Goal: Information Seeking & Learning: Learn about a topic

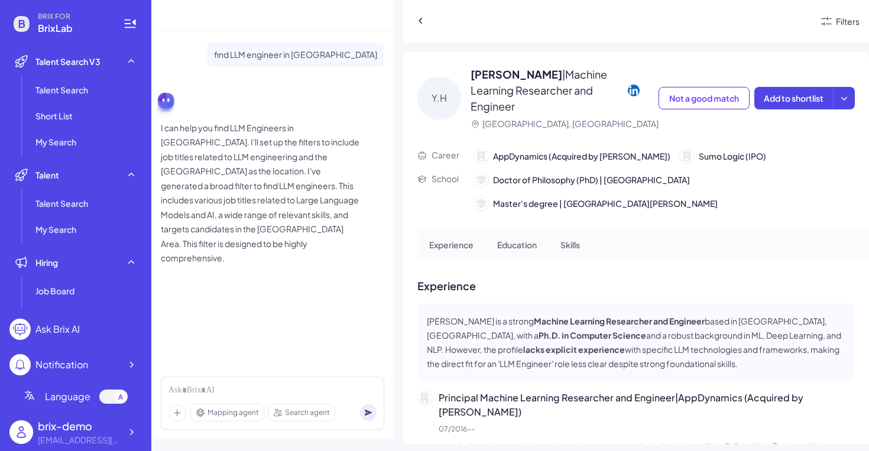
scroll to position [8, 0]
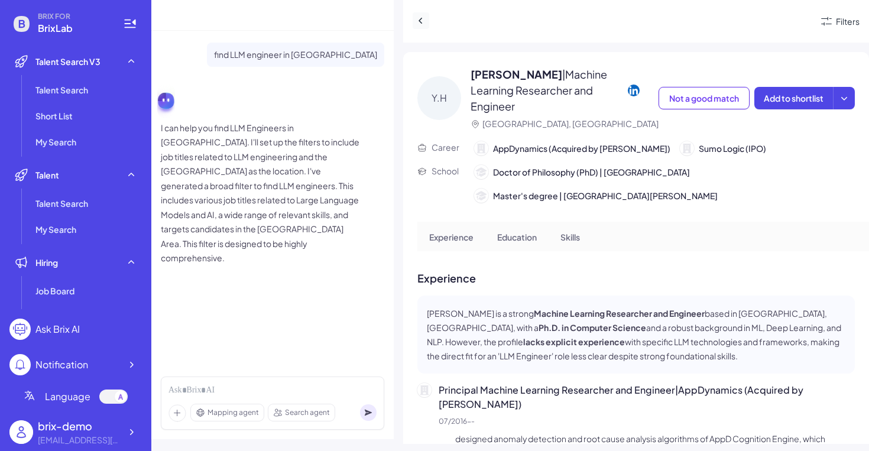
click at [416, 18] on icon at bounding box center [421, 21] width 12 height 12
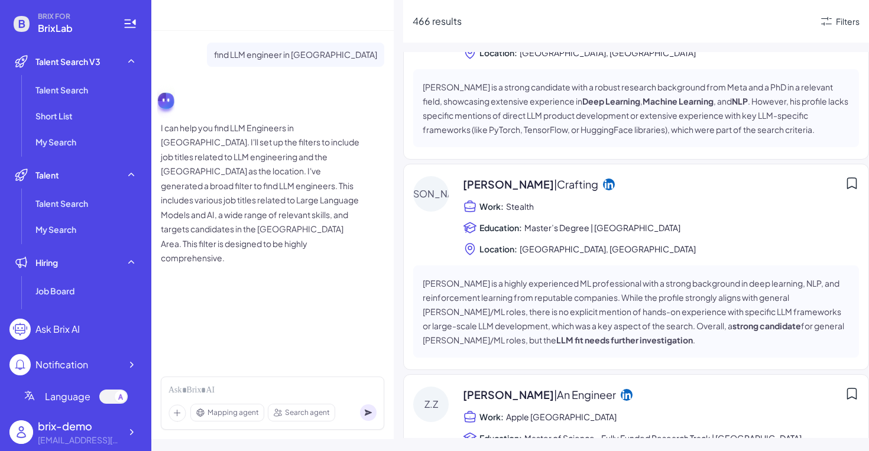
scroll to position [3705, 0]
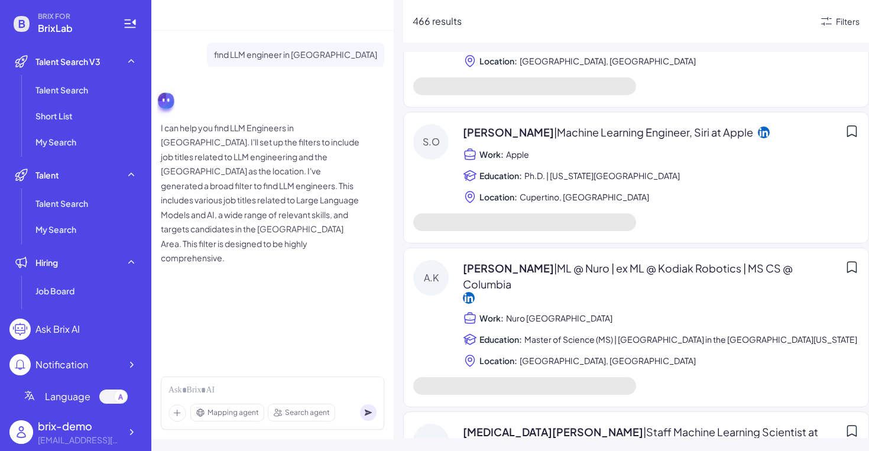
click at [488, 334] on span "Education:" at bounding box center [501, 340] width 43 height 12
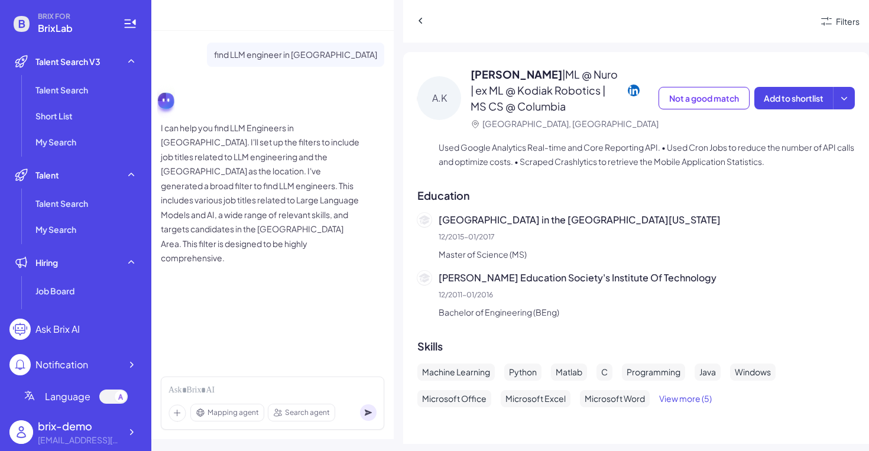
scroll to position [809, 0]
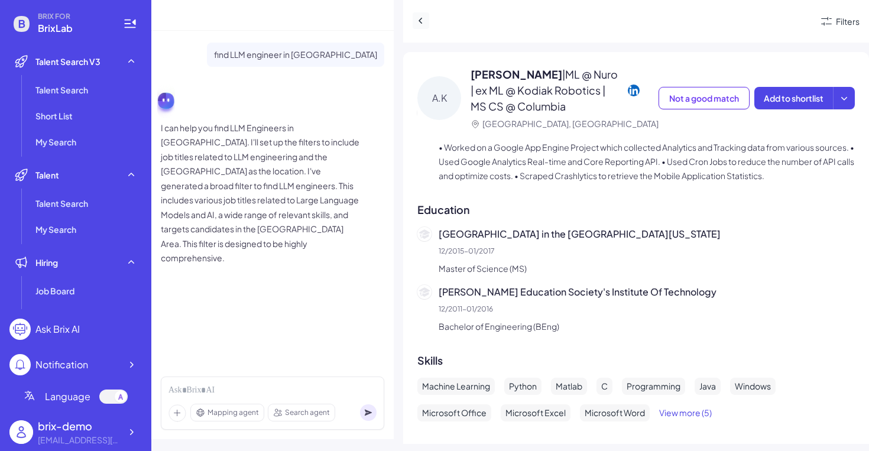
click at [426, 21] on icon at bounding box center [421, 21] width 12 height 12
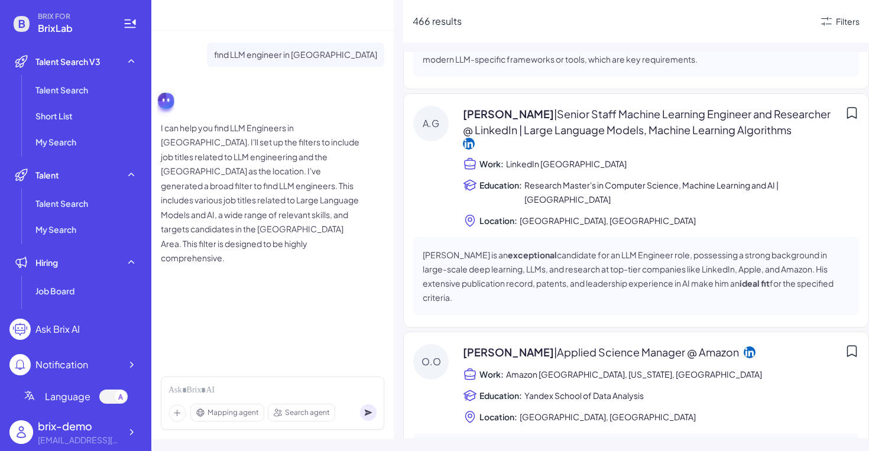
scroll to position [3846, 0]
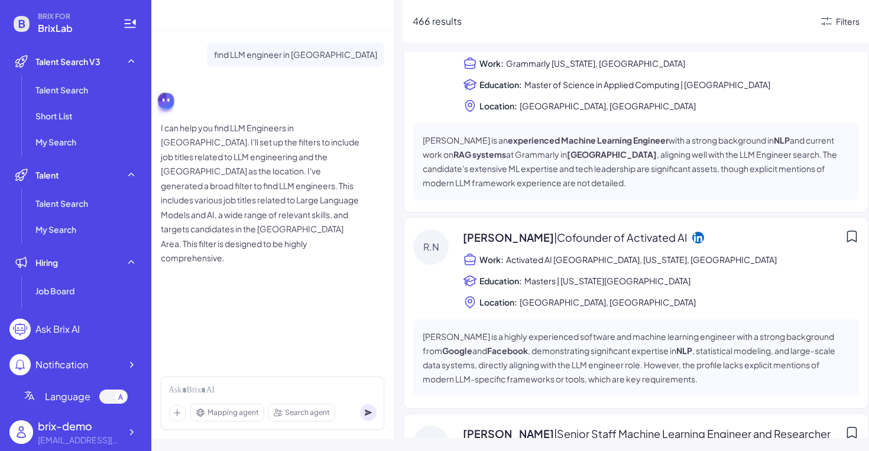
click at [836, 27] on div "Filters" at bounding box center [848, 21] width 24 height 12
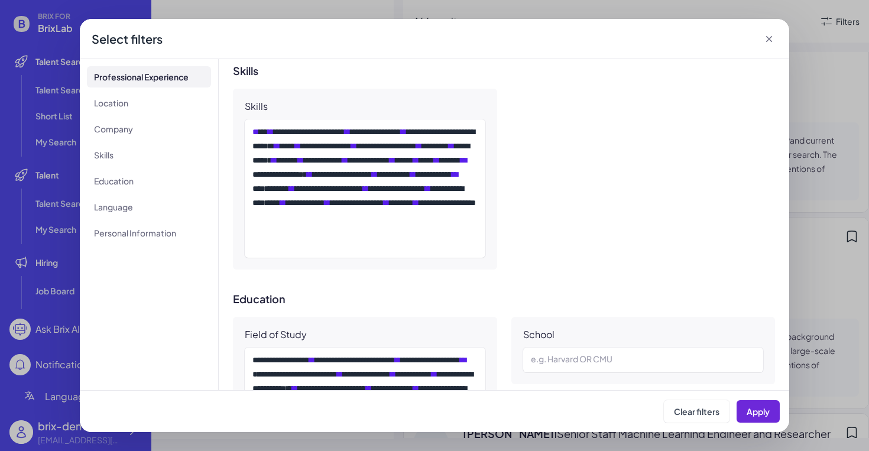
scroll to position [631, 0]
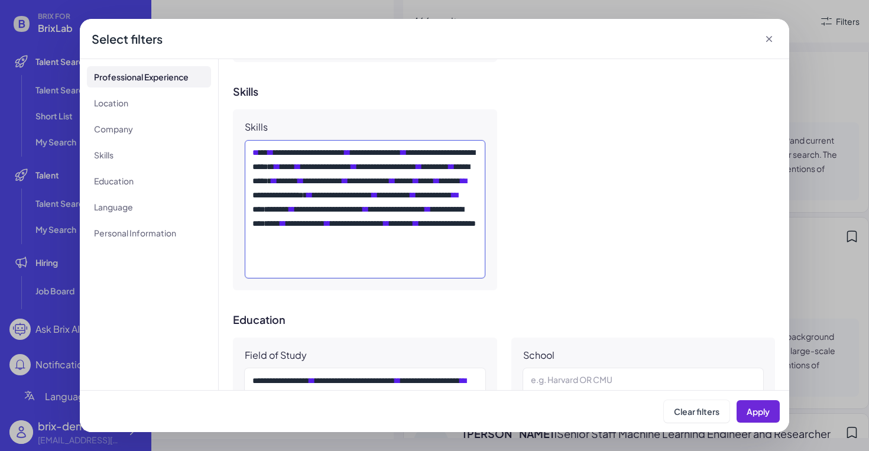
click at [397, 215] on div "**********" at bounding box center [365, 209] width 225 height 128
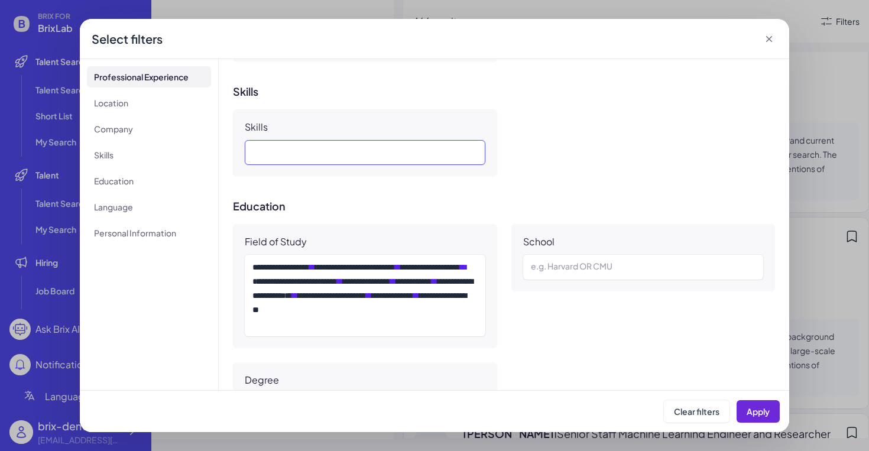
scroll to position [664, 0]
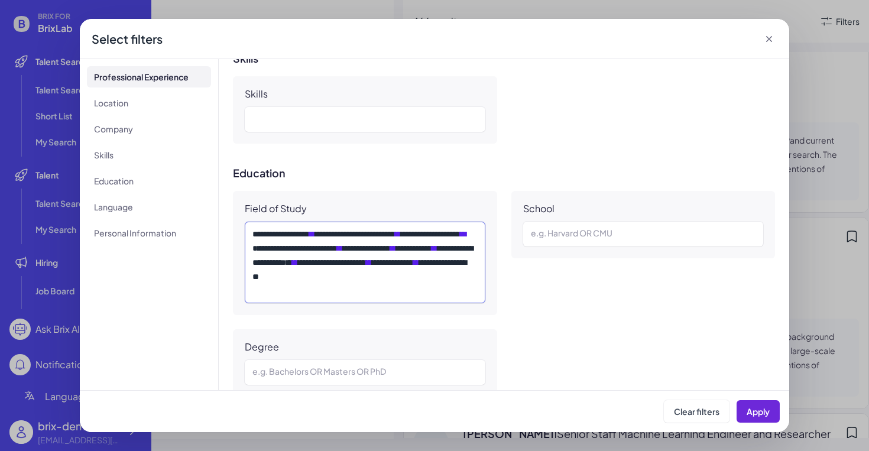
click at [402, 277] on div "**********" at bounding box center [365, 262] width 225 height 71
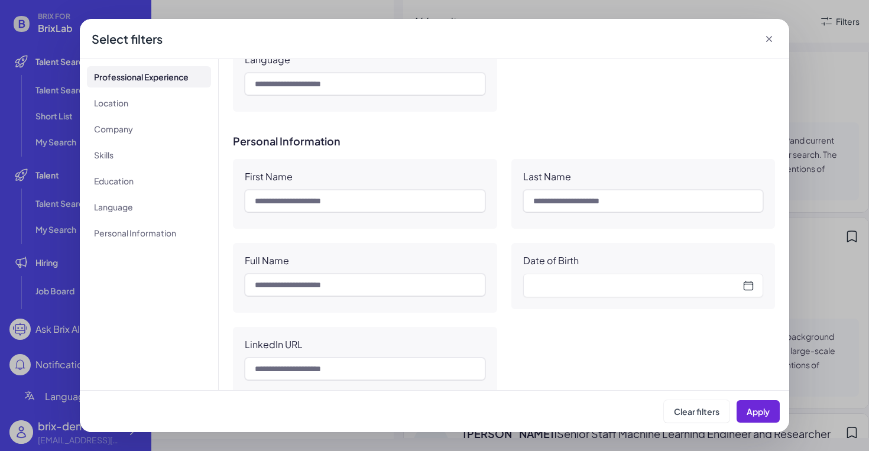
scroll to position [1049, 0]
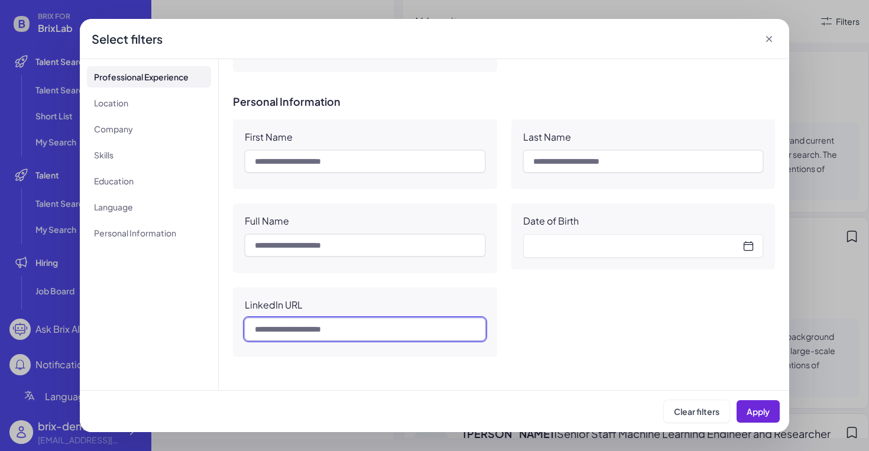
click at [334, 330] on input "text" at bounding box center [365, 329] width 241 height 22
paste input "**********"
type input "**********"
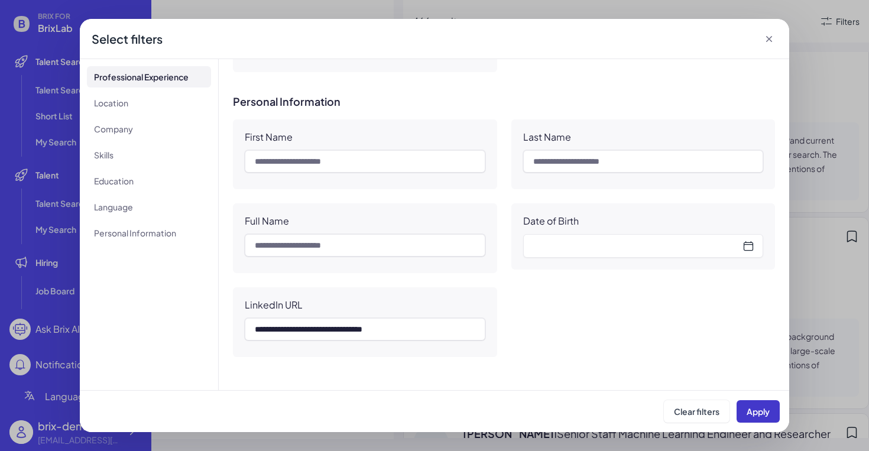
click at [759, 416] on button "Apply" at bounding box center [758, 411] width 43 height 22
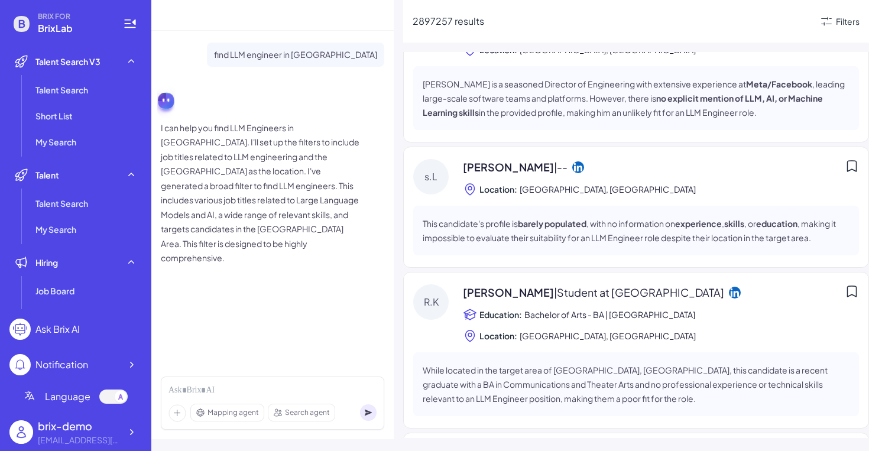
scroll to position [0, 0]
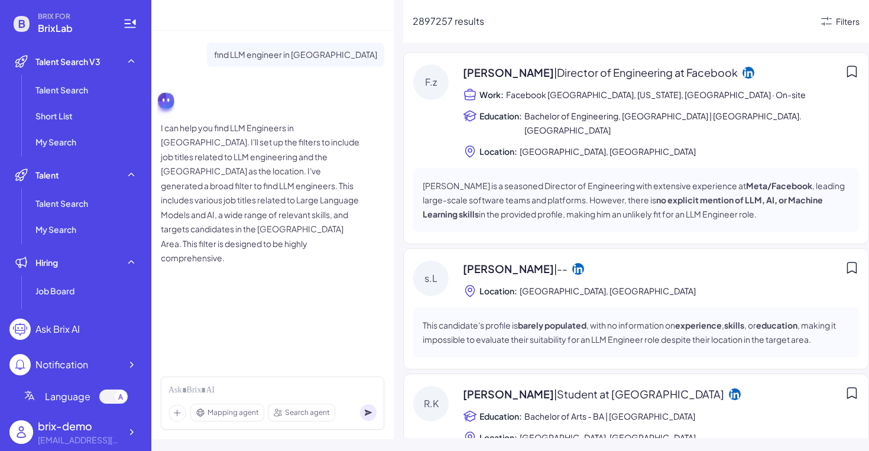
click at [845, 23] on div "Filters" at bounding box center [848, 21] width 24 height 12
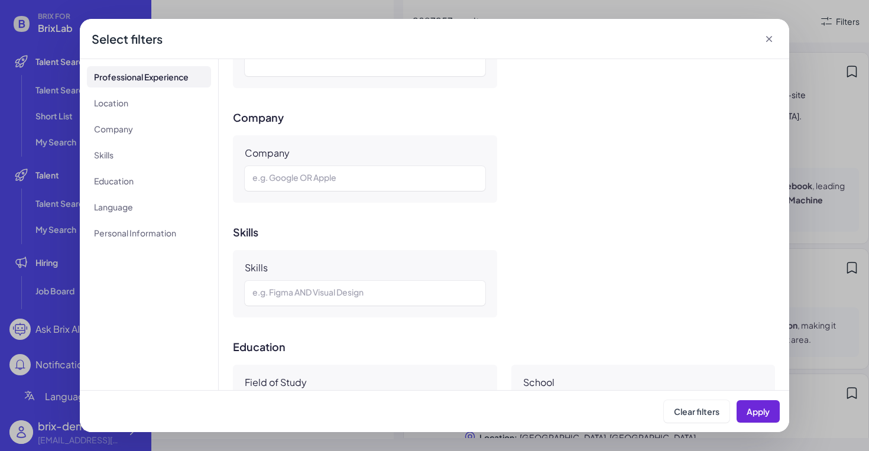
scroll to position [346, 0]
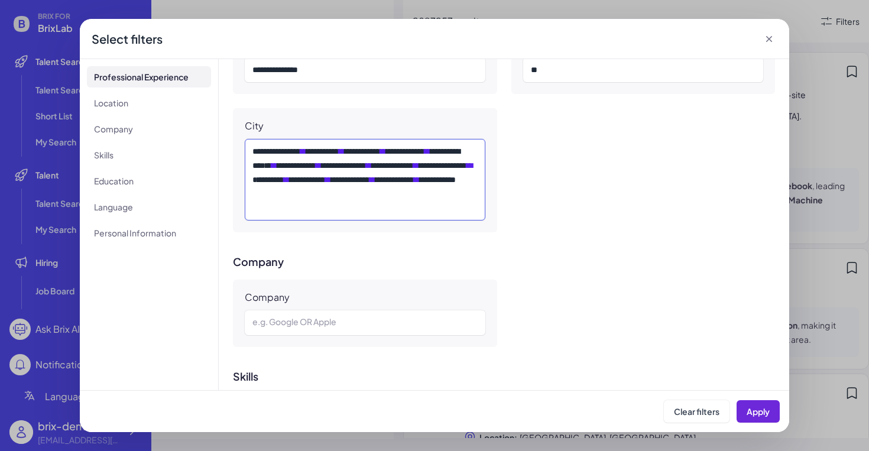
click at [397, 204] on div "* *** ********* * ** * ******* * ** * *** **** * ** * **** **** * ** * ********…" at bounding box center [365, 179] width 225 height 71
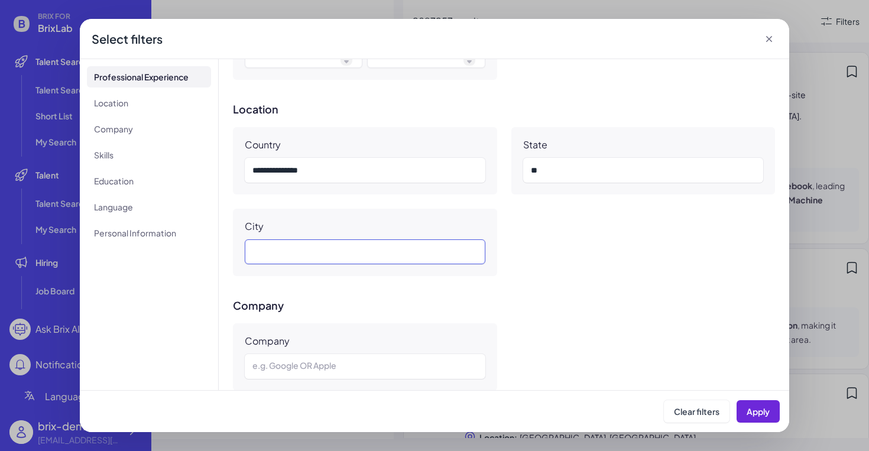
scroll to position [244, 0]
click at [351, 150] on div "Country" at bounding box center [365, 147] width 241 height 12
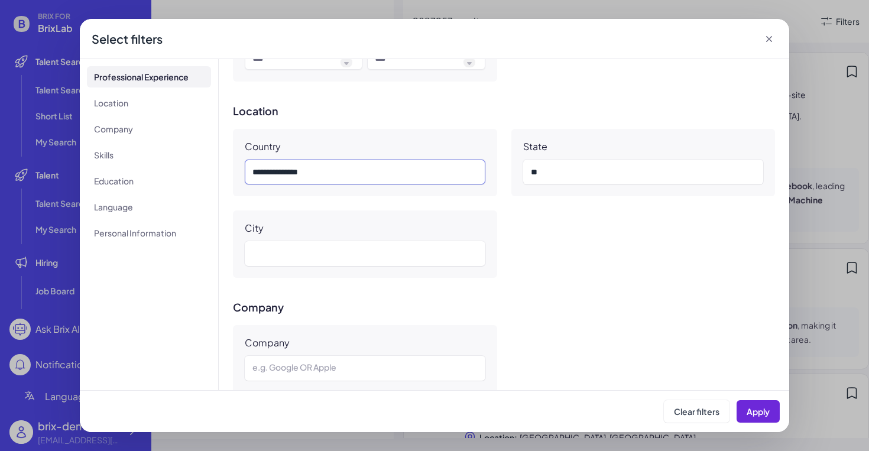
click at [351, 172] on div "* ****** ****** *" at bounding box center [365, 172] width 225 height 14
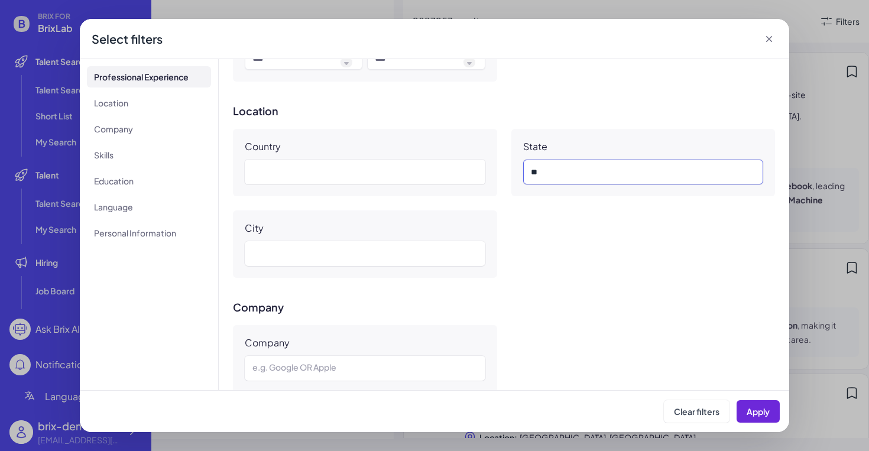
click at [559, 167] on div "**" at bounding box center [643, 172] width 225 height 14
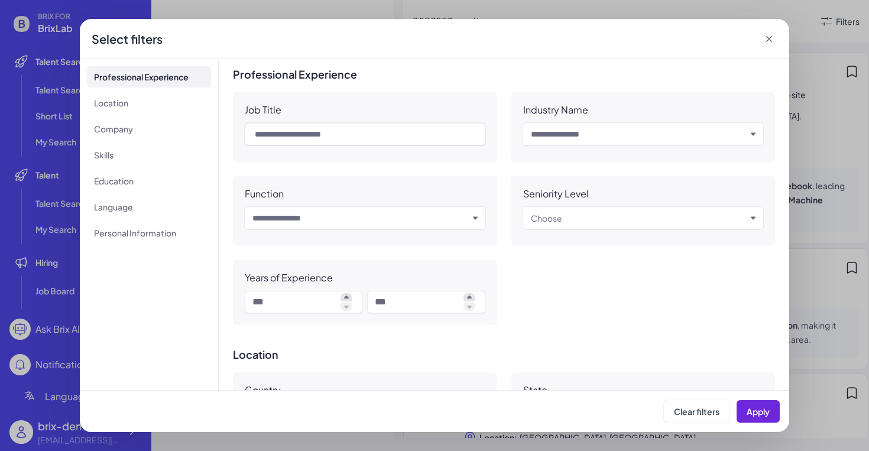
scroll to position [992, 0]
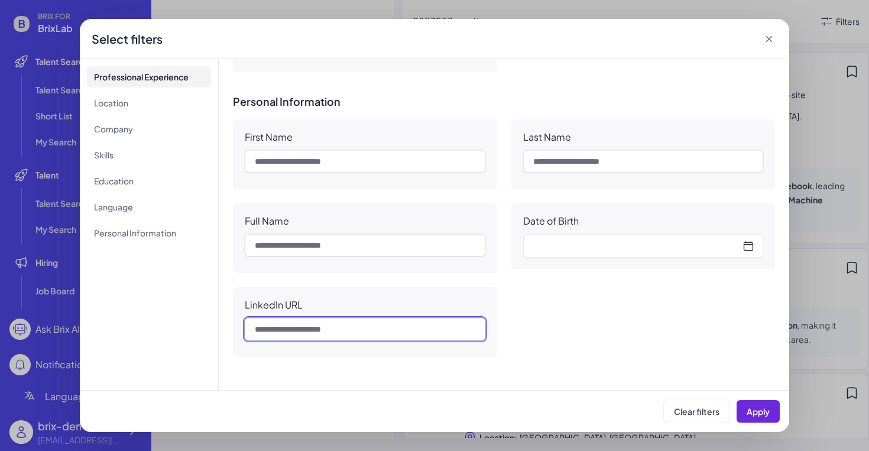
click at [306, 328] on input "text" at bounding box center [365, 329] width 241 height 22
paste input "**********"
type input "**********"
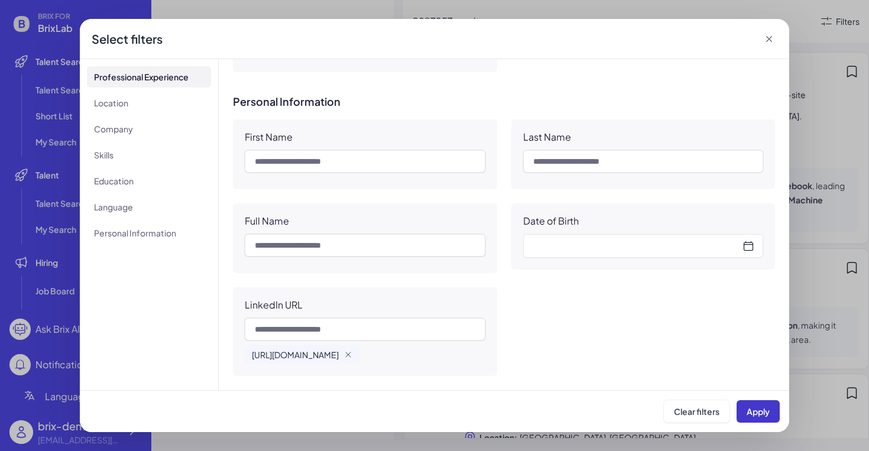
click at [751, 410] on span "Apply" at bounding box center [758, 411] width 23 height 11
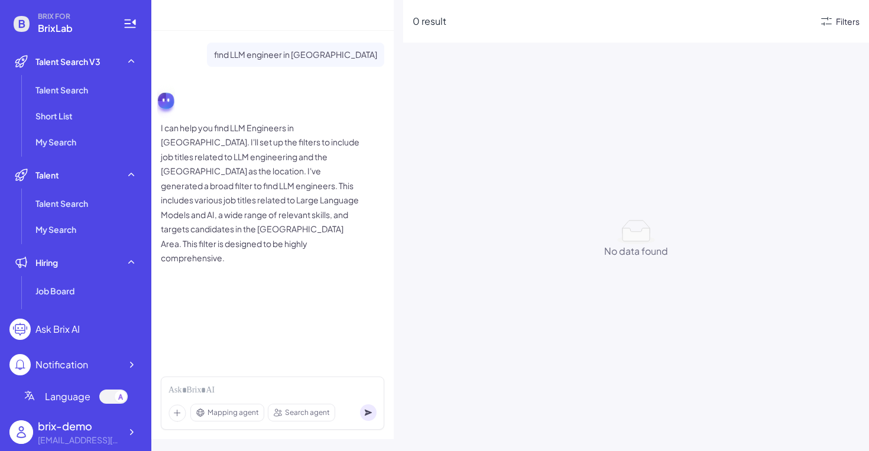
click at [850, 27] on div "Filters" at bounding box center [848, 21] width 24 height 12
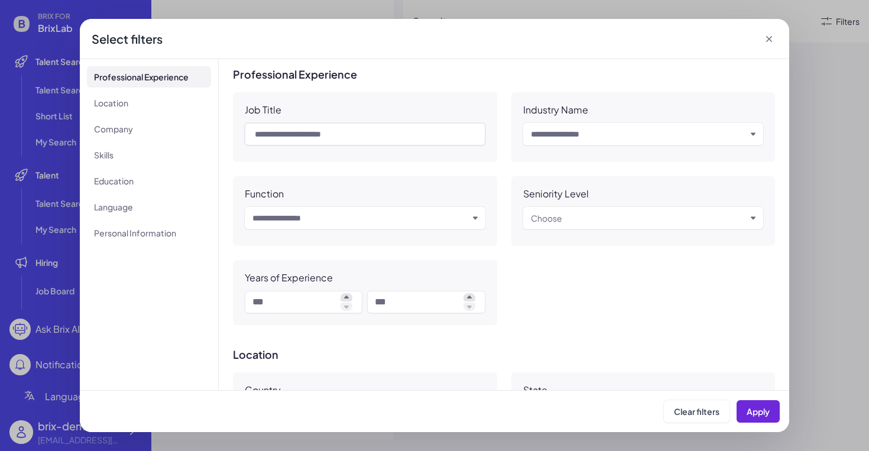
scroll to position [1011, 0]
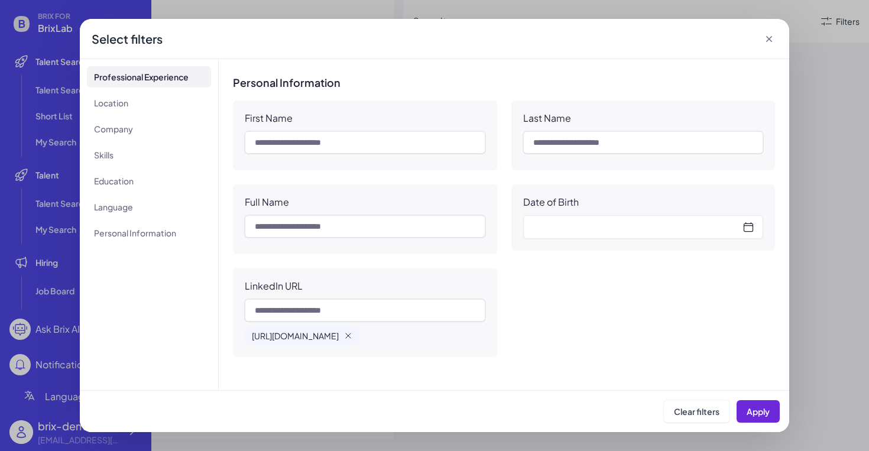
click at [353, 334] on icon "button" at bounding box center [348, 335] width 9 height 9
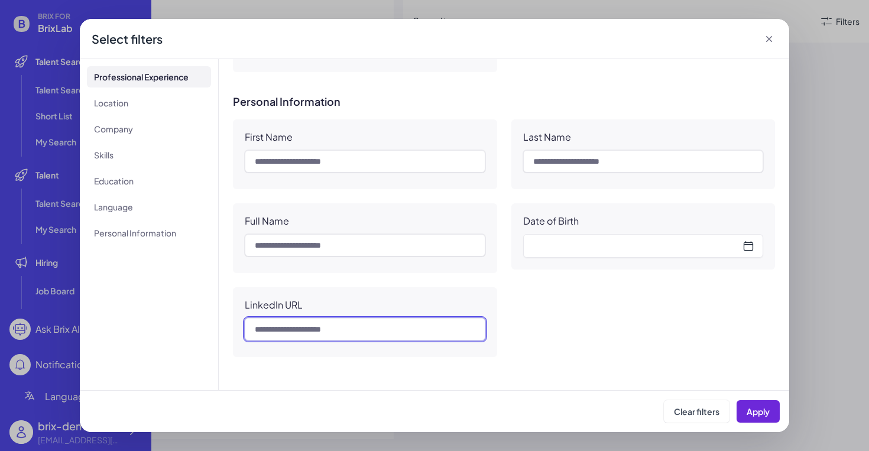
click at [403, 328] on input "text" at bounding box center [365, 329] width 241 height 22
paste input "**********"
type input "**********"
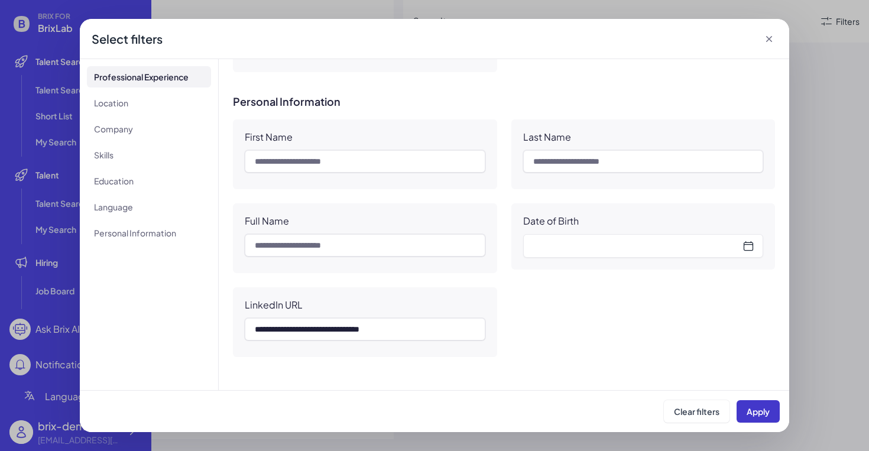
click at [774, 409] on button "Apply" at bounding box center [758, 411] width 43 height 22
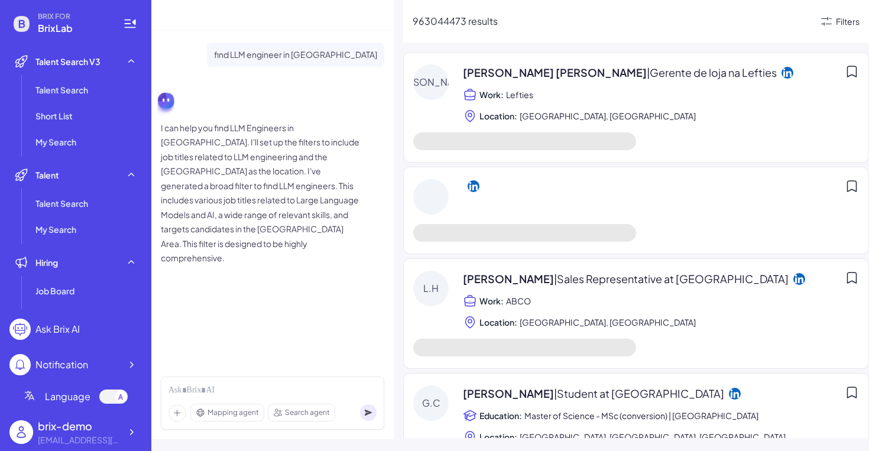
click at [844, 22] on div "Filters" at bounding box center [848, 21] width 24 height 12
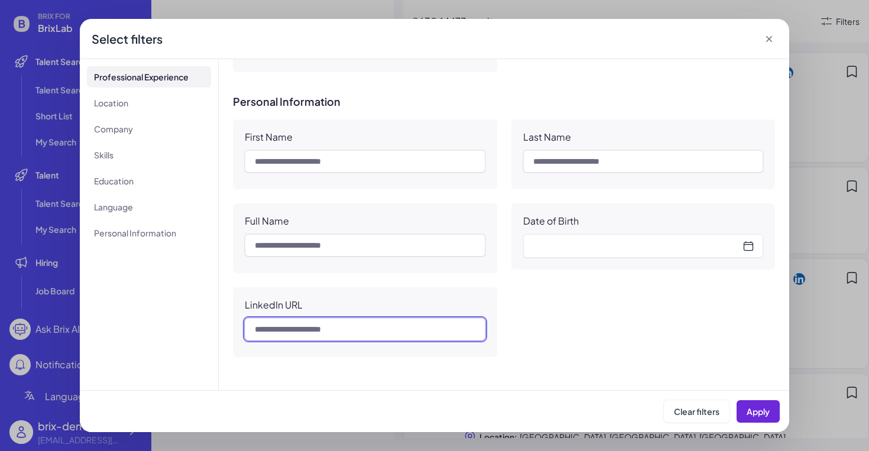
click at [379, 334] on input "text" at bounding box center [365, 329] width 241 height 22
paste input "**********"
type input "**********"
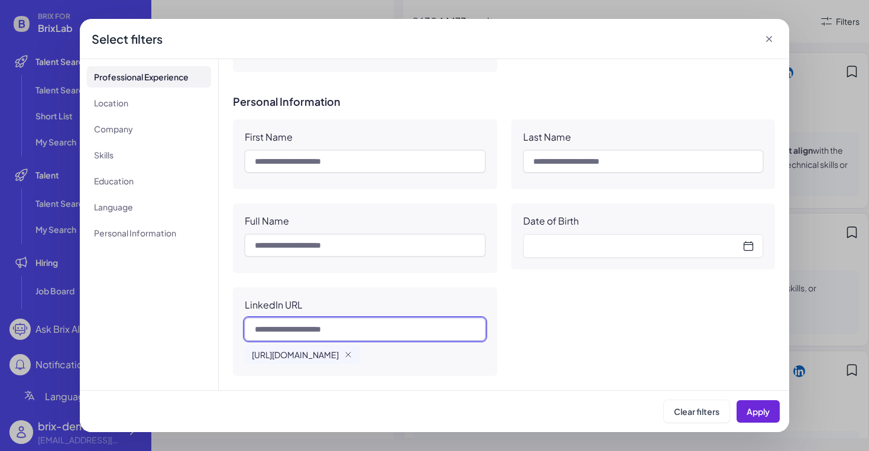
click at [390, 335] on input "text" at bounding box center [365, 329] width 241 height 22
paste input "**********"
drag, startPoint x: 284, startPoint y: 329, endPoint x: 208, endPoint y: 329, distance: 76.9
click at [208, 329] on div "**********" at bounding box center [435, 224] width 710 height 331
type input "**********"
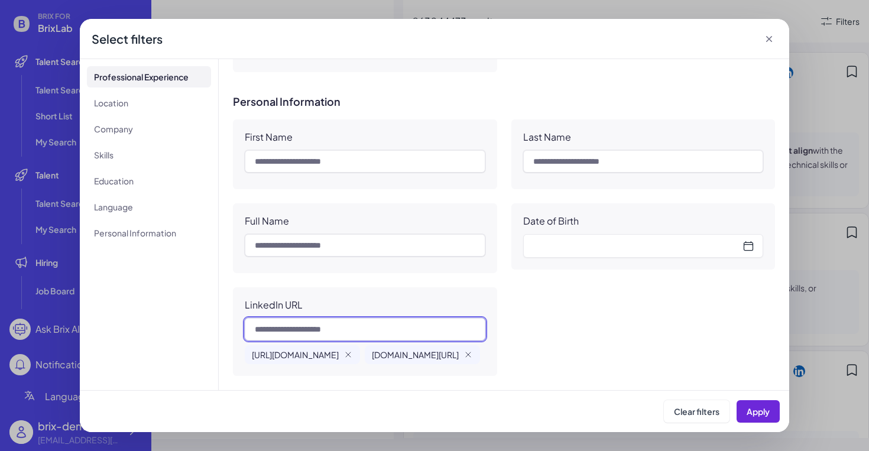
paste input "**********"
drag, startPoint x: 308, startPoint y: 332, endPoint x: 207, endPoint y: 332, distance: 100.5
click at [207, 332] on div "**********" at bounding box center [435, 224] width 710 height 331
type input "**********"
paste input "**********"
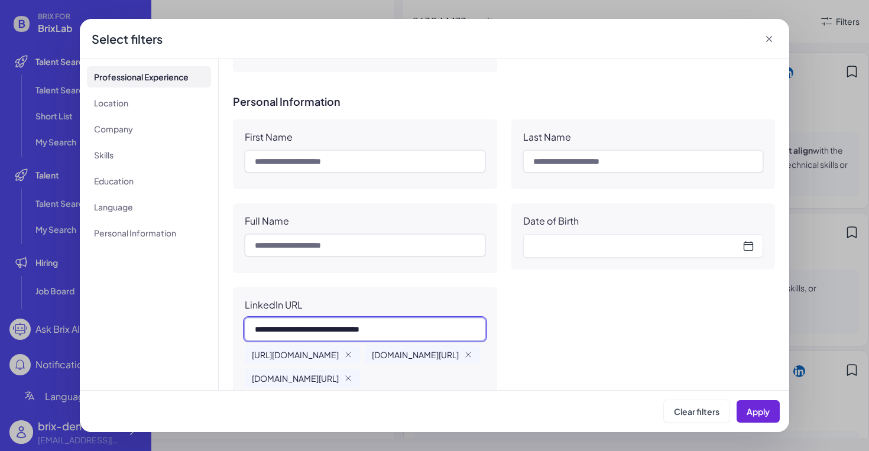
drag, startPoint x: 284, startPoint y: 331, endPoint x: 182, endPoint y: 330, distance: 101.7
click at [182, 330] on div "**********" at bounding box center [435, 224] width 710 height 331
type input "**********"
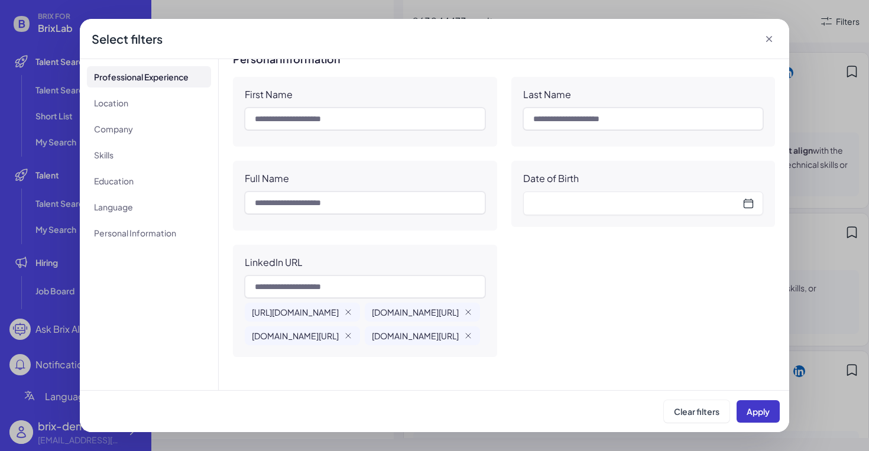
click at [764, 404] on button "Apply" at bounding box center [758, 411] width 43 height 22
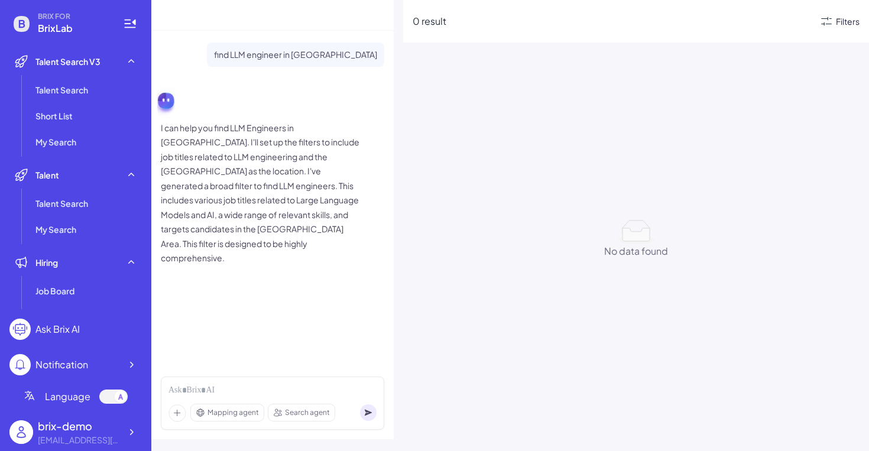
click at [842, 25] on div "Filters" at bounding box center [848, 21] width 24 height 12
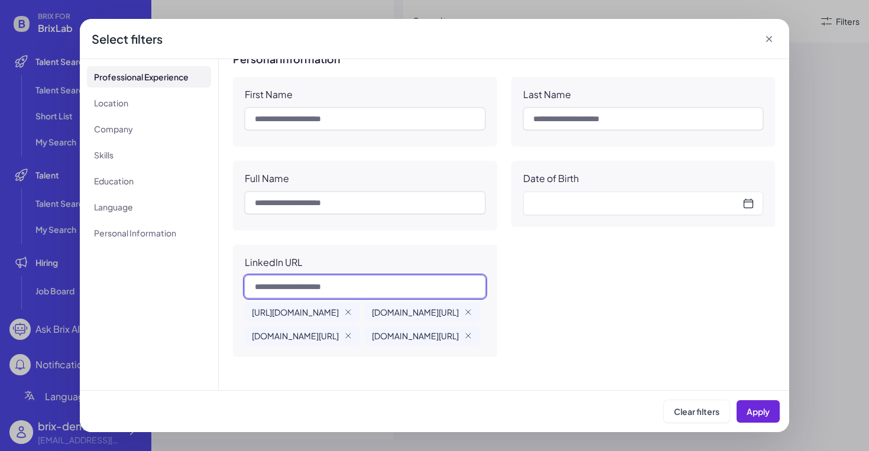
click at [370, 276] on input "text" at bounding box center [365, 287] width 241 height 22
type input "*"
click at [339, 306] on span "[URL][DOMAIN_NAME]" at bounding box center [295, 312] width 87 height 12
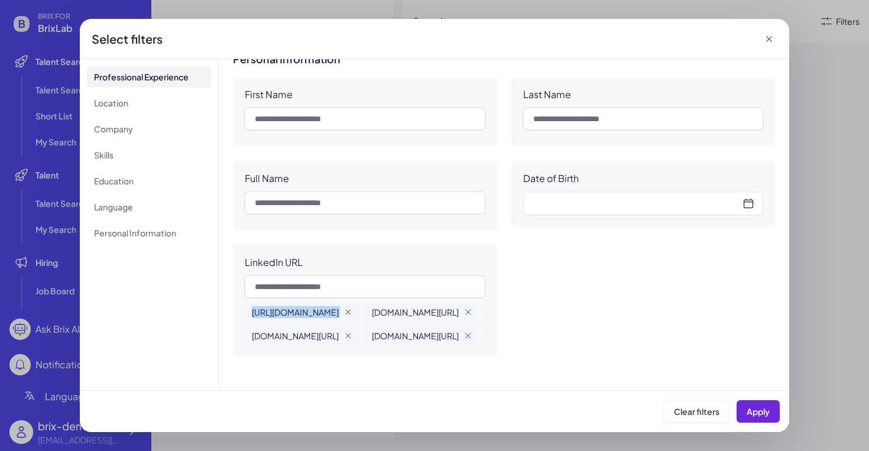
click at [339, 306] on span "[URL][DOMAIN_NAME]" at bounding box center [295, 312] width 87 height 12
click at [372, 306] on span "[DOMAIN_NAME][URL]" at bounding box center [415, 312] width 87 height 12
copy div "[DOMAIN_NAME][URL]"
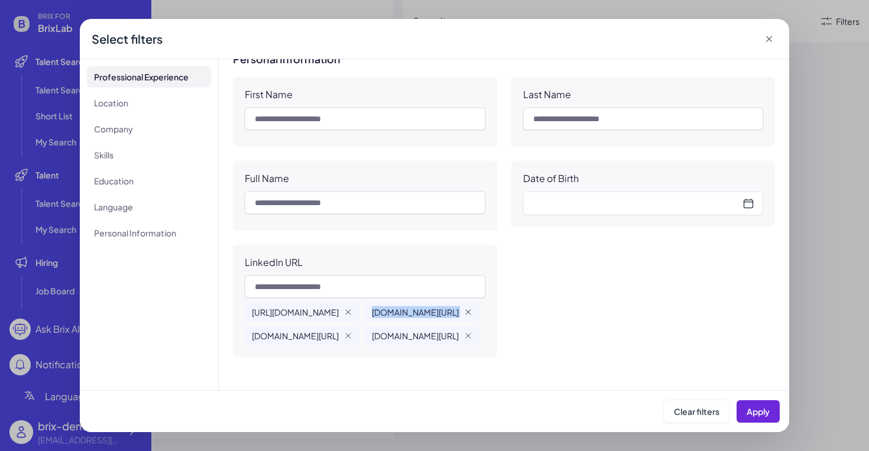
click at [464, 308] on icon "button" at bounding box center [468, 312] width 9 height 9
click at [353, 308] on icon "button" at bounding box center [348, 312] width 9 height 9
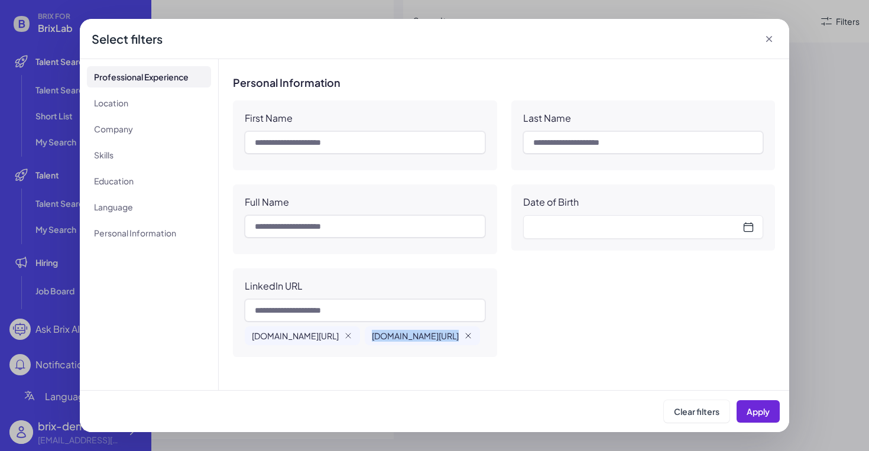
click at [464, 335] on icon "button" at bounding box center [468, 335] width 9 height 9
click at [353, 335] on icon "button" at bounding box center [348, 335] width 9 height 9
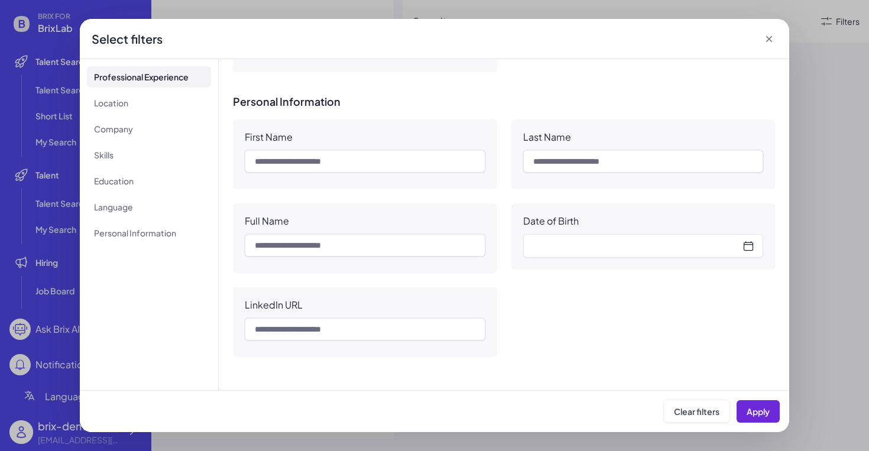
scroll to position [992, 0]
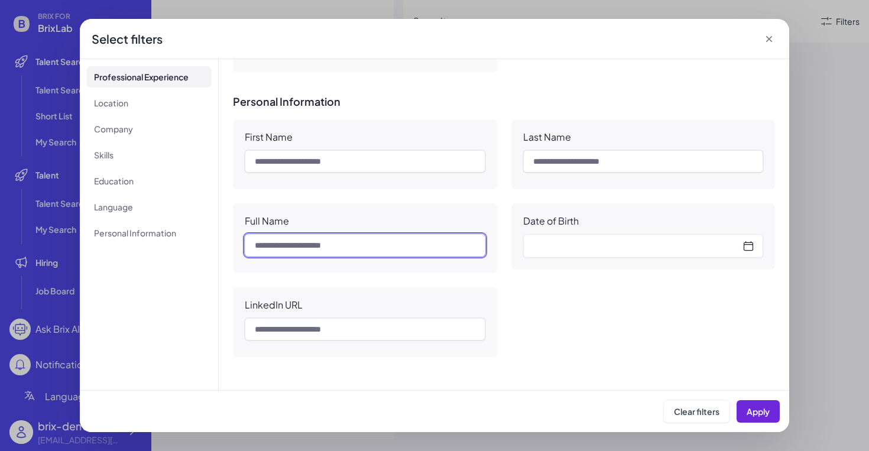
click at [337, 252] on input "text" at bounding box center [365, 245] width 241 height 22
paste input "********"
type input "********"
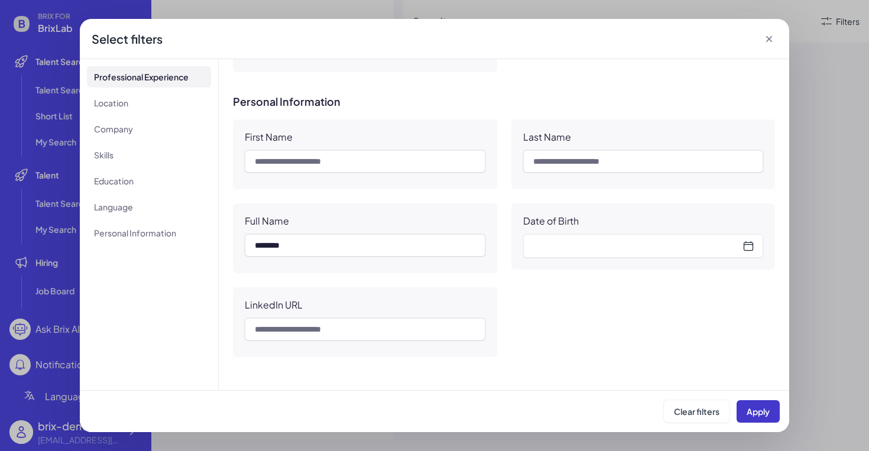
click at [759, 403] on button "Apply" at bounding box center [758, 411] width 43 height 22
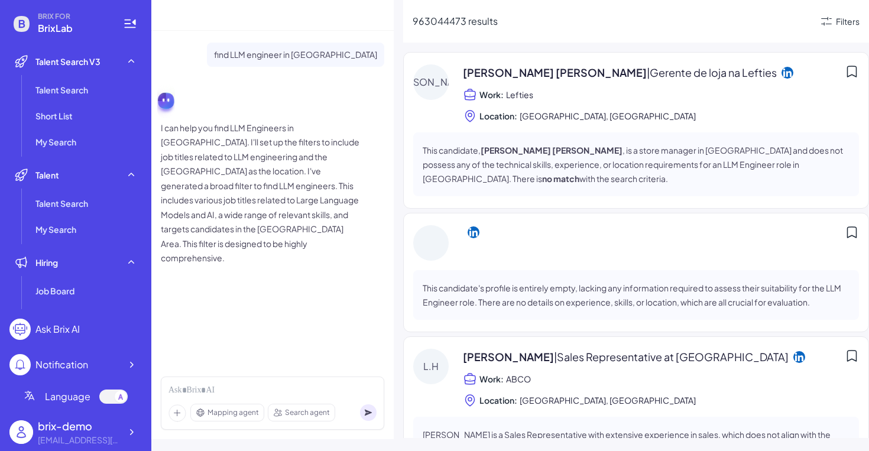
click at [844, 9] on div "963044473 results Filters" at bounding box center [636, 21] width 466 height 43
click at [844, 21] on div "Filters" at bounding box center [848, 21] width 24 height 12
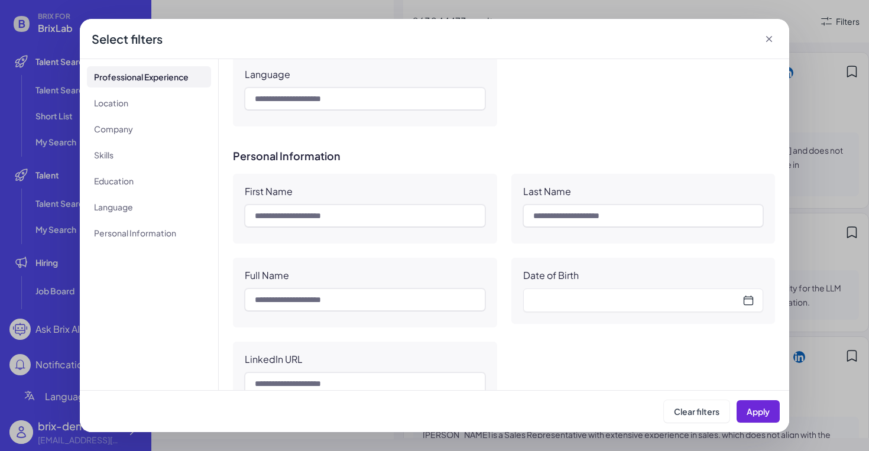
scroll to position [946, 0]
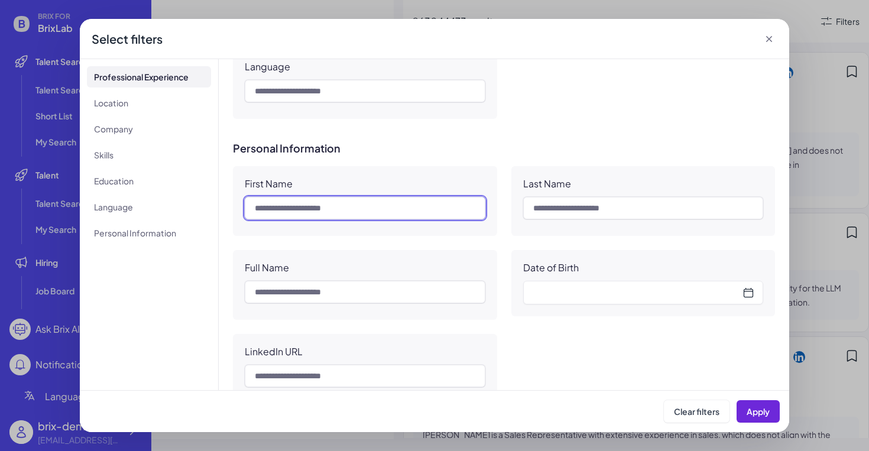
click at [342, 208] on input "text" at bounding box center [365, 208] width 241 height 22
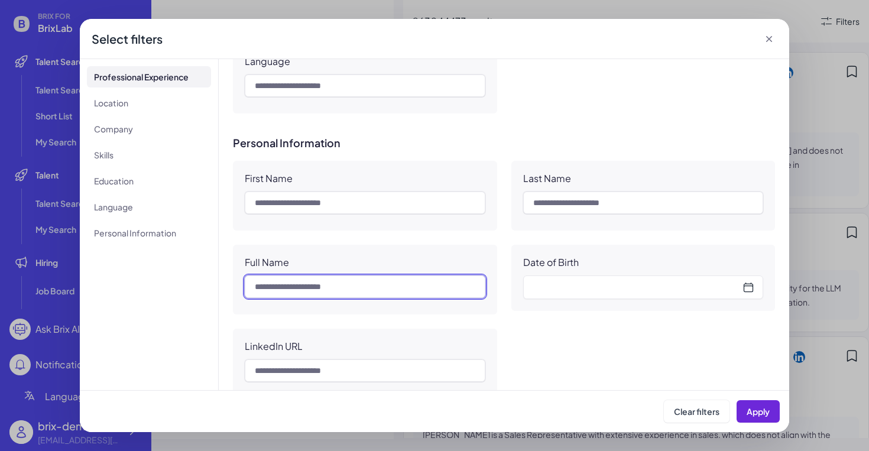
click at [346, 287] on input "text" at bounding box center [365, 287] width 241 height 22
paste input "********"
type input "********"
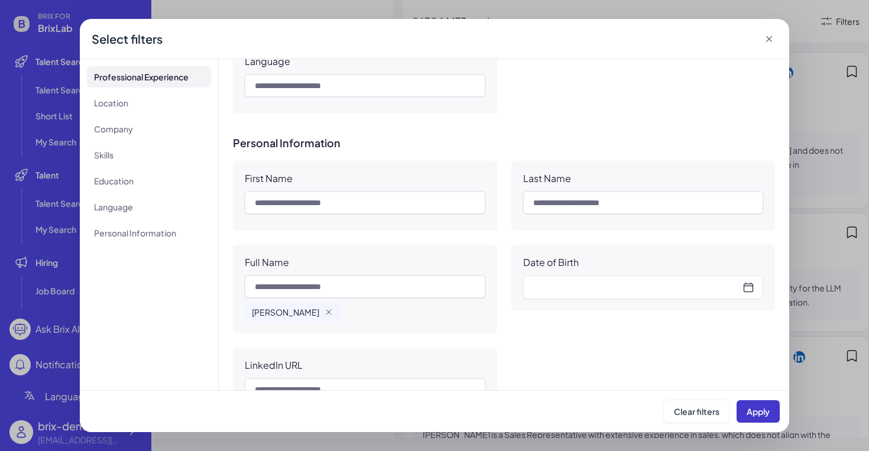
click at [762, 413] on span "Apply" at bounding box center [758, 411] width 23 height 11
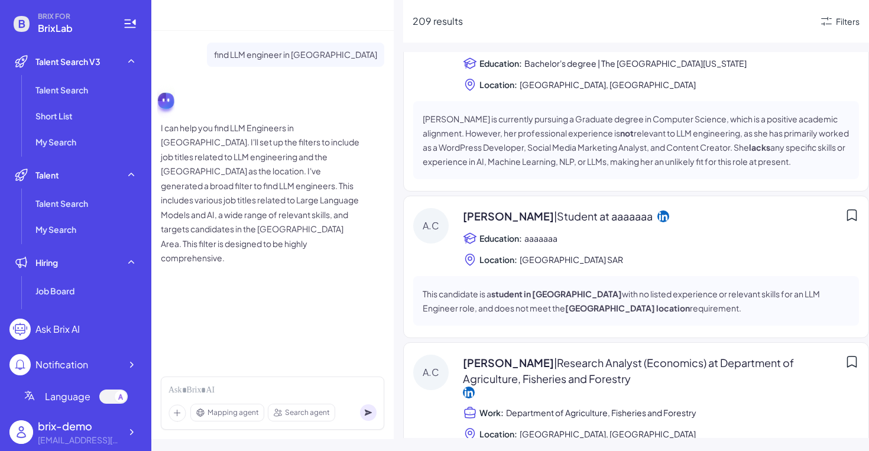
scroll to position [166, 0]
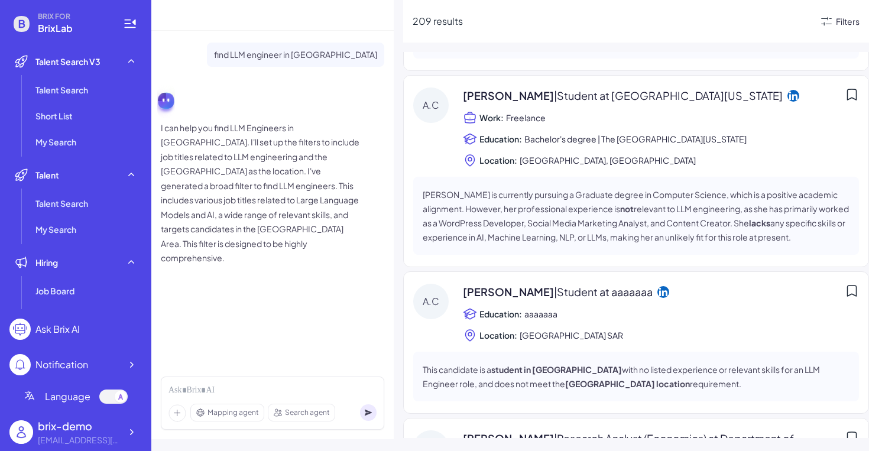
click at [839, 26] on div "Filters" at bounding box center [848, 21] width 24 height 12
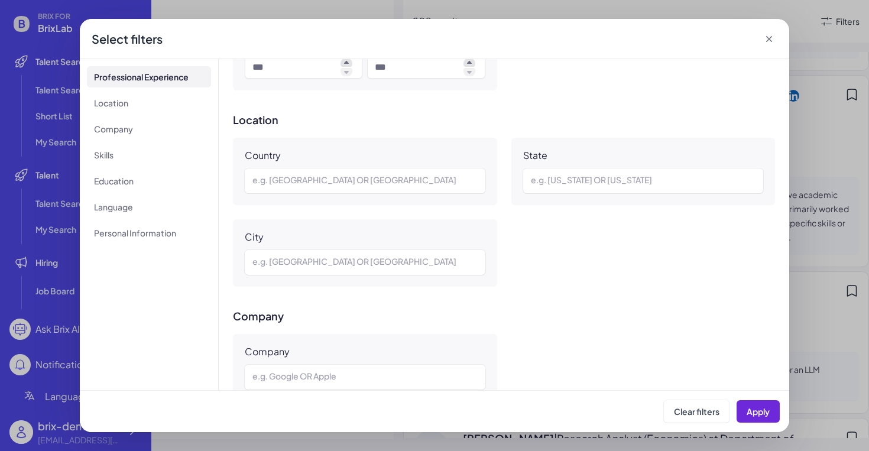
scroll to position [0, 0]
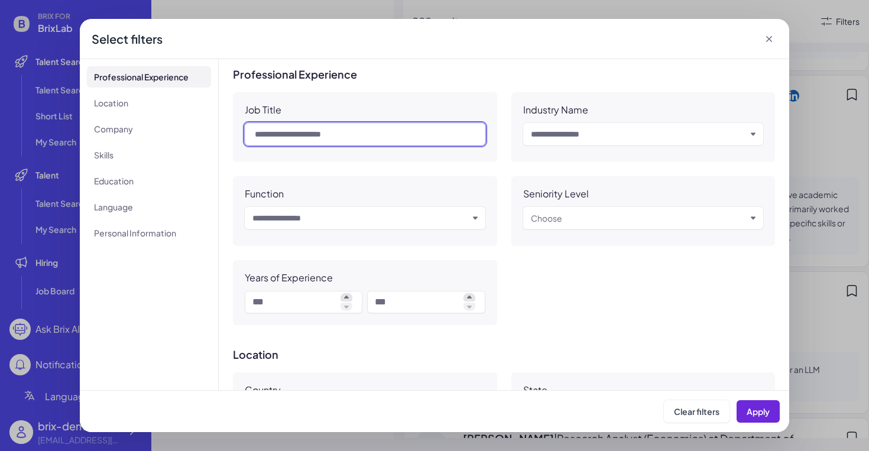
click at [338, 130] on input "text" at bounding box center [365, 134] width 241 height 22
type input "********"
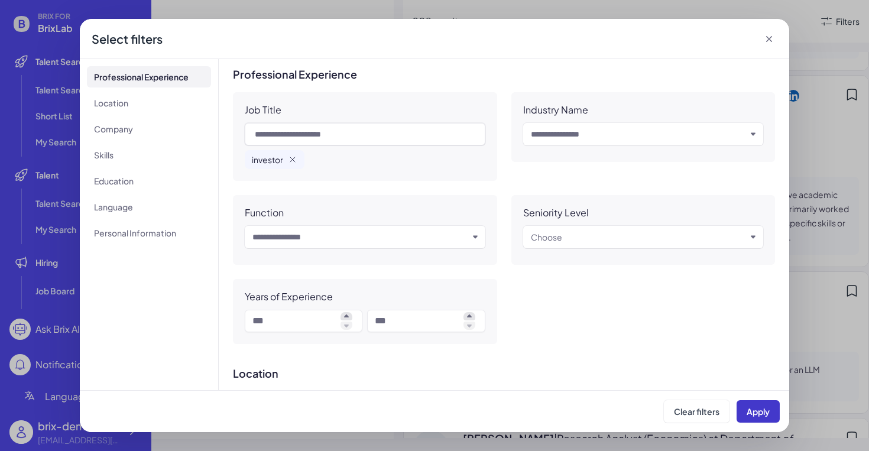
click at [766, 410] on span "Apply" at bounding box center [758, 411] width 23 height 11
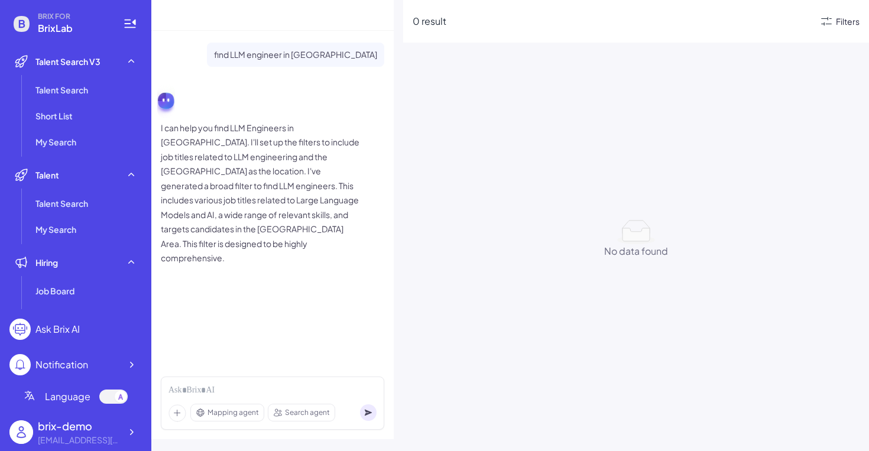
click at [855, 21] on div "Filters" at bounding box center [848, 21] width 24 height 12
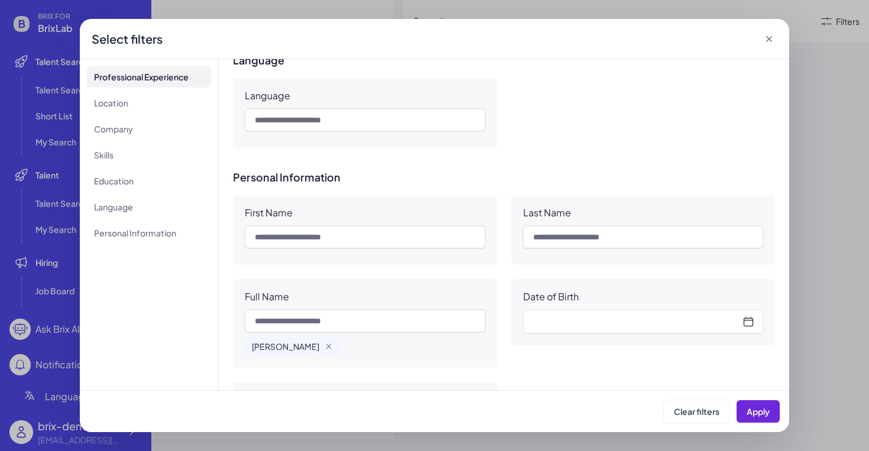
scroll to position [1030, 0]
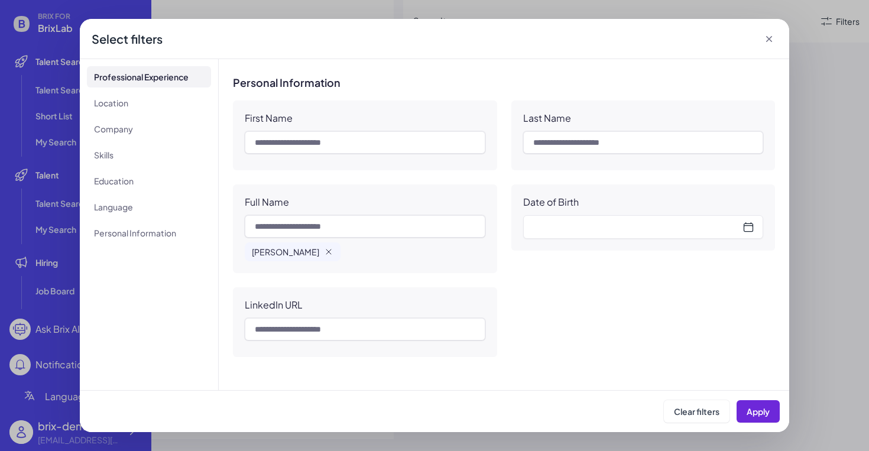
click at [324, 251] on icon "button" at bounding box center [328, 251] width 9 height 9
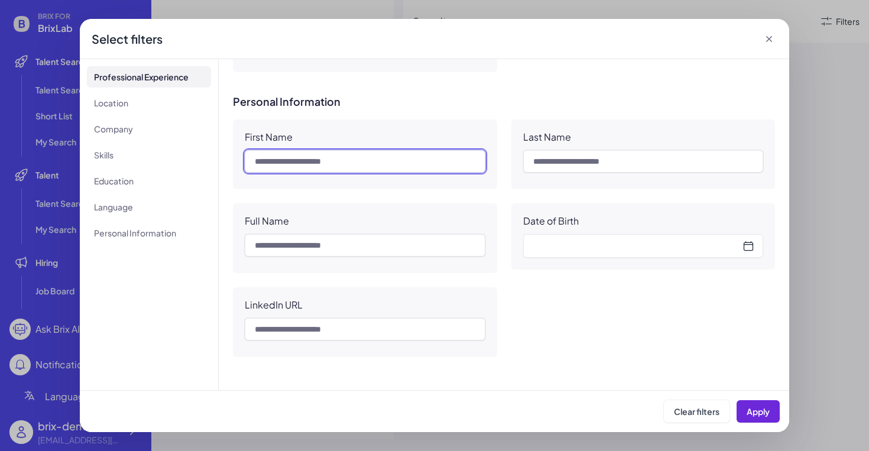
click at [321, 165] on input "text" at bounding box center [365, 161] width 241 height 22
type input "******"
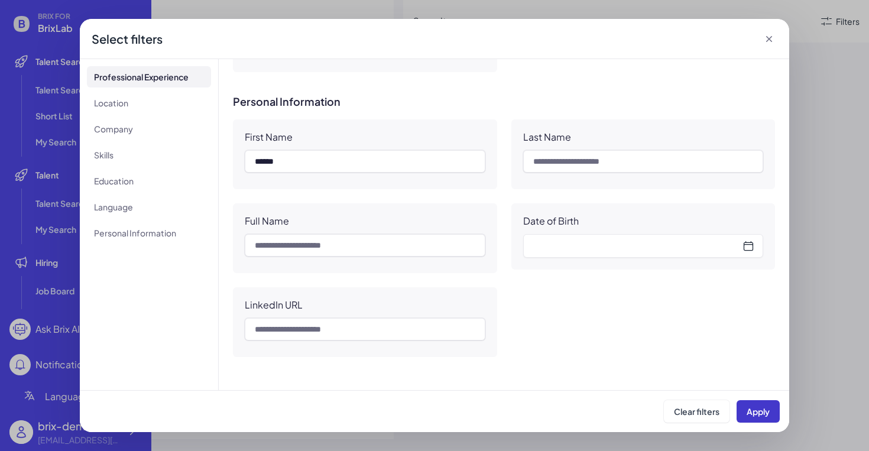
click at [762, 410] on span "Apply" at bounding box center [758, 411] width 23 height 11
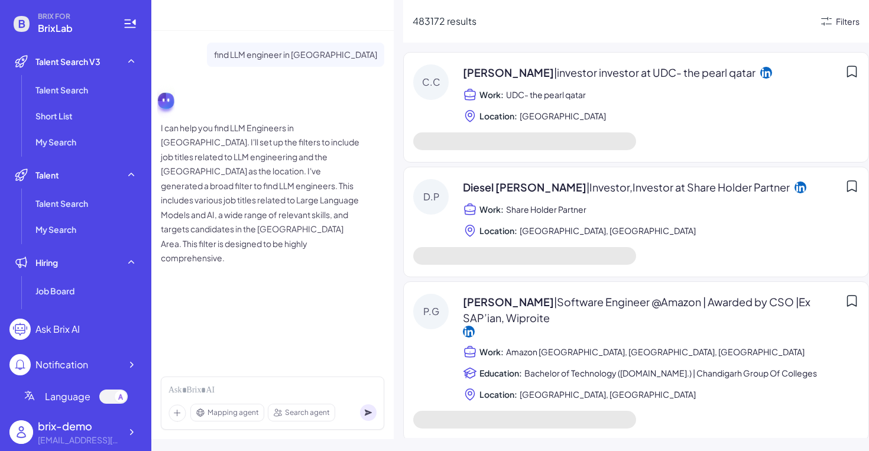
click at [850, 16] on div "Filters" at bounding box center [848, 21] width 24 height 12
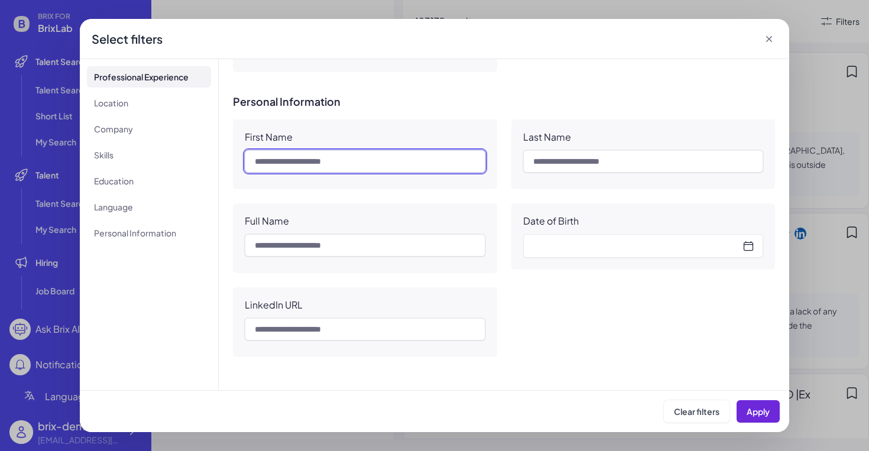
click at [374, 166] on input "text" at bounding box center [365, 161] width 241 height 22
type input "******"
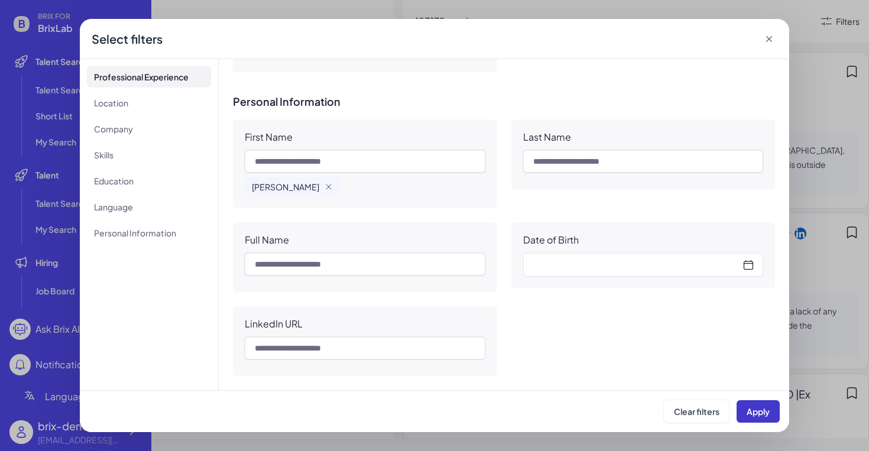
click at [758, 421] on button "Apply" at bounding box center [758, 411] width 43 height 22
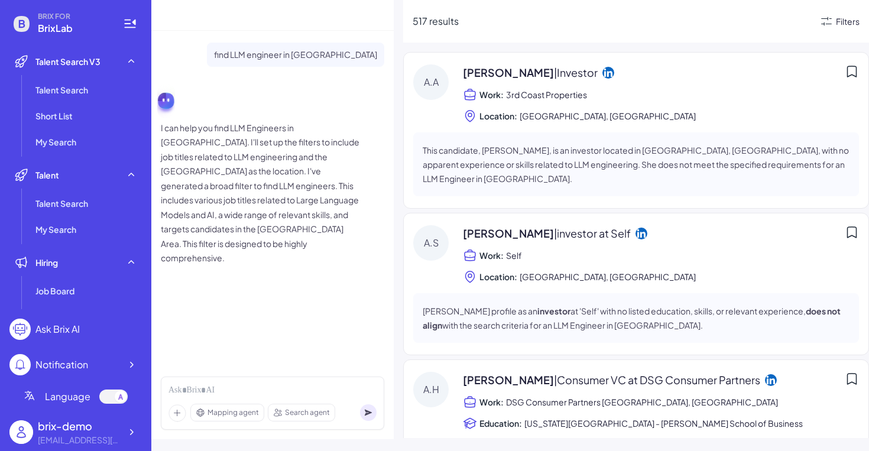
click at [849, 19] on div "Filters" at bounding box center [848, 21] width 24 height 12
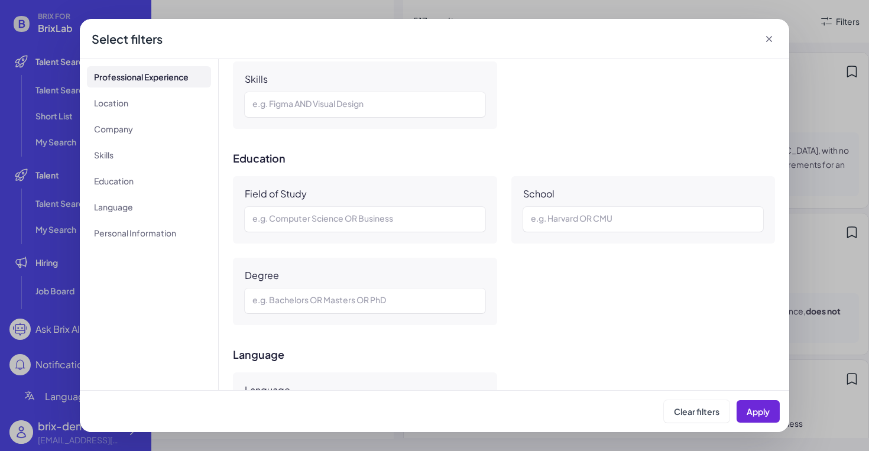
scroll to position [633, 0]
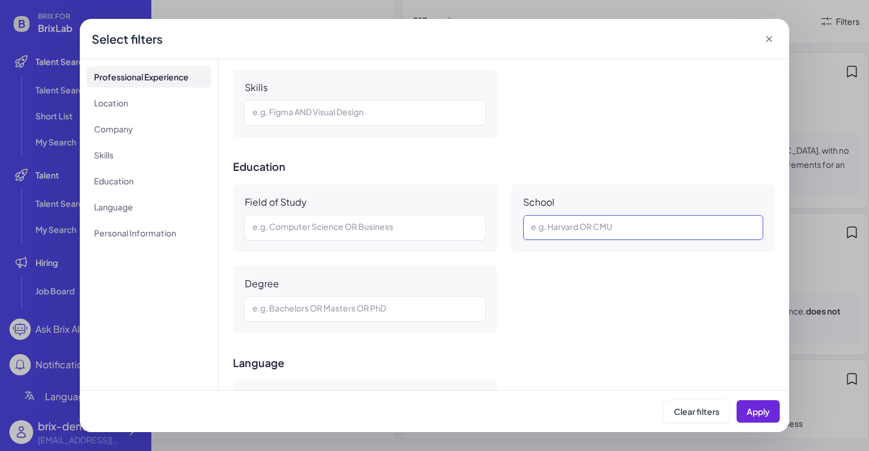
click at [580, 222] on div at bounding box center [643, 228] width 225 height 14
paste div
click at [762, 410] on span "Apply" at bounding box center [758, 411] width 23 height 11
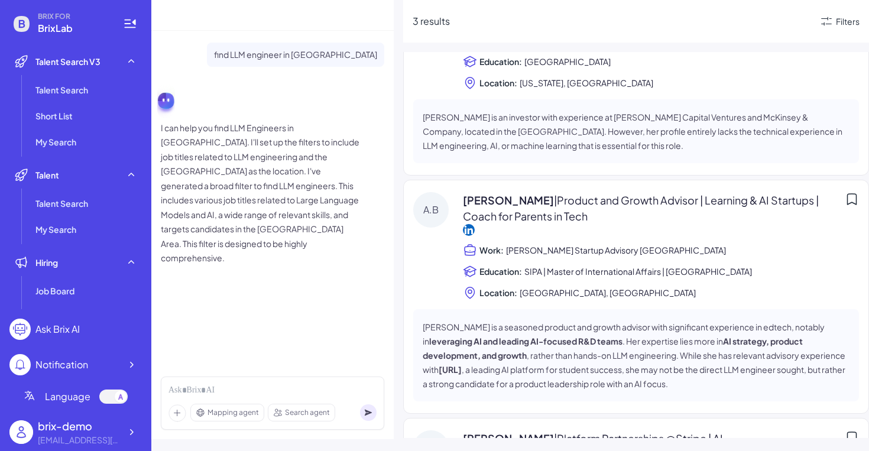
scroll to position [0, 0]
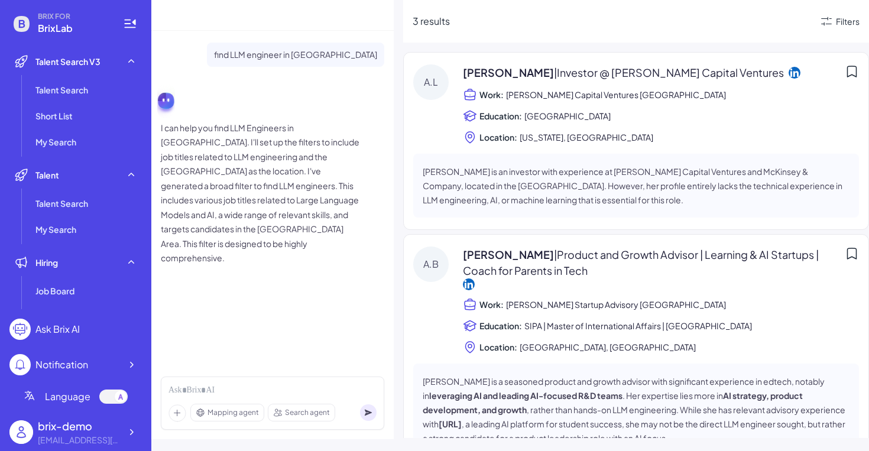
click at [596, 71] on span "| Investor @ [PERSON_NAME] Capital Ventures" at bounding box center [669, 73] width 230 height 14
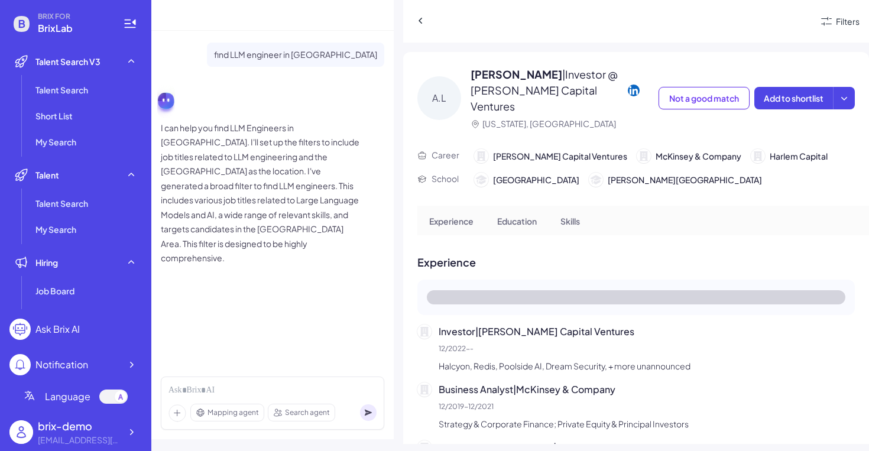
click at [629, 84] on icon at bounding box center [634, 90] width 12 height 12
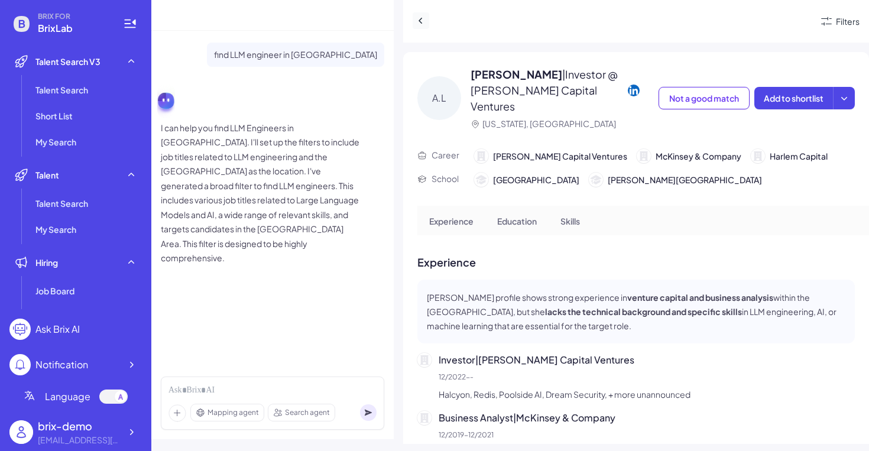
click at [422, 22] on icon at bounding box center [421, 21] width 12 height 12
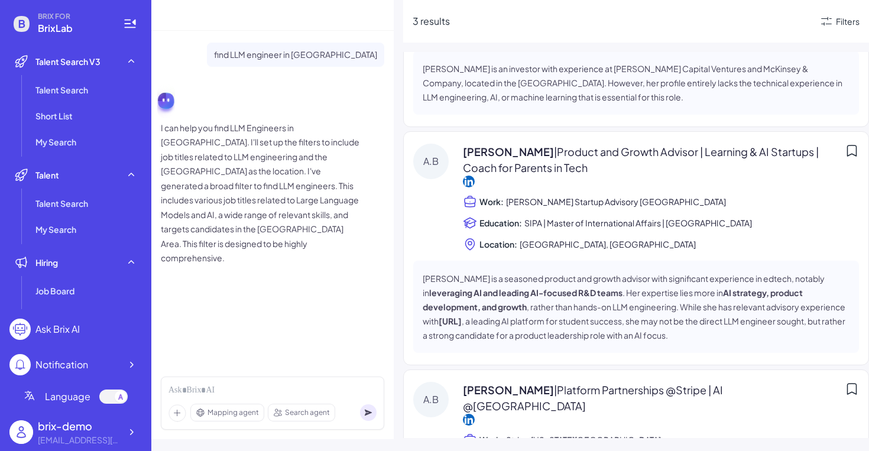
scroll to position [124, 0]
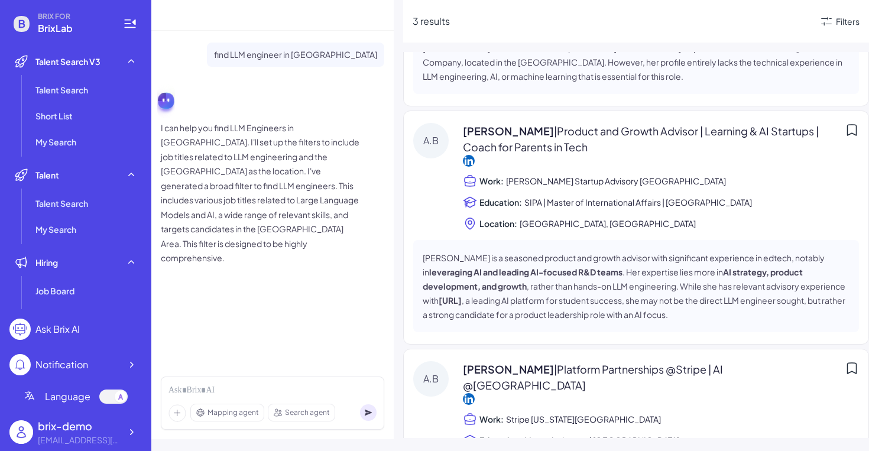
click at [846, 14] on div "Filters" at bounding box center [840, 21] width 40 height 14
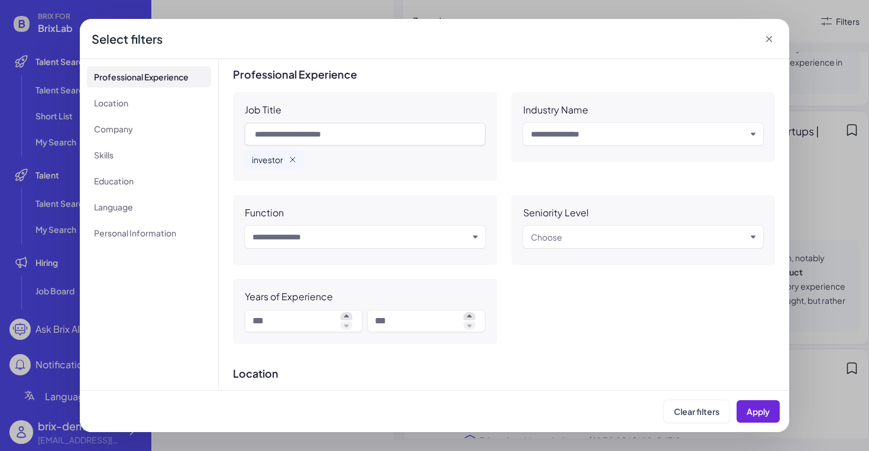
click at [289, 160] on icon "button" at bounding box center [292, 159] width 9 height 9
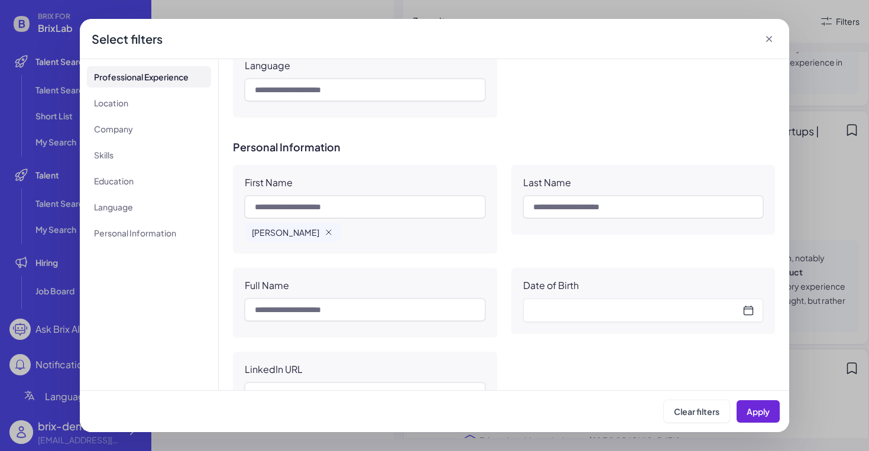
click at [324, 229] on icon "button" at bounding box center [328, 232] width 9 height 9
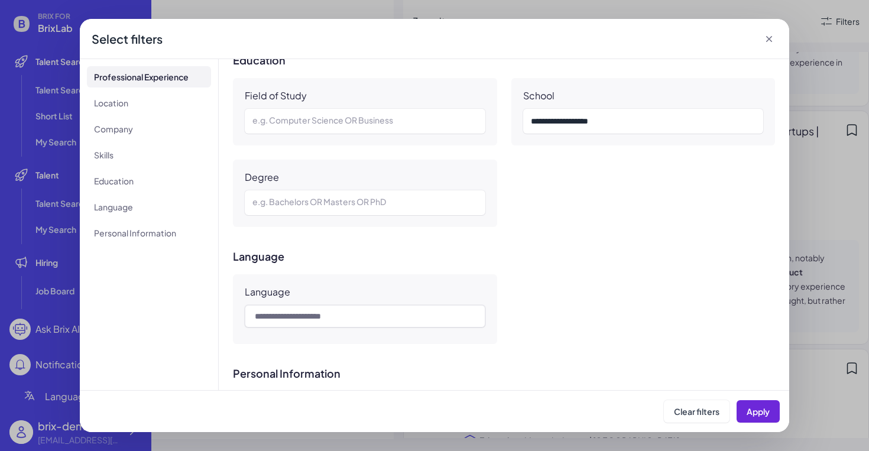
scroll to position [673, 0]
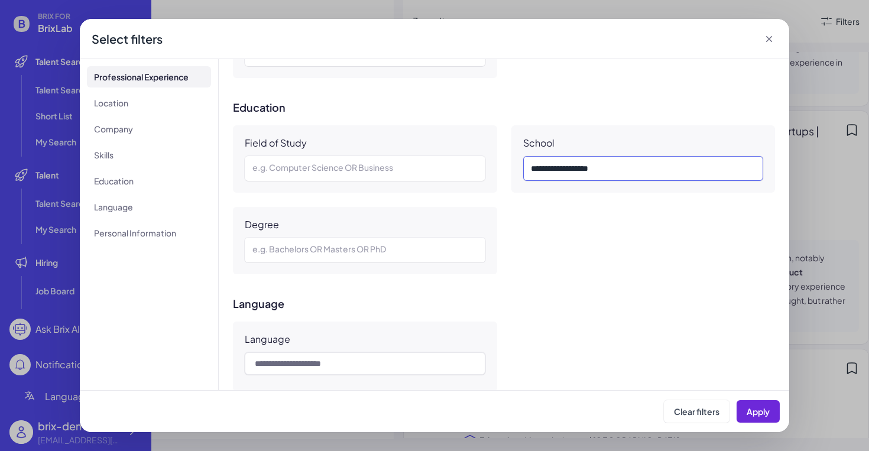
click at [622, 173] on div "**********" at bounding box center [643, 168] width 225 height 14
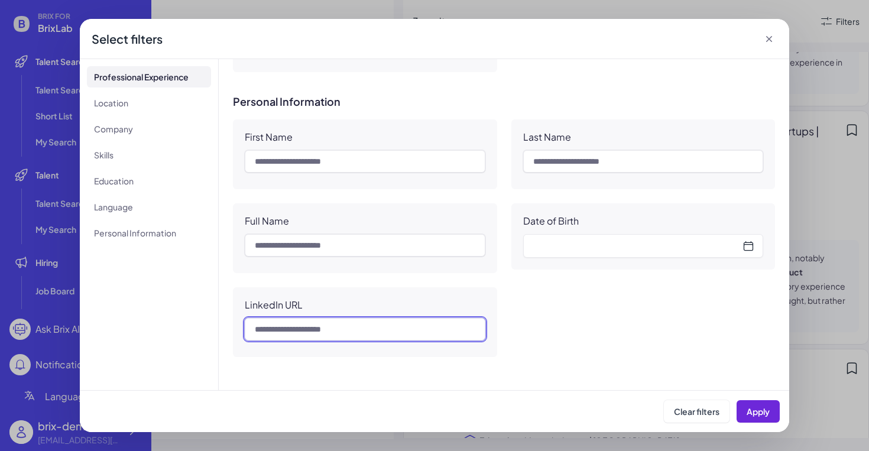
click at [343, 340] on input "text" at bounding box center [365, 329] width 241 height 22
paste input "**********"
type input "**********"
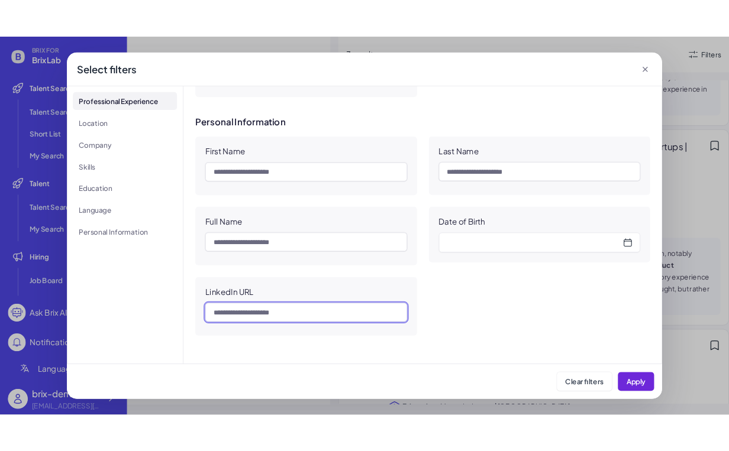
scroll to position [0, 0]
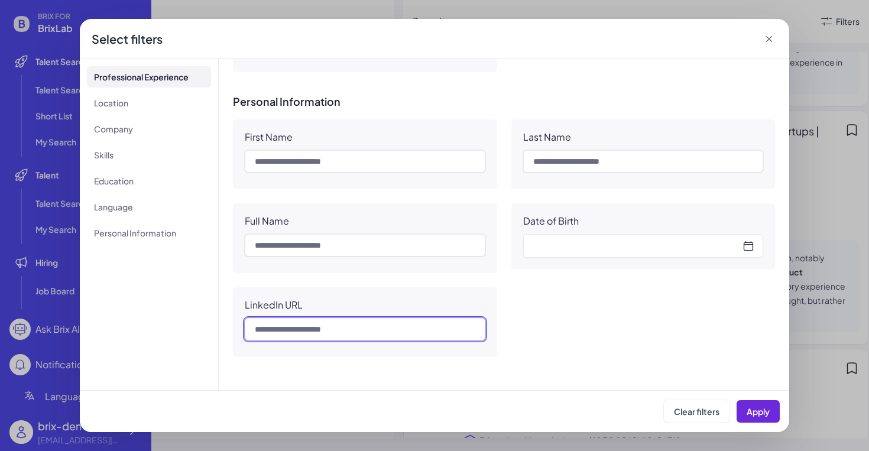
paste input "**********"
type input "**********"
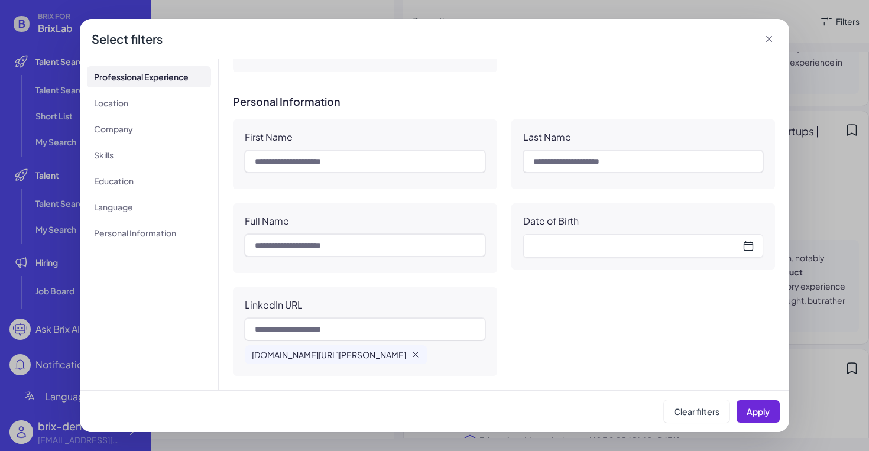
click at [780, 410] on div "Clear filters Apply" at bounding box center [435, 411] width 710 height 42
click at [771, 410] on button "Apply" at bounding box center [758, 411] width 43 height 22
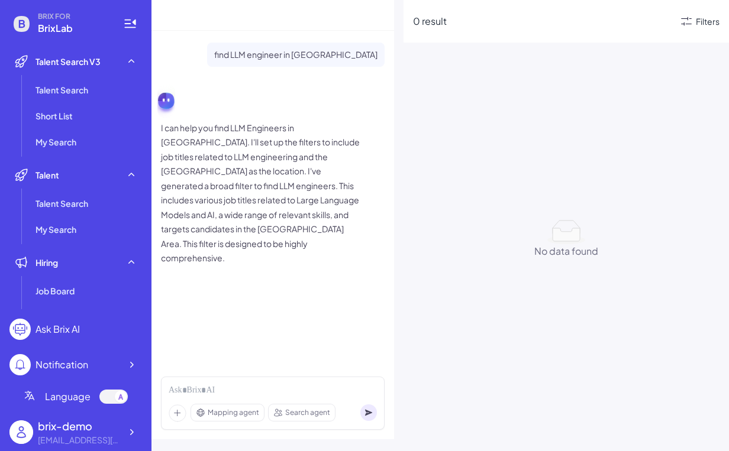
click at [687, 27] on icon at bounding box center [686, 21] width 14 height 14
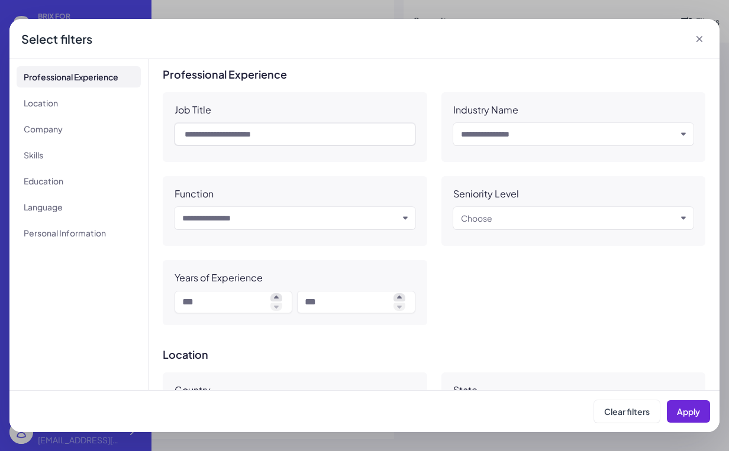
scroll to position [1011, 0]
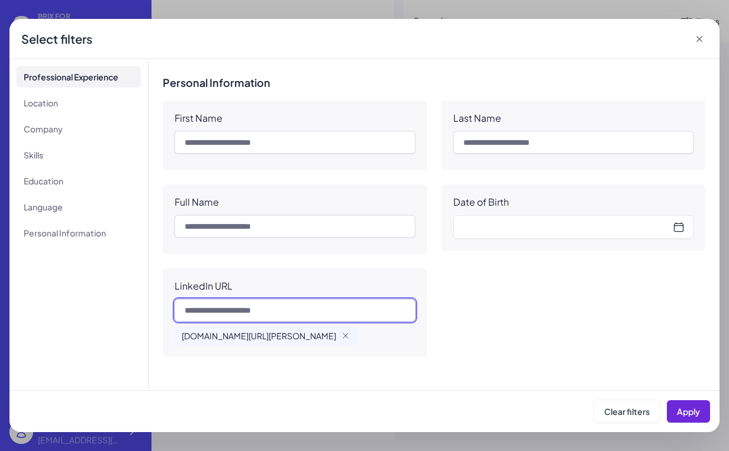
click at [288, 314] on input "text" at bounding box center [294, 310] width 241 height 22
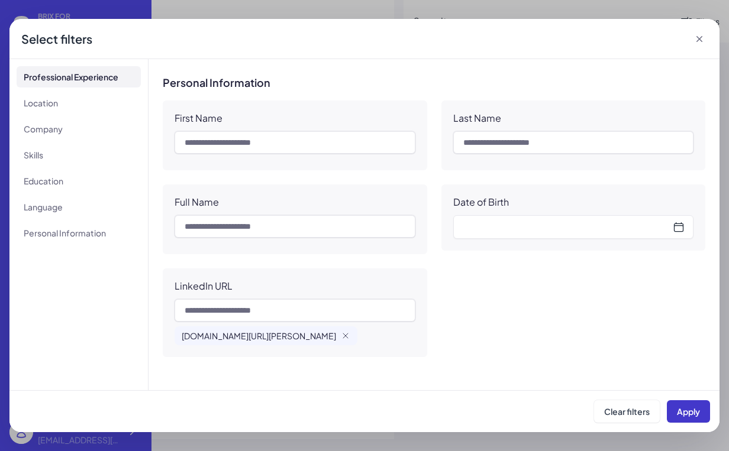
click at [689, 409] on span "Apply" at bounding box center [688, 411] width 23 height 11
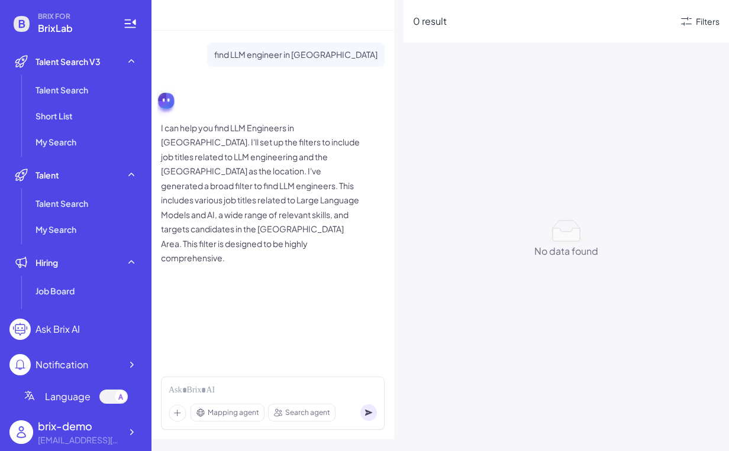
click at [509, 103] on div "0 result Filters No data found No data found" at bounding box center [565, 225] width 325 height 451
click at [707, 33] on div "0 result Filters" at bounding box center [565, 21] width 325 height 43
click at [706, 28] on div "Filters" at bounding box center [699, 21] width 40 height 14
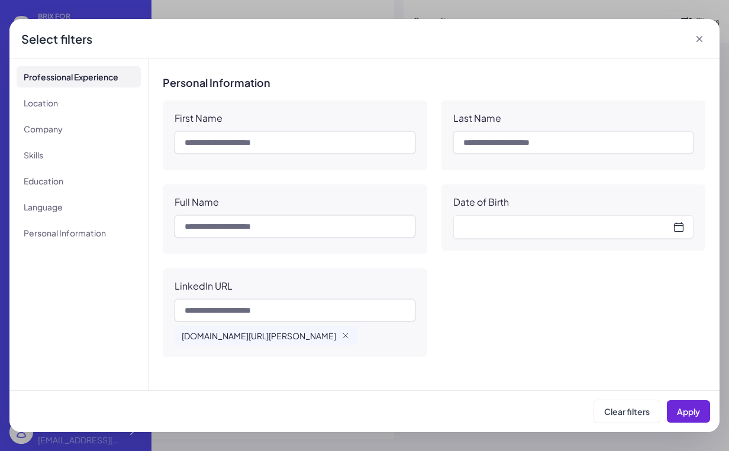
click at [699, 37] on icon at bounding box center [699, 39] width 12 height 12
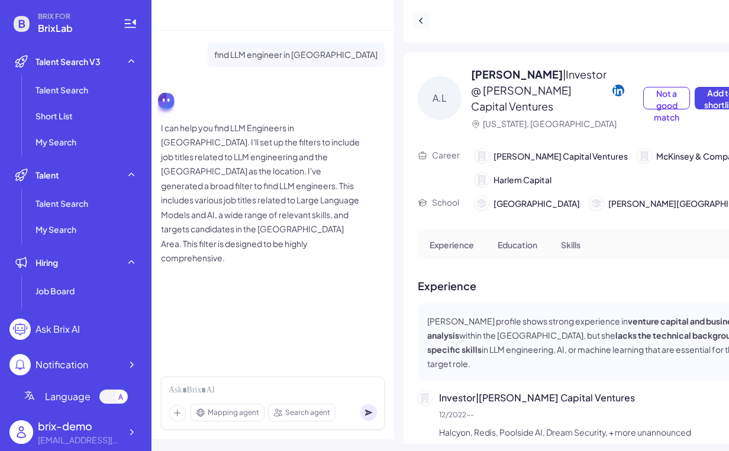
click at [419, 21] on icon at bounding box center [421, 21] width 12 height 12
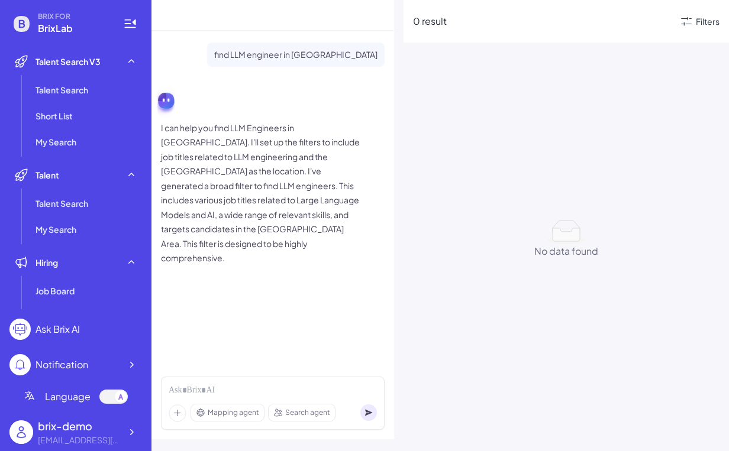
click at [585, 255] on div "No data found" at bounding box center [566, 251] width 64 height 14
click at [583, 255] on div "No data found" at bounding box center [566, 251] width 64 height 14
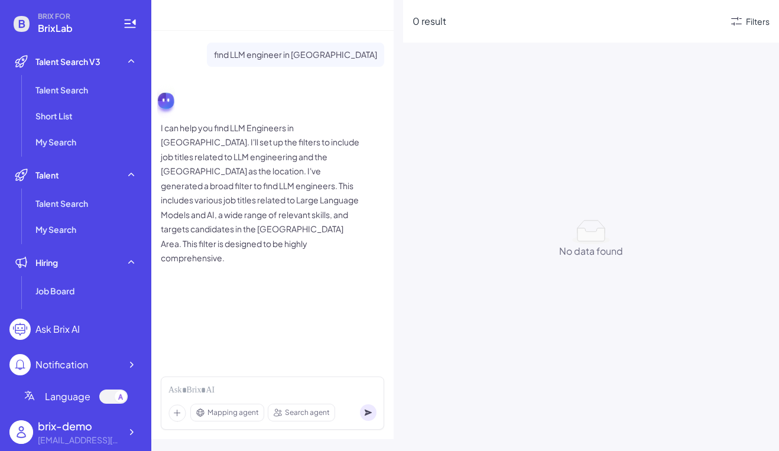
click at [742, 25] on icon at bounding box center [737, 21] width 14 height 14
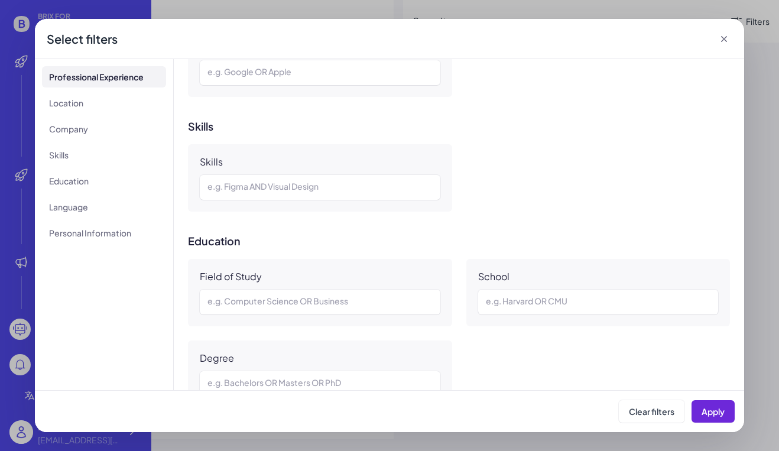
scroll to position [1011, 0]
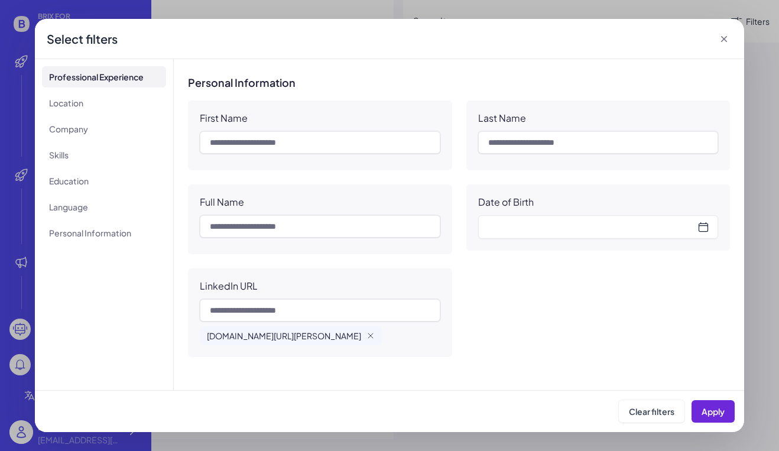
click at [722, 41] on icon at bounding box center [725, 39] width 6 height 6
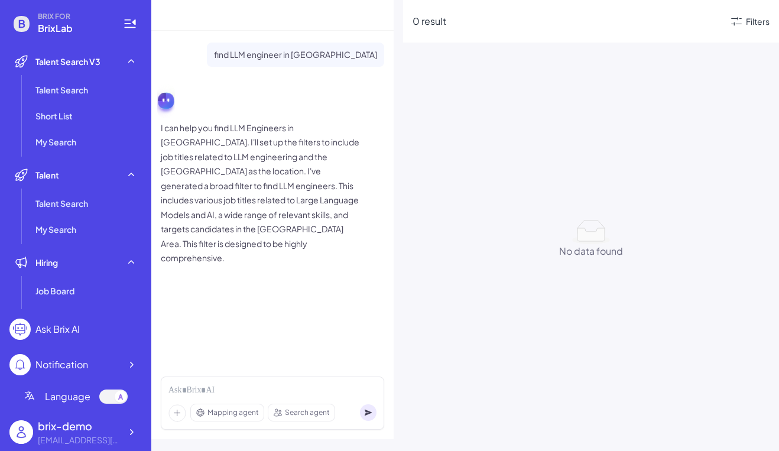
click at [264, 176] on p "I can help you find LLM Engineers in [GEOGRAPHIC_DATA]. I'll set up the filters…" at bounding box center [261, 193] width 201 height 145
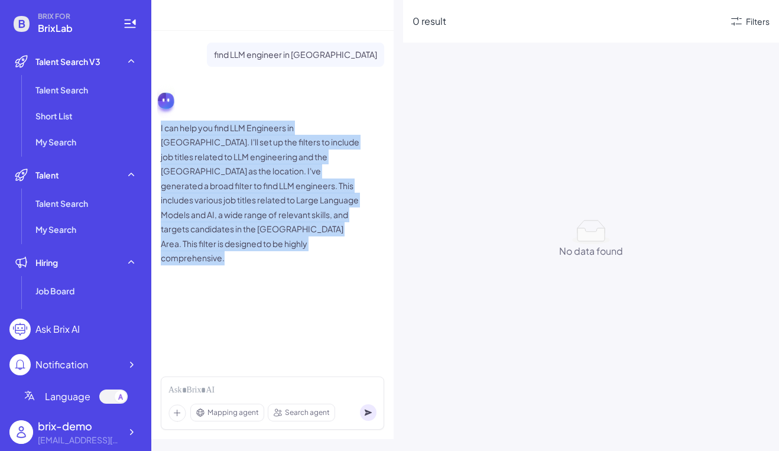
click at [264, 176] on p "I can help you find LLM Engineers in [GEOGRAPHIC_DATA]. I'll set up the filters…" at bounding box center [261, 193] width 201 height 145
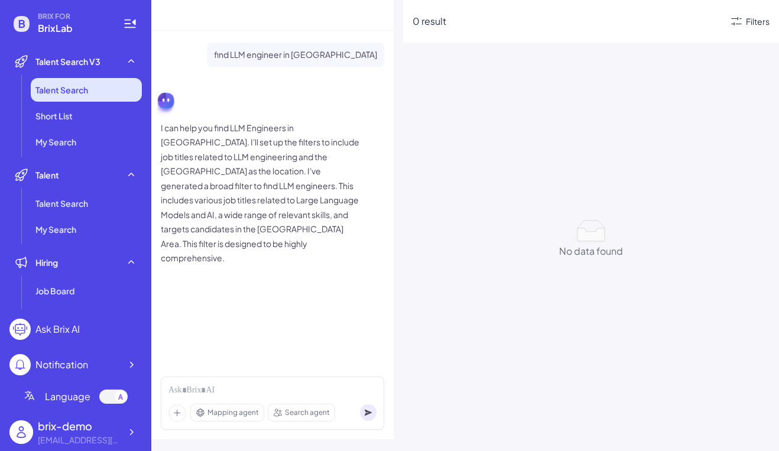
click at [88, 94] on span "Talent Search" at bounding box center [61, 90] width 53 height 12
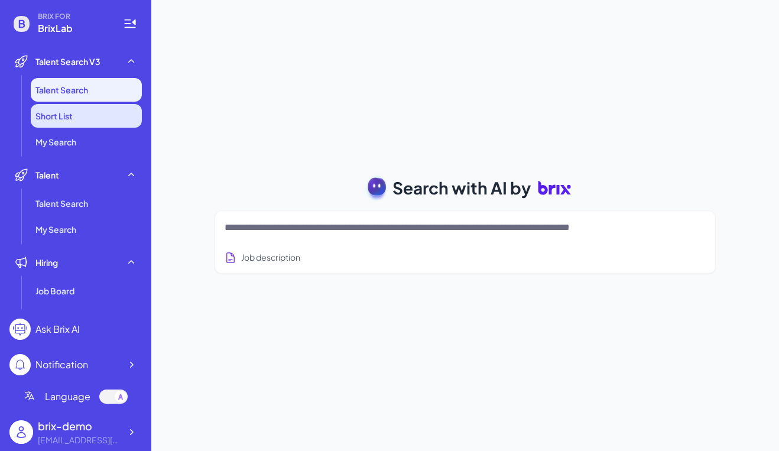
click at [78, 122] on li "Short List" at bounding box center [86, 116] width 111 height 24
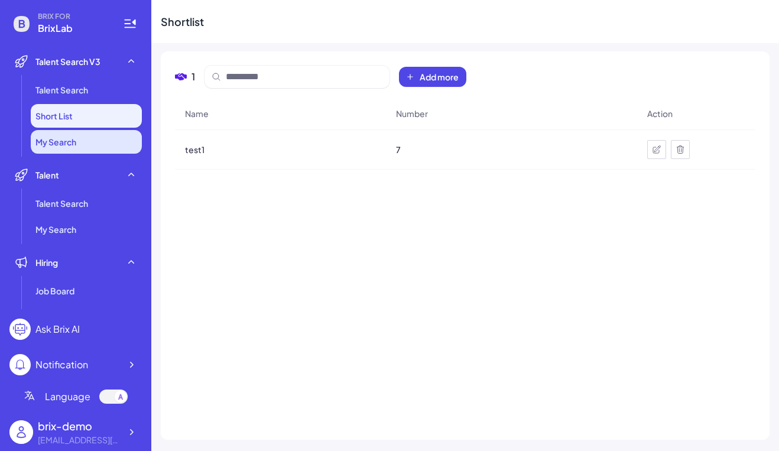
click at [96, 143] on li "My Search" at bounding box center [86, 142] width 111 height 24
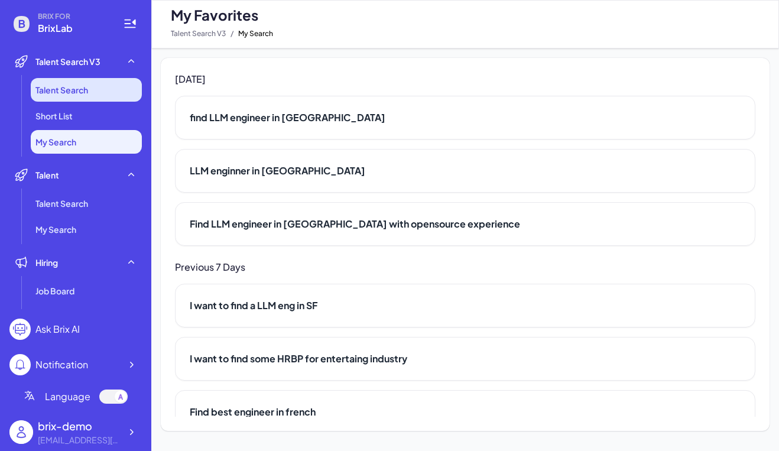
click at [98, 93] on li "Talent Search" at bounding box center [86, 90] width 111 height 24
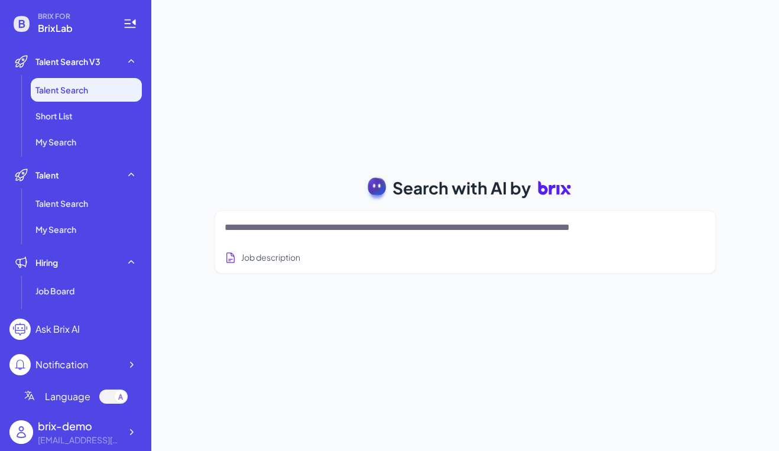
click at [105, 154] on ul "Talent Search V3 Talent Search Short List My Search Talent Talent Search My Sea…" at bounding box center [75, 180] width 132 height 260
click at [103, 145] on li "My Search" at bounding box center [86, 142] width 111 height 24
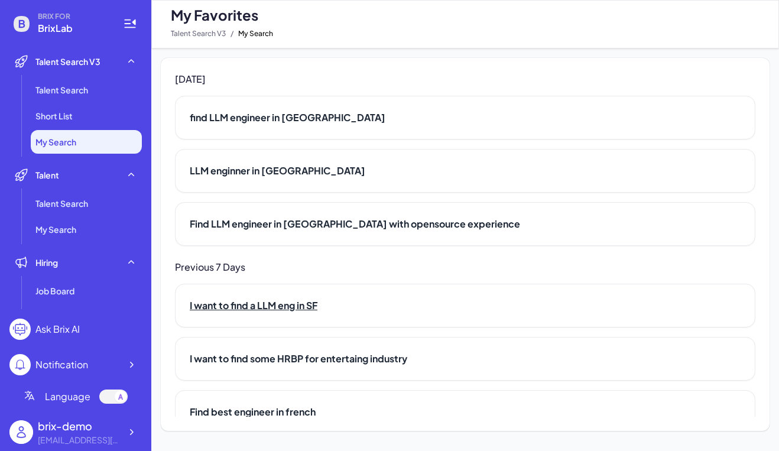
click at [253, 306] on h2 "I want to find a LLM eng in SF" at bounding box center [465, 306] width 551 height 14
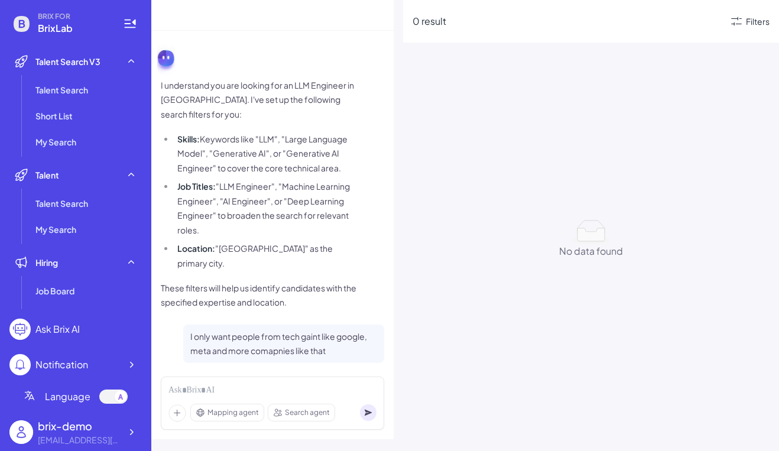
scroll to position [17, 0]
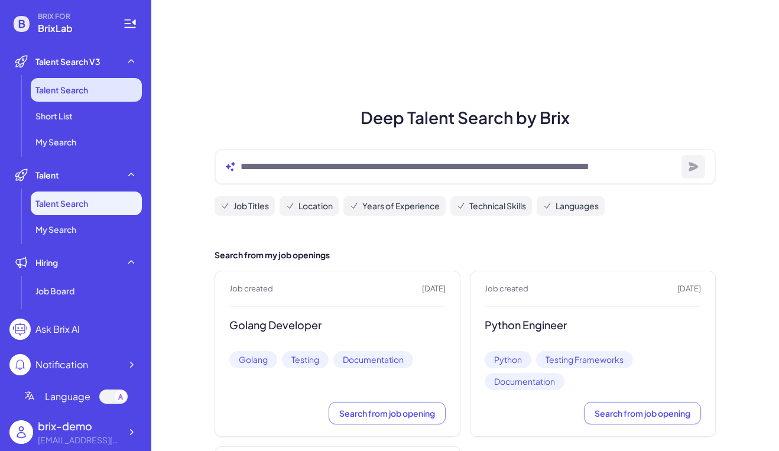
click at [95, 86] on li "Talent Search" at bounding box center [86, 90] width 111 height 24
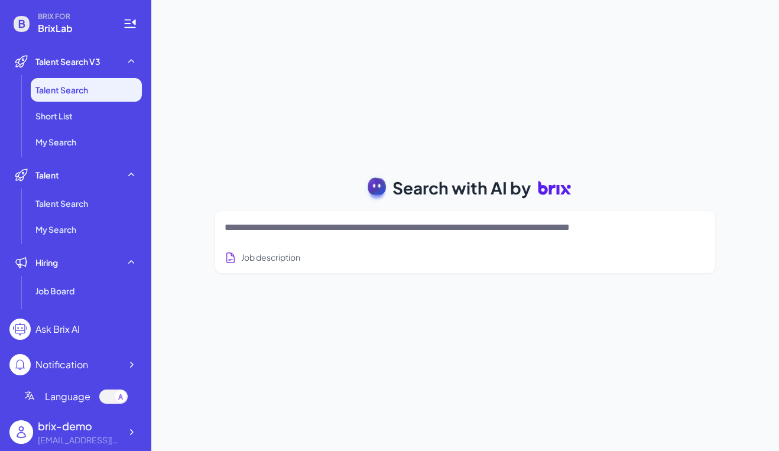
click at [285, 219] on div at bounding box center [465, 228] width 481 height 24
click at [285, 231] on textarea at bounding box center [451, 228] width 453 height 14
click at [281, 266] on button "Job description" at bounding box center [263, 258] width 76 height 22
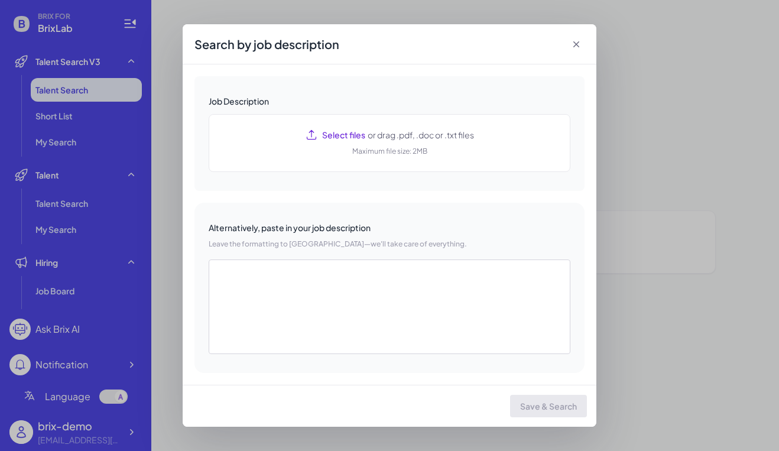
click at [577, 43] on icon at bounding box center [577, 44] width 12 height 12
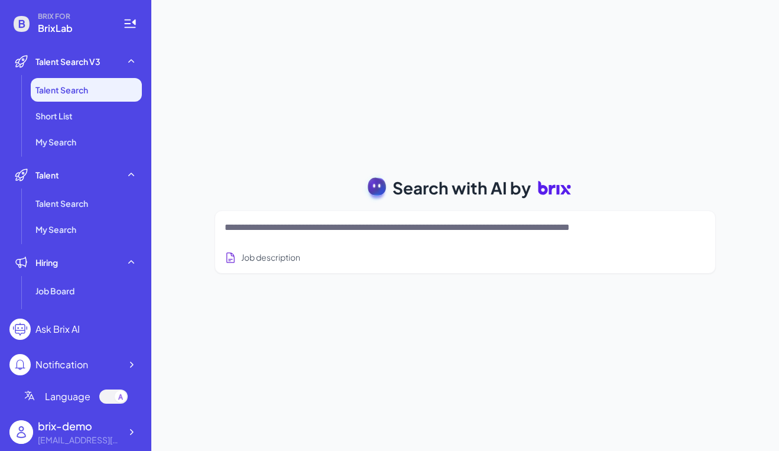
click at [325, 233] on textarea at bounding box center [451, 228] width 453 height 14
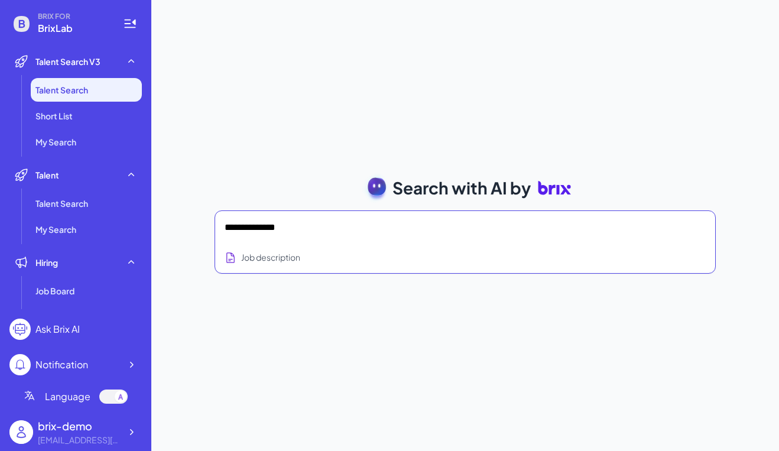
type textarea "**********"
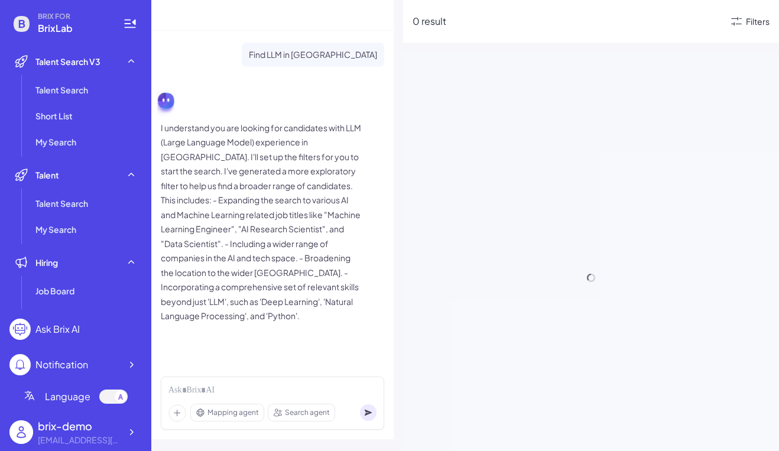
click at [760, 22] on div "Filters" at bounding box center [758, 21] width 24 height 12
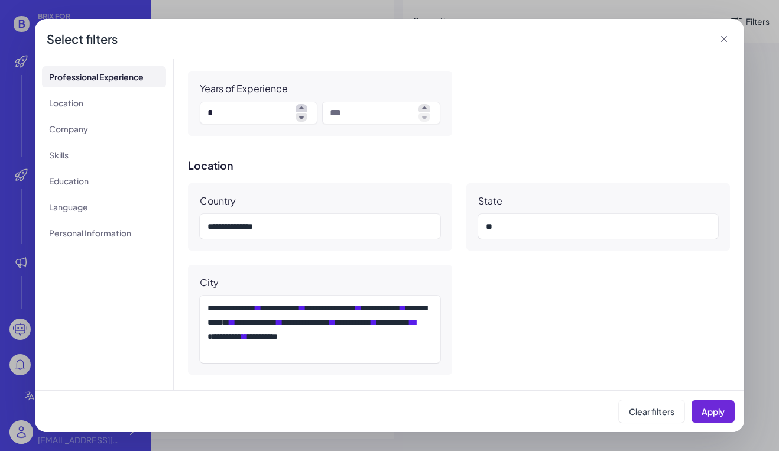
scroll to position [572, 0]
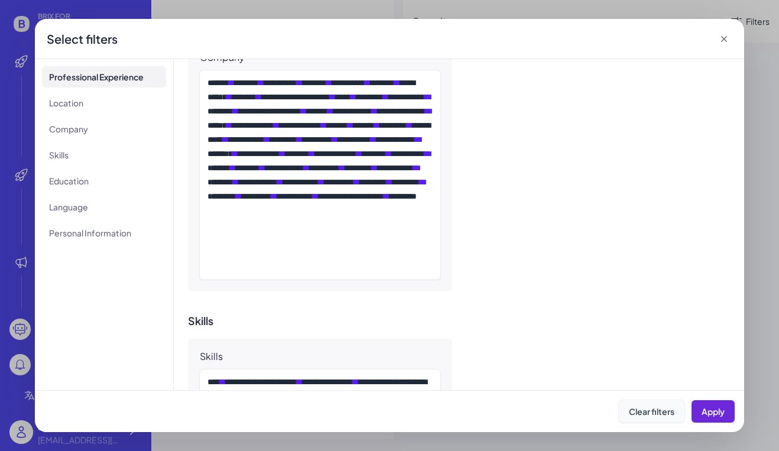
click at [649, 422] on button "Clear filters" at bounding box center [652, 411] width 66 height 22
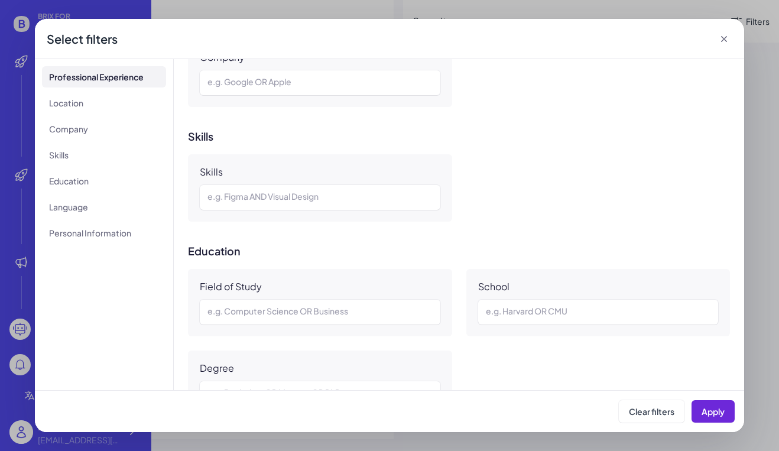
scroll to position [992, 0]
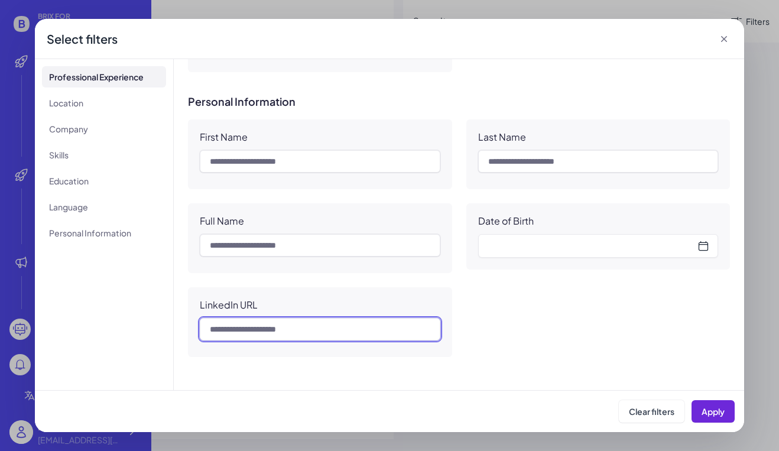
click at [272, 333] on input "text" at bounding box center [320, 329] width 241 height 22
paste input "**********"
type input "**********"
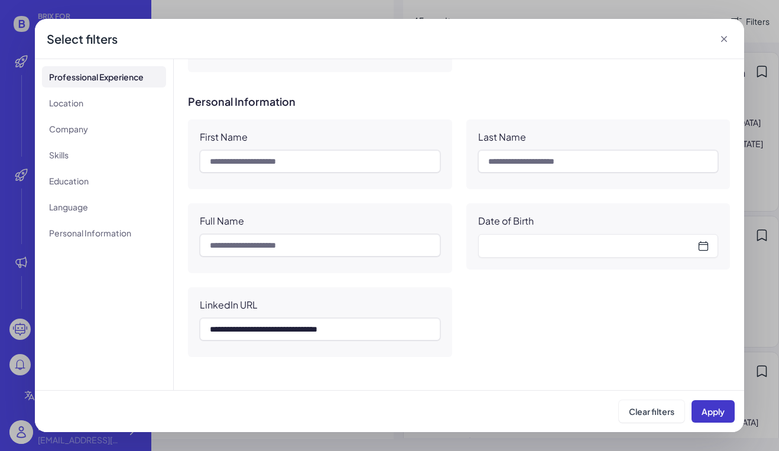
click at [706, 415] on span "Apply" at bounding box center [713, 411] width 23 height 11
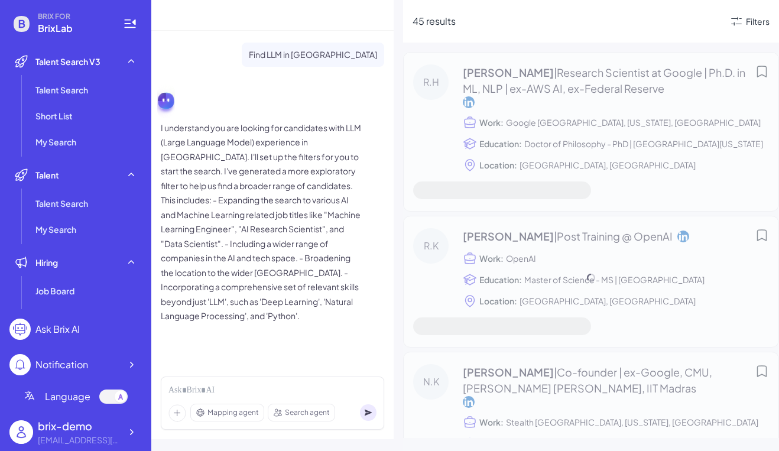
scroll to position [0, 0]
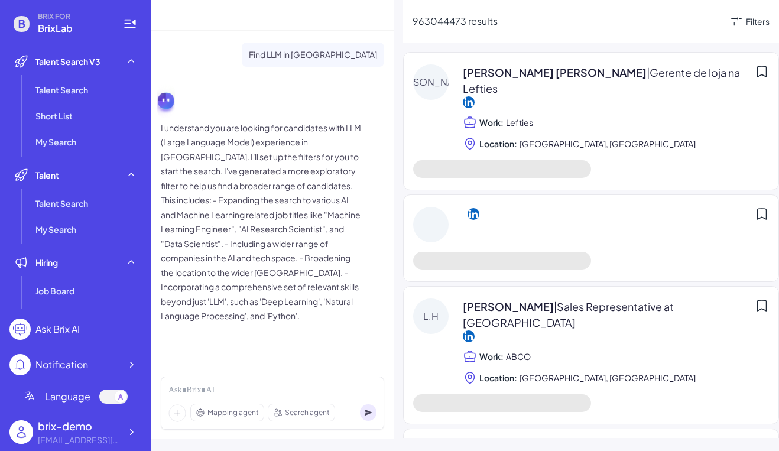
click at [739, 35] on div "963044473 results Filters" at bounding box center [591, 21] width 376 height 43
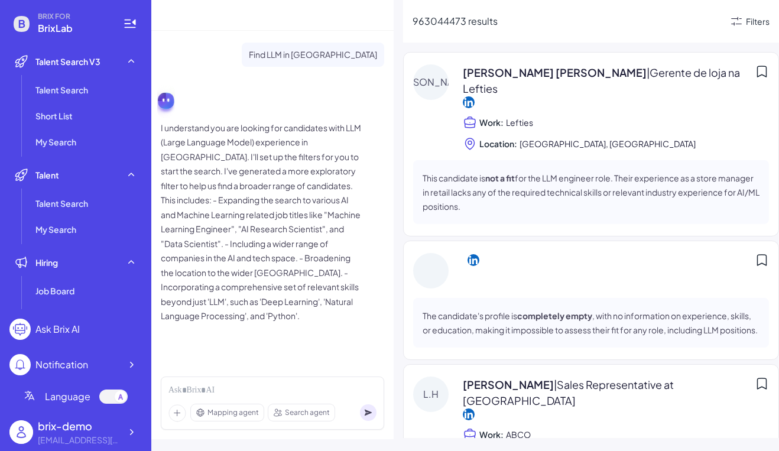
click at [740, 28] on icon at bounding box center [737, 21] width 14 height 14
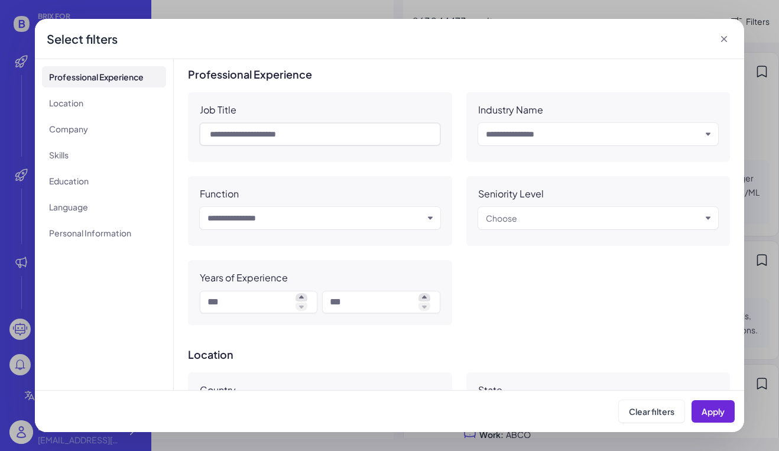
scroll to position [992, 0]
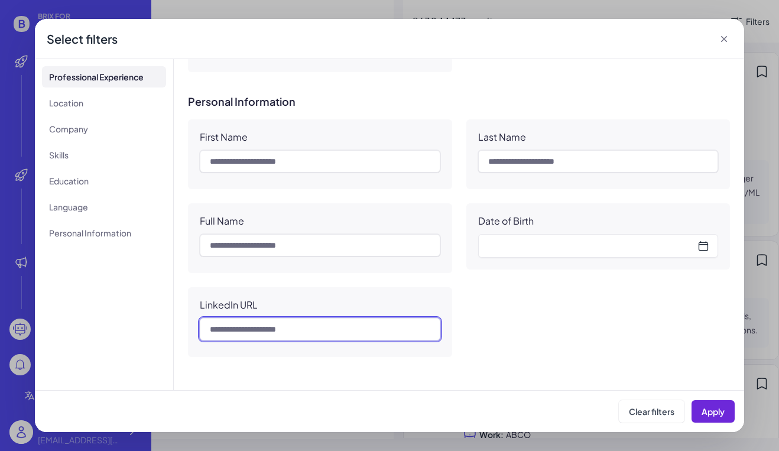
click at [289, 334] on input "text" at bounding box center [320, 329] width 241 height 22
paste input "**********"
type input "**********"
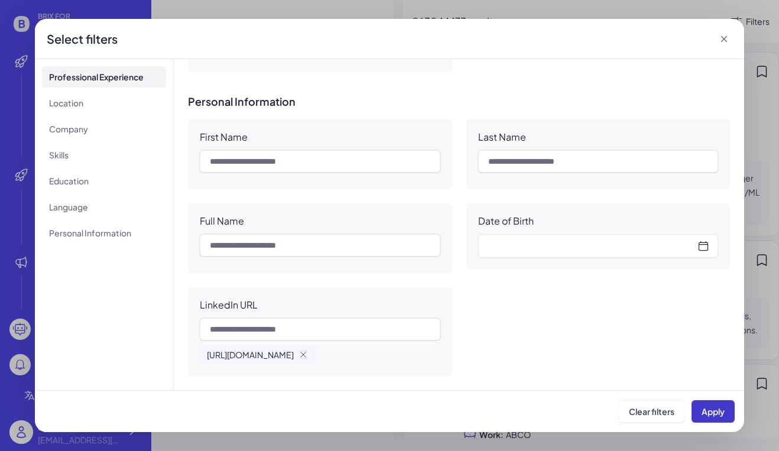
click at [717, 410] on span "Apply" at bounding box center [713, 411] width 23 height 11
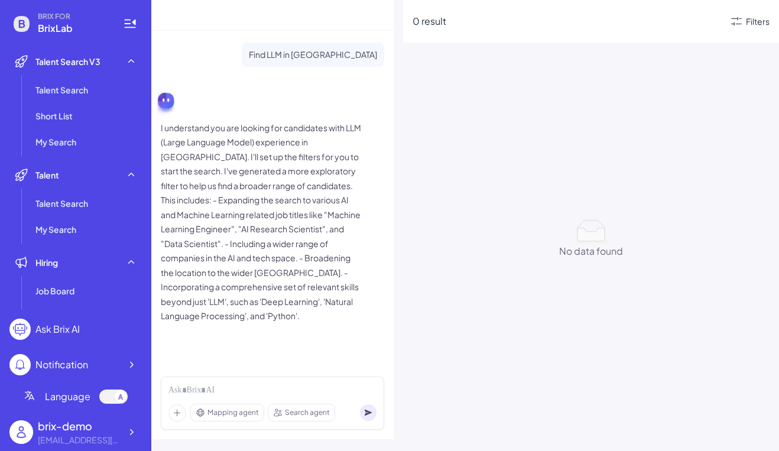
scroll to position [0, 0]
click at [767, 24] on div "Filters" at bounding box center [758, 21] width 24 height 12
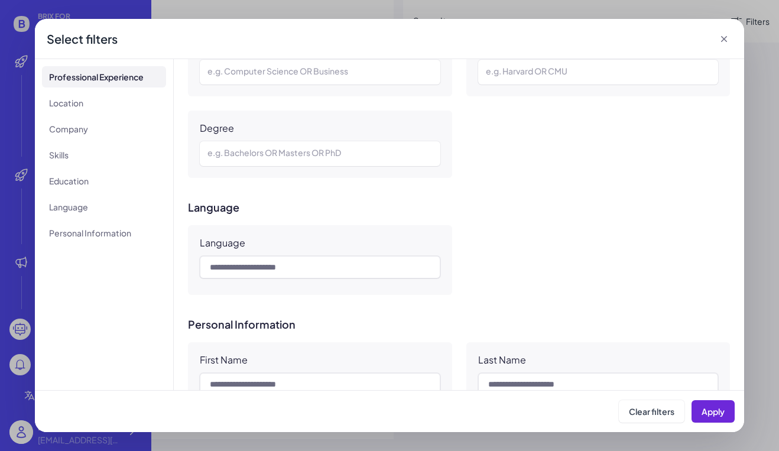
scroll to position [1011, 0]
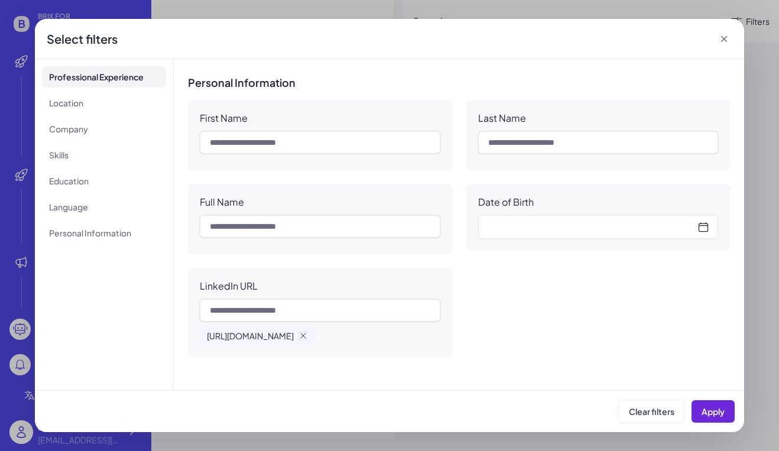
click at [308, 339] on icon "button" at bounding box center [303, 335] width 9 height 9
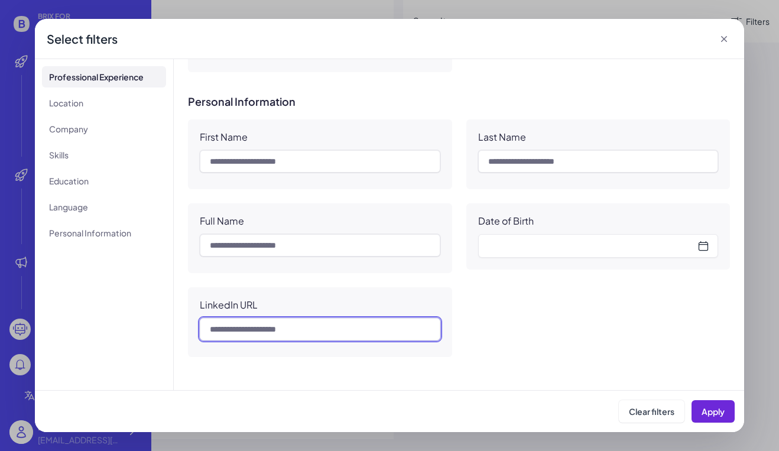
click at [341, 328] on input "text" at bounding box center [320, 329] width 241 height 22
paste input "**********"
type input "**********"
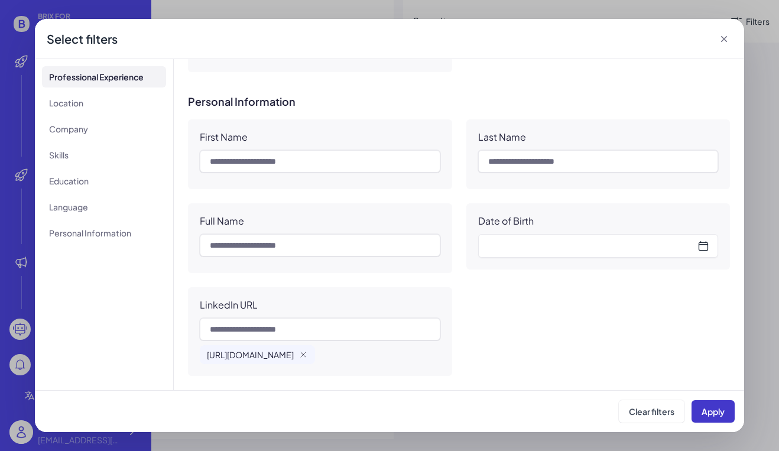
click at [710, 422] on button "Apply" at bounding box center [713, 411] width 43 height 22
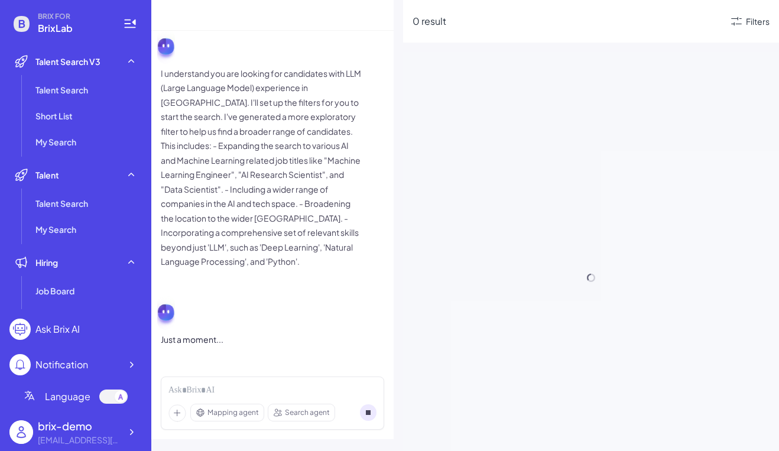
scroll to position [0, 0]
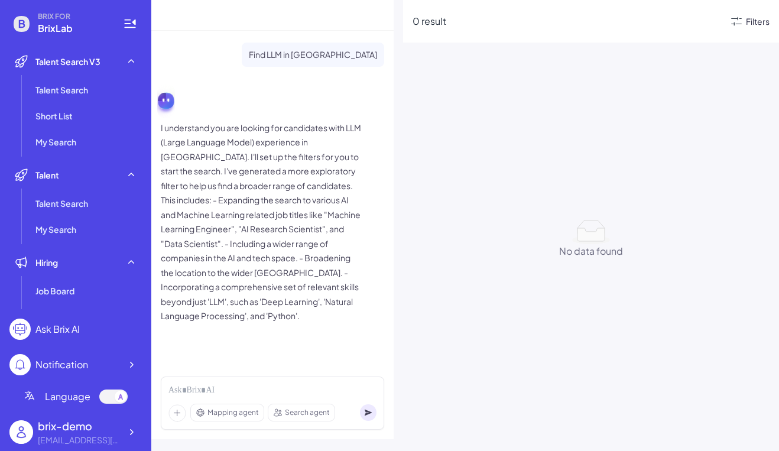
click at [755, 24] on div "Filters" at bounding box center [758, 21] width 24 height 12
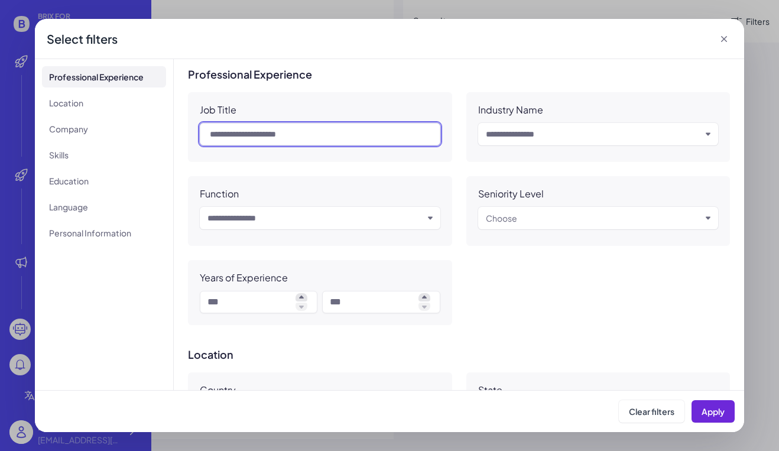
click at [309, 140] on input "text" at bounding box center [320, 134] width 241 height 22
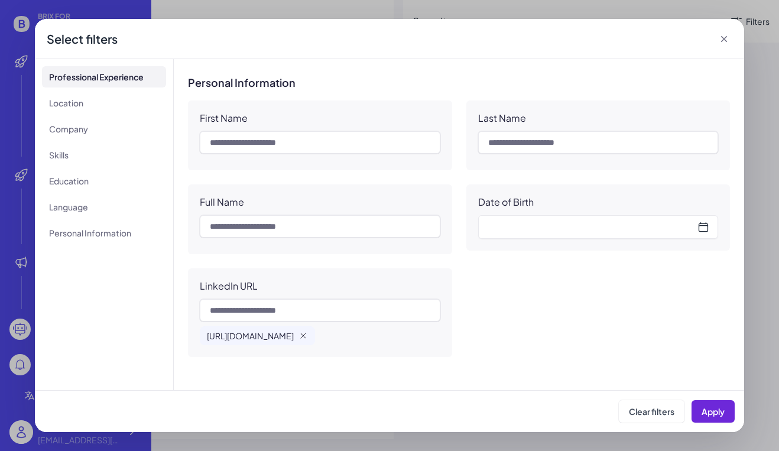
click at [308, 335] on icon "button" at bounding box center [303, 335] width 9 height 9
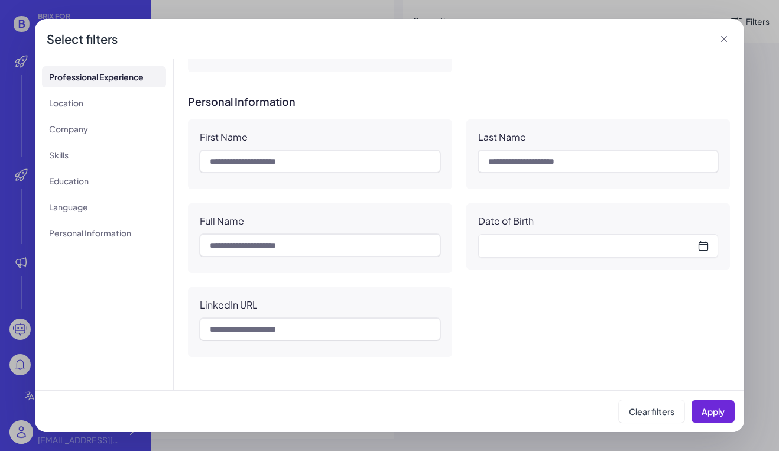
scroll to position [0, 0]
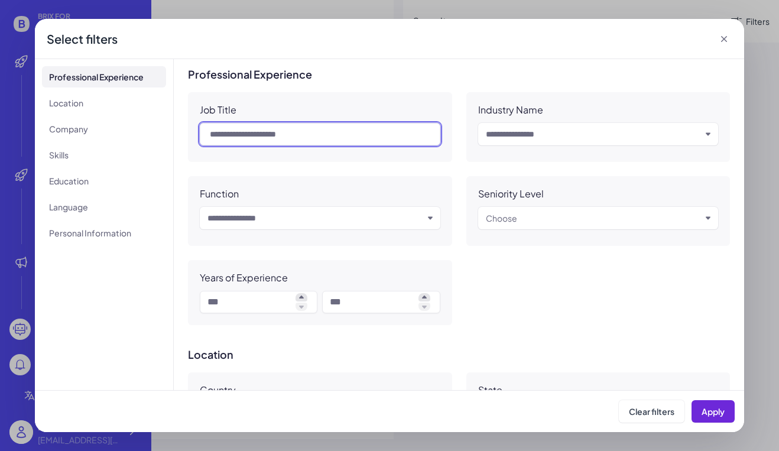
click at [266, 135] on input "text" at bounding box center [320, 134] width 241 height 22
type input "********"
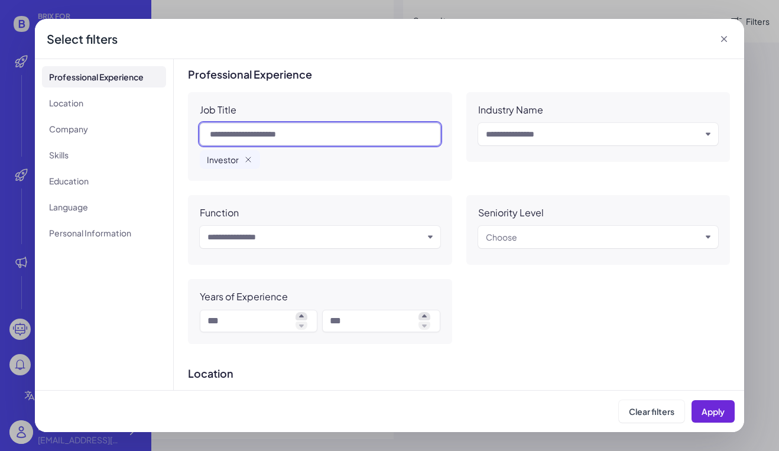
scroll to position [914, 0]
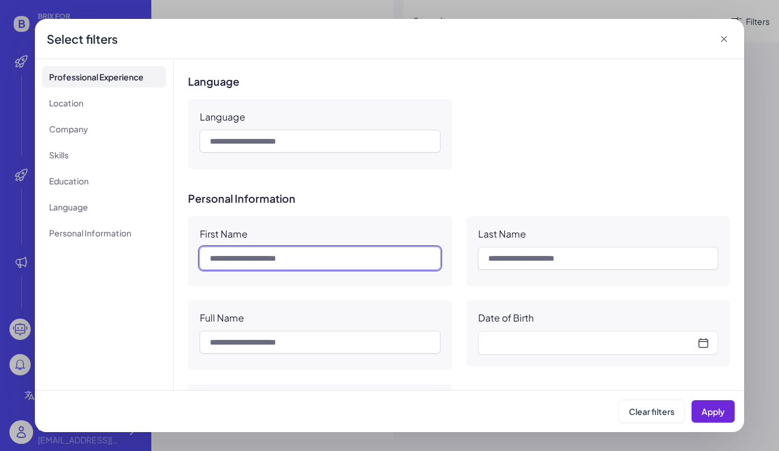
click at [289, 256] on input "text" at bounding box center [320, 258] width 241 height 22
type input "******"
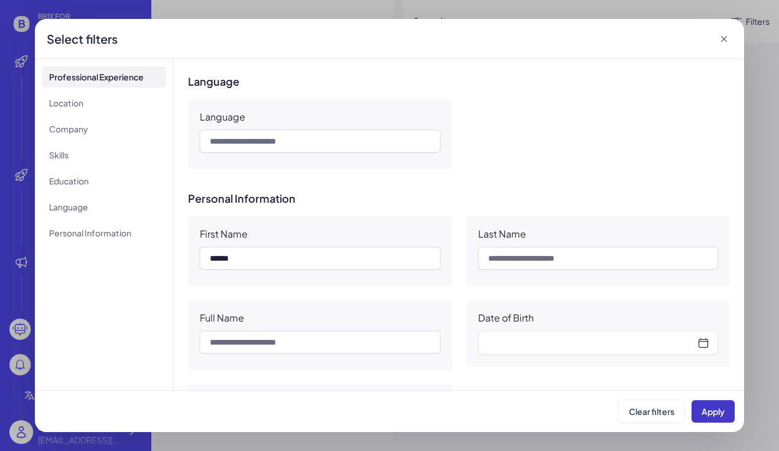
click at [711, 403] on button "Apply" at bounding box center [713, 411] width 43 height 22
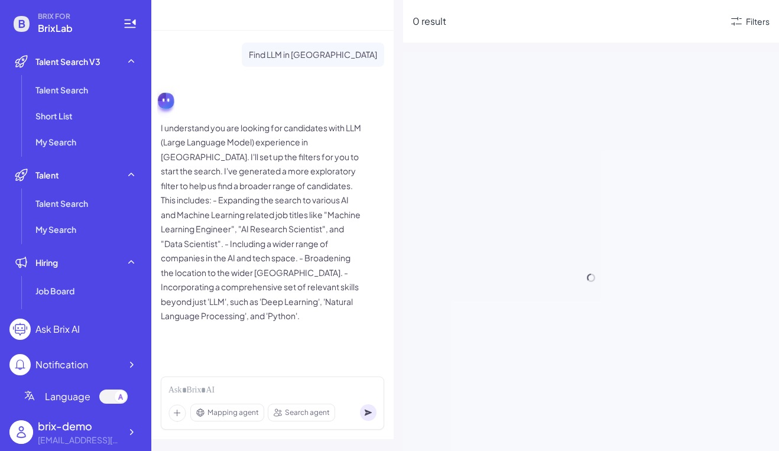
scroll to position [0, 0]
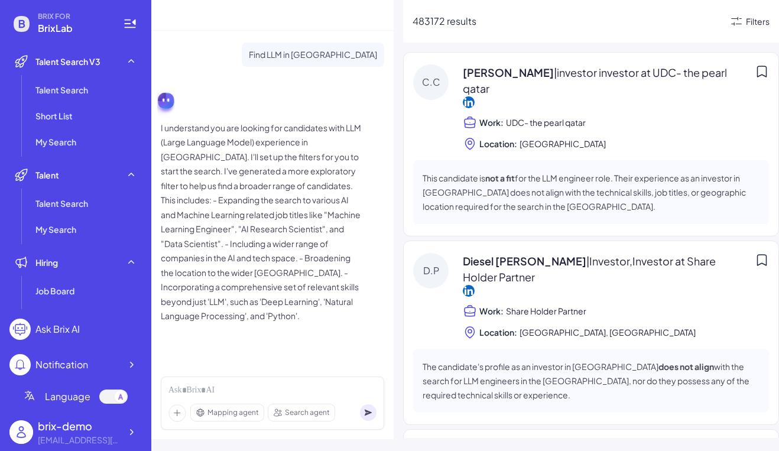
click at [748, 22] on div "Filters" at bounding box center [758, 21] width 24 height 12
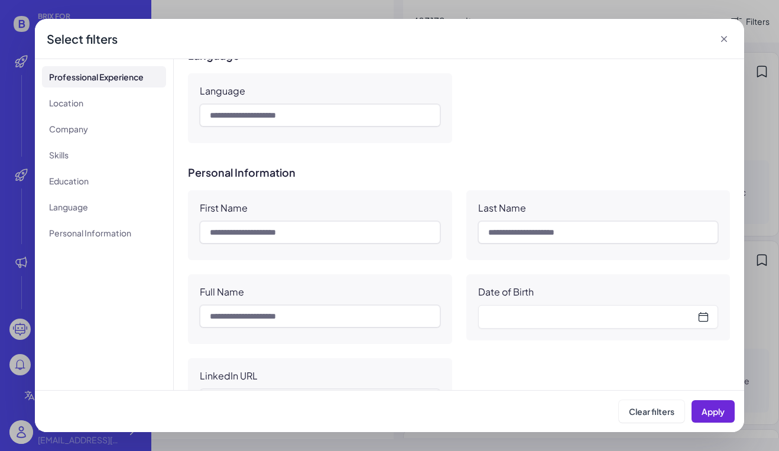
scroll to position [1011, 0]
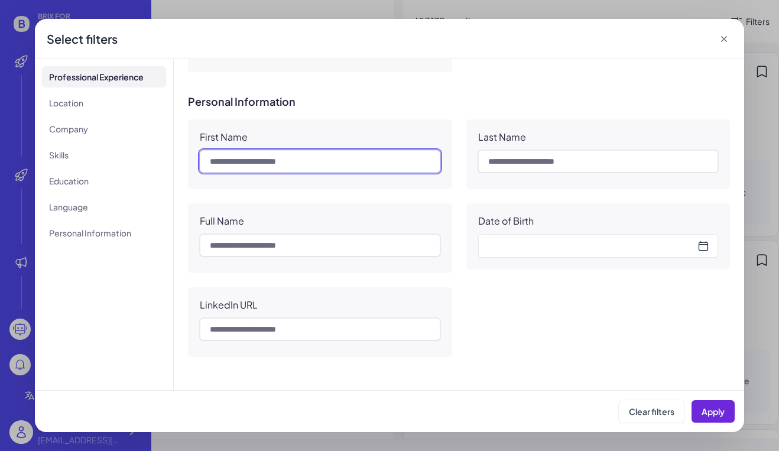
click at [283, 158] on input "text" at bounding box center [320, 161] width 241 height 22
type input "******"
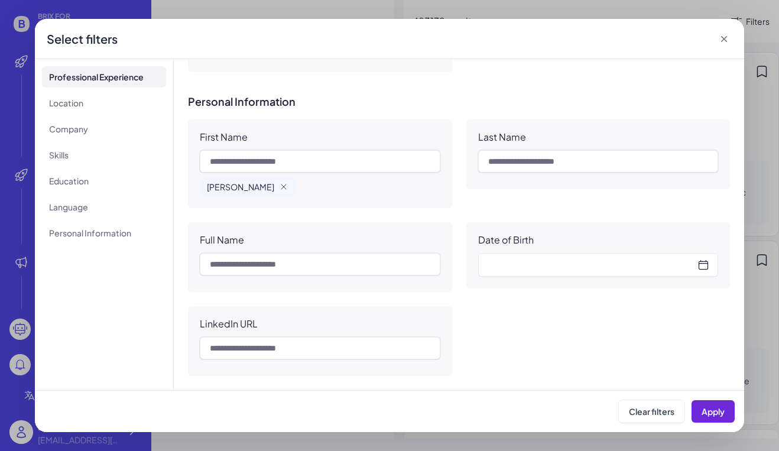
click at [737, 416] on div "Clear filters Apply" at bounding box center [390, 411] width 710 height 42
click at [702, 416] on span "Apply" at bounding box center [713, 411] width 23 height 11
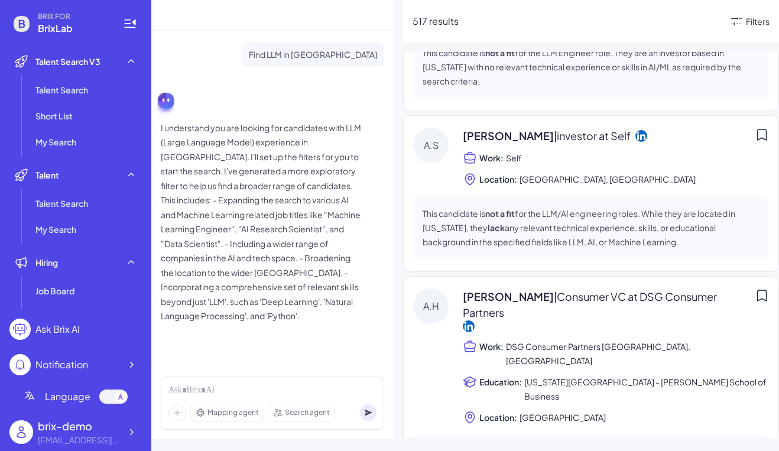
scroll to position [0, 0]
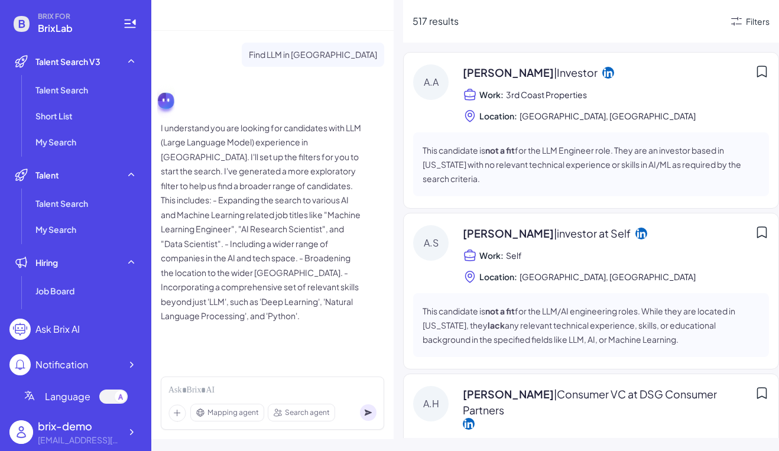
click at [742, 22] on icon at bounding box center [737, 21] width 14 height 14
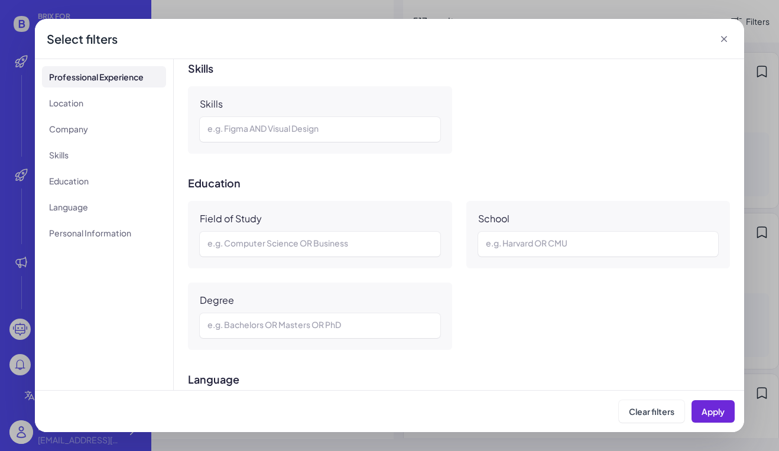
scroll to position [629, 0]
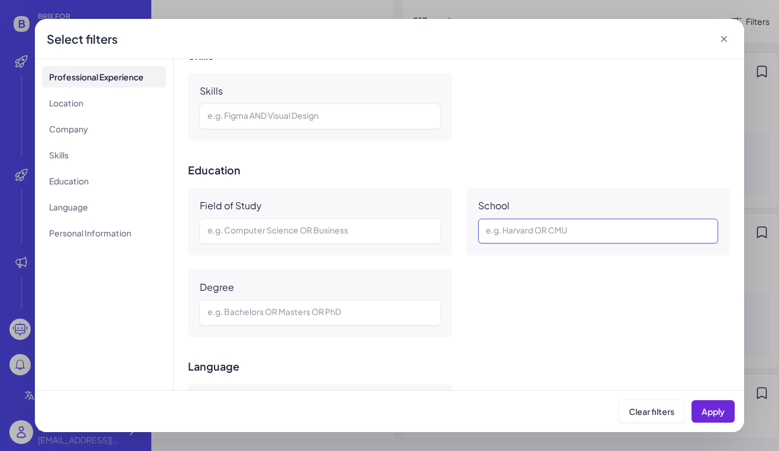
click at [541, 231] on div at bounding box center [598, 231] width 225 height 14
click at [714, 416] on button "Apply" at bounding box center [713, 411] width 43 height 22
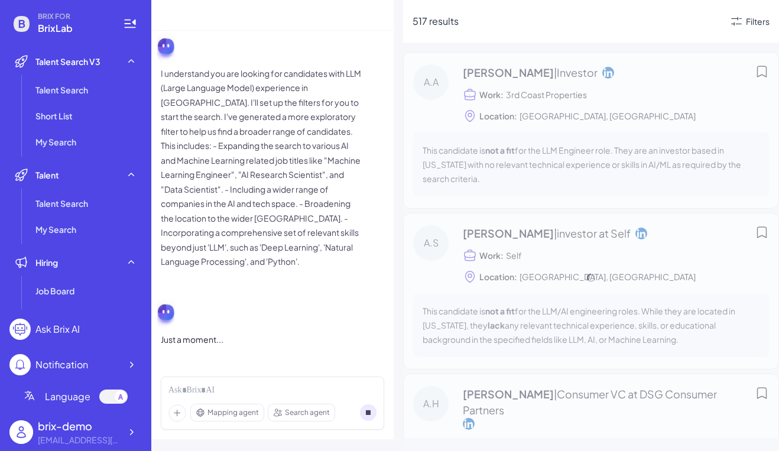
scroll to position [0, 0]
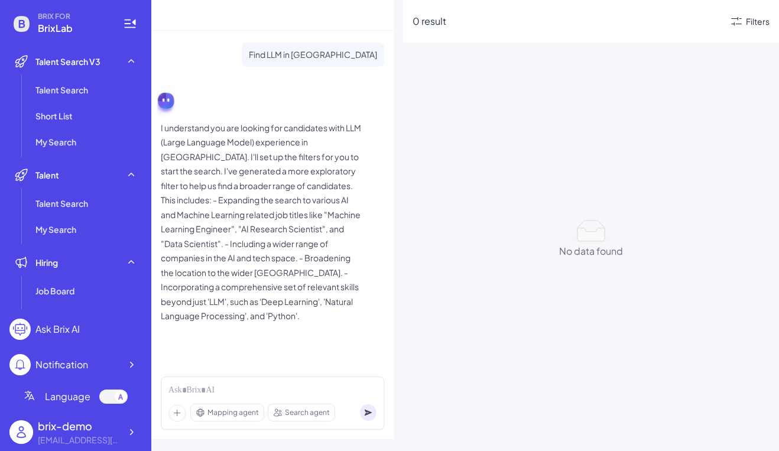
click at [737, 23] on icon at bounding box center [737, 21] width 14 height 14
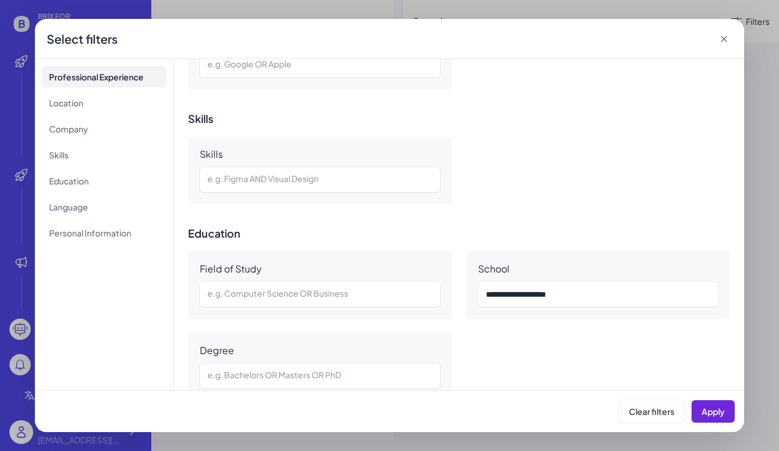
scroll to position [565, 0]
click at [554, 293] on div "**********" at bounding box center [598, 295] width 225 height 14
copy div "**********"
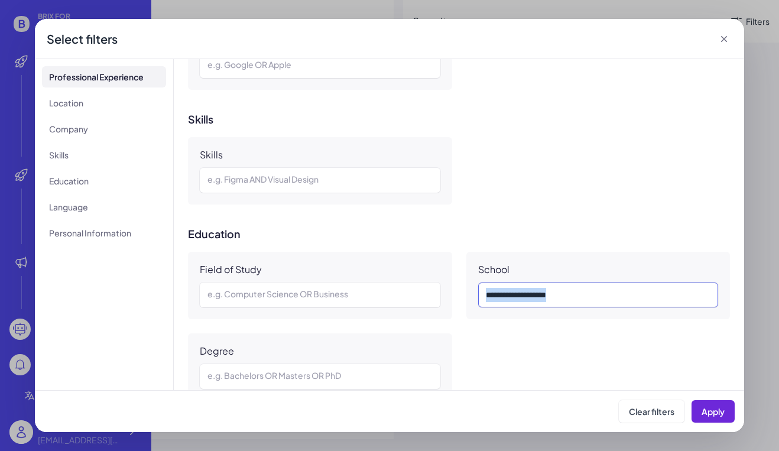
paste div
click at [714, 415] on span "Apply" at bounding box center [713, 411] width 23 height 11
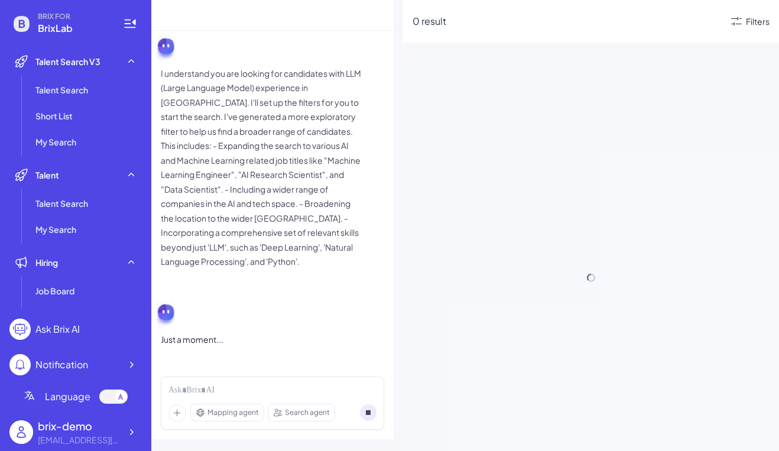
scroll to position [0, 0]
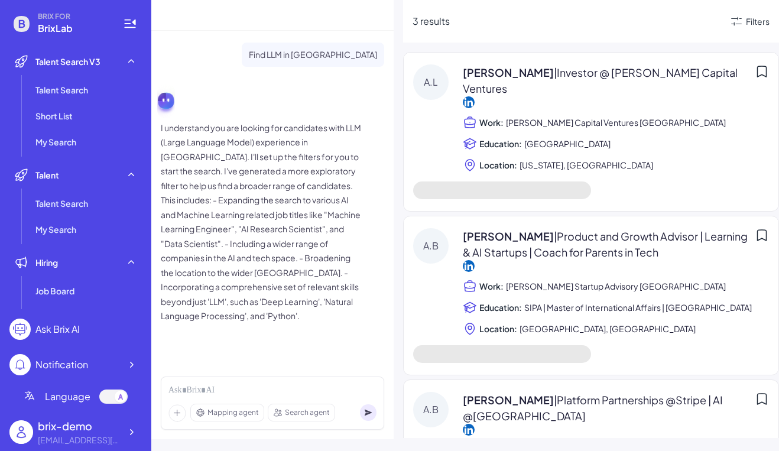
click at [530, 72] on span "| Investor @ [PERSON_NAME] Capital Ventures" at bounding box center [600, 81] width 275 height 30
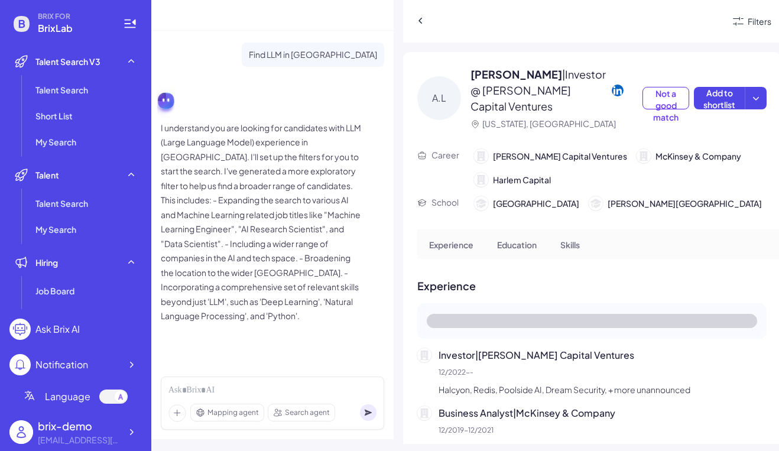
click at [544, 112] on div "Angela Liu | Investor @ Bain Capital Ventures" at bounding box center [557, 90] width 172 height 48
click at [612, 96] on icon at bounding box center [618, 90] width 12 height 12
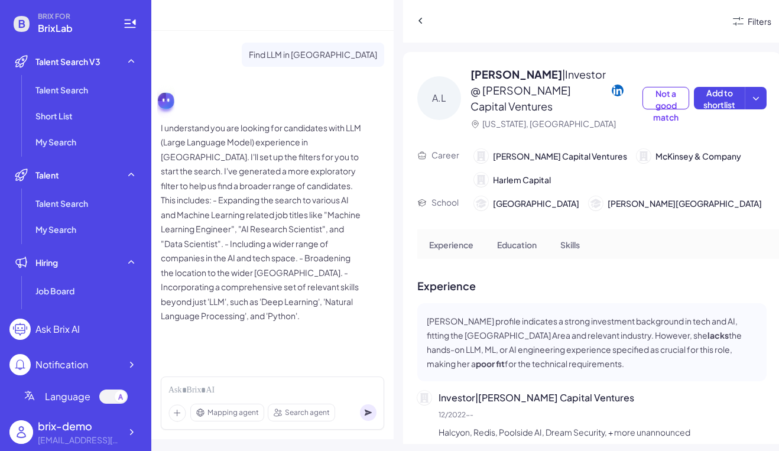
click at [756, 16] on div "Filters" at bounding box center [760, 21] width 24 height 12
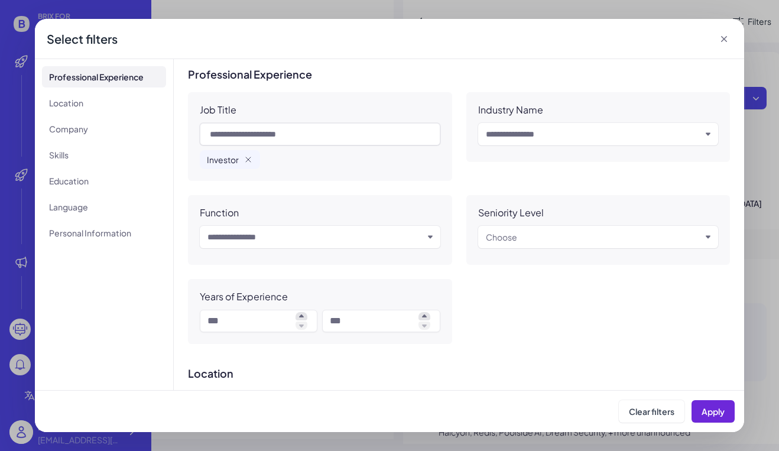
scroll to position [1030, 0]
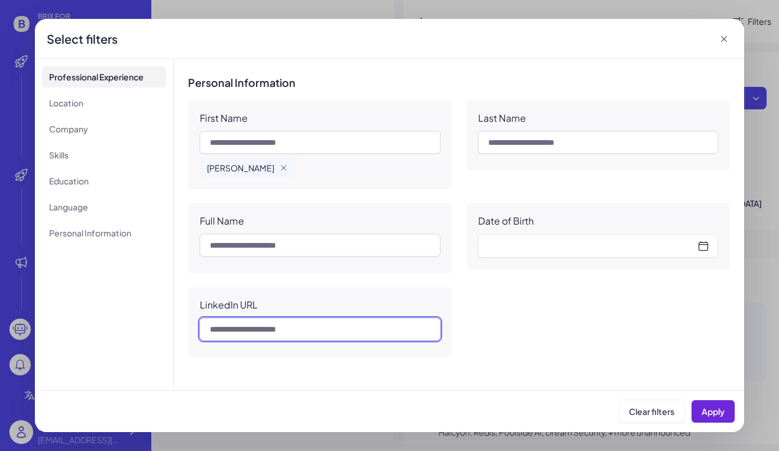
click at [255, 329] on input "text" at bounding box center [320, 329] width 241 height 22
paste input "**********"
type input "**********"
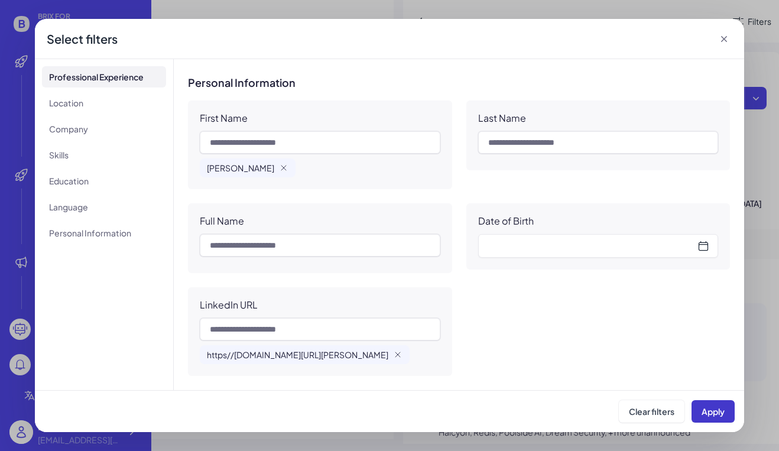
click at [709, 408] on span "Apply" at bounding box center [713, 411] width 23 height 11
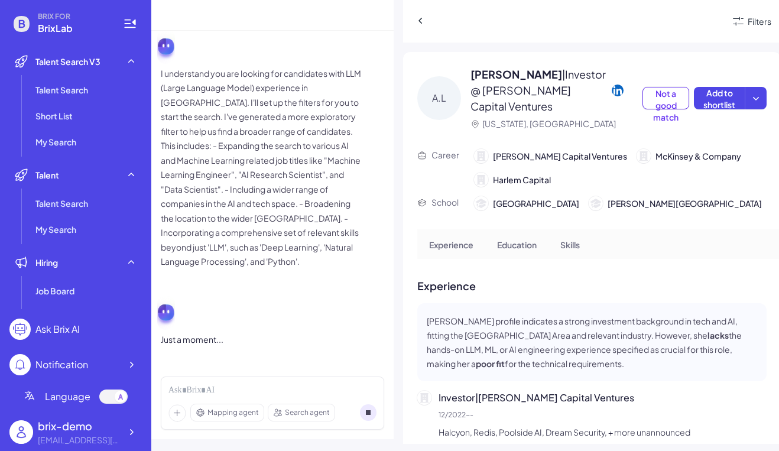
scroll to position [0, 0]
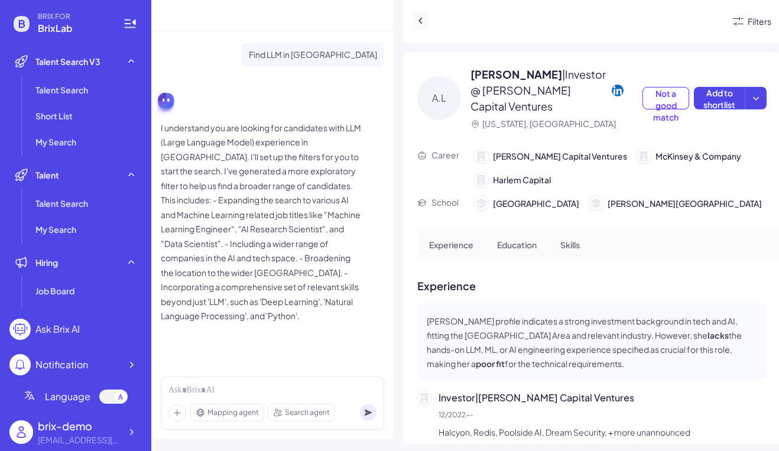
click at [422, 22] on icon at bounding box center [421, 21] width 12 height 12
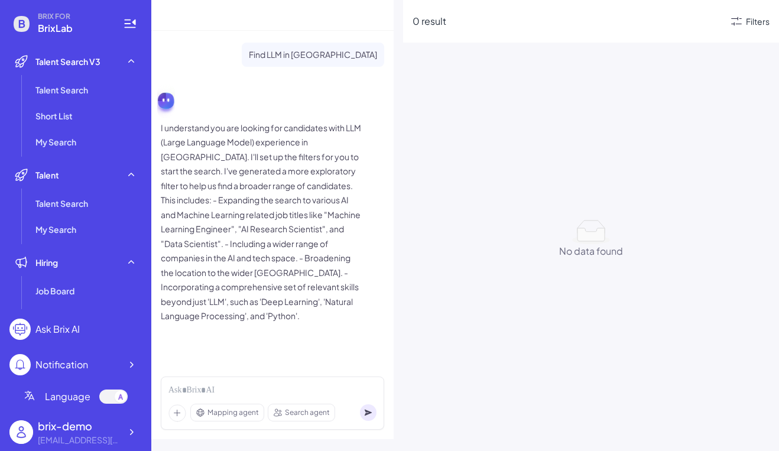
click at [742, 22] on icon at bounding box center [737, 21] width 14 height 14
click at [742, 22] on body "BRIX FOR BrixLab Talent Search V3 Talent Search Short List My Search Talent Tal…" at bounding box center [389, 225] width 779 height 451
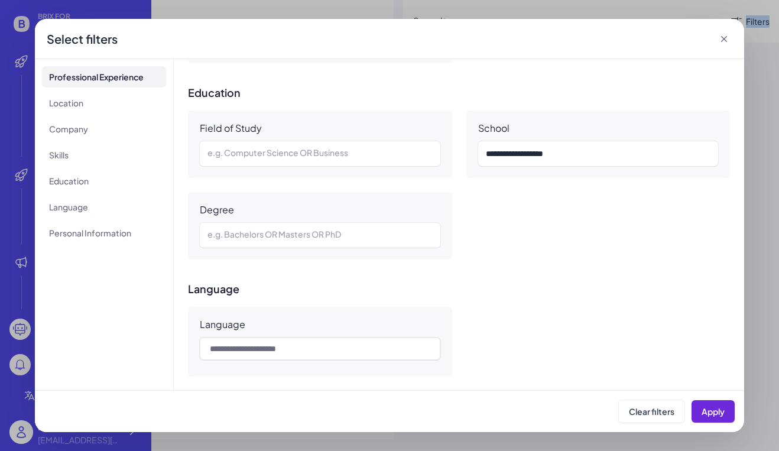
scroll to position [1049, 0]
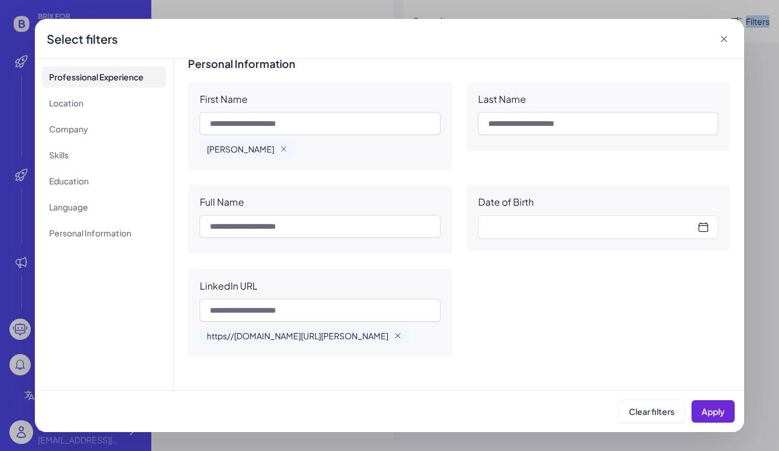
click at [393, 339] on icon "button" at bounding box center [397, 335] width 9 height 9
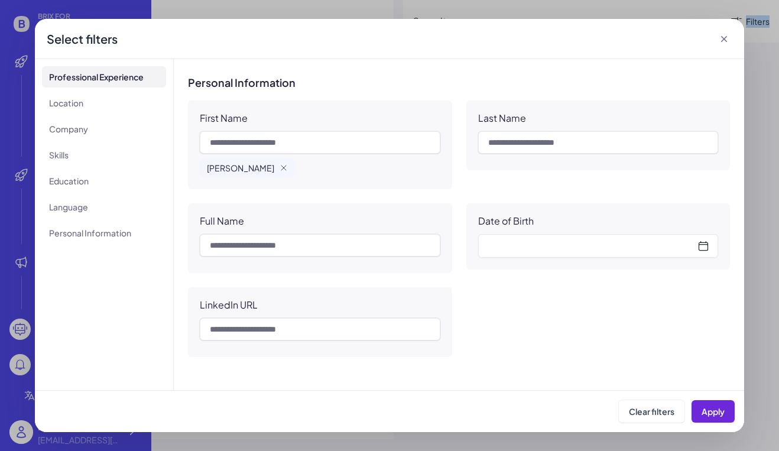
scroll to position [1030, 0]
click at [313, 337] on input "text" at bounding box center [320, 329] width 241 height 22
paste input "**********"
type input "**********"
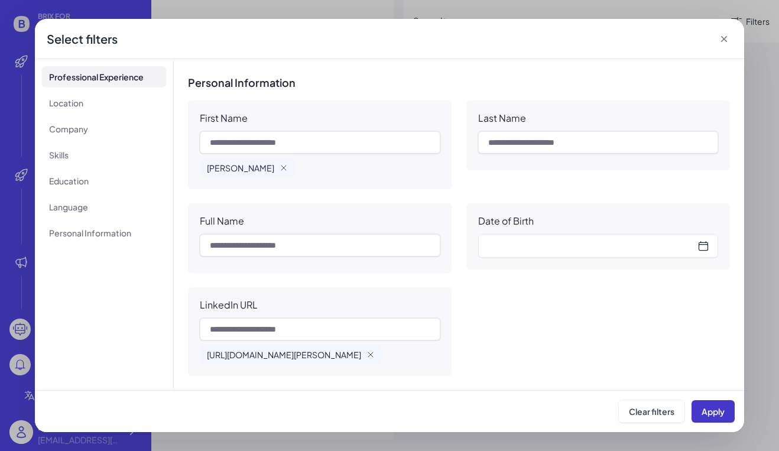
click at [711, 419] on button "Apply" at bounding box center [713, 411] width 43 height 22
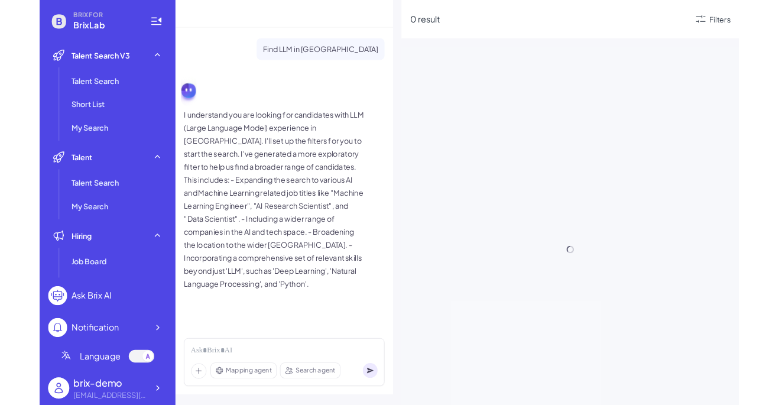
scroll to position [0, 0]
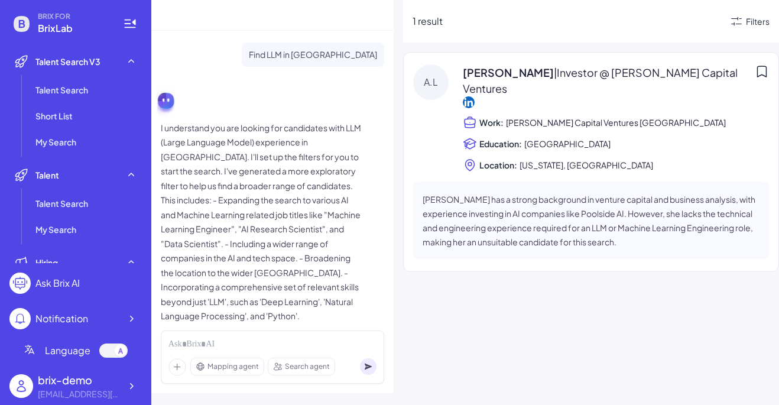
click at [739, 25] on icon at bounding box center [737, 21] width 14 height 14
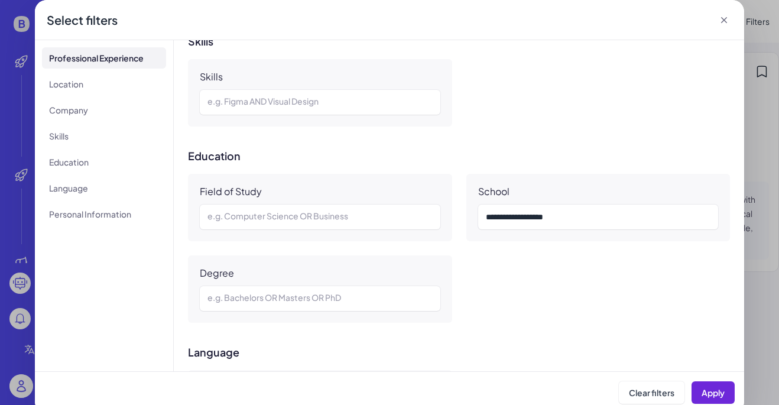
scroll to position [1049, 0]
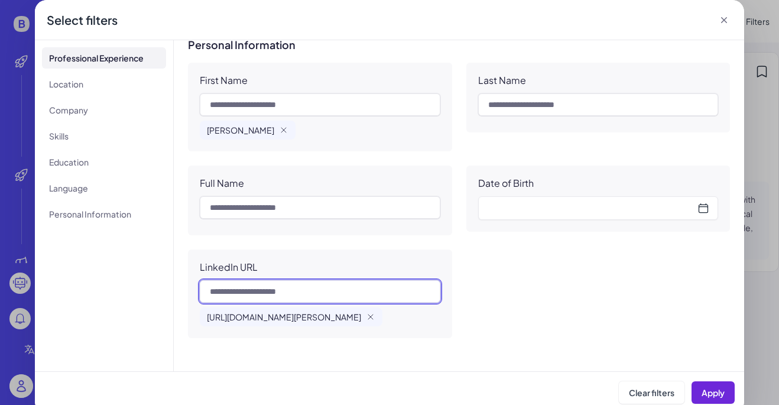
click at [337, 300] on input "text" at bounding box center [320, 291] width 241 height 22
paste input "**********"
type input "**********"
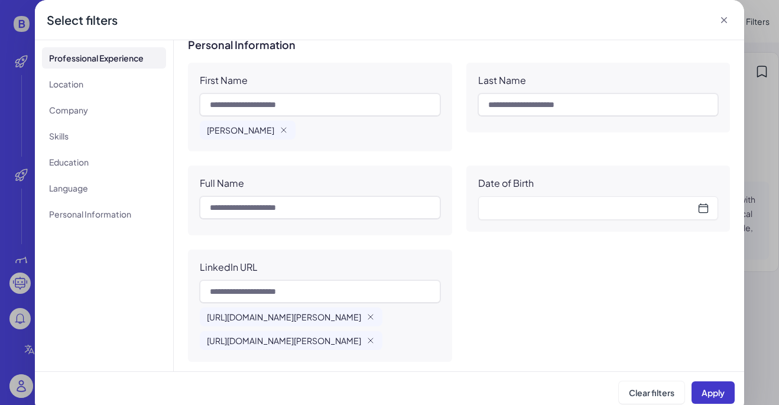
click at [713, 389] on span "Apply" at bounding box center [713, 392] width 23 height 11
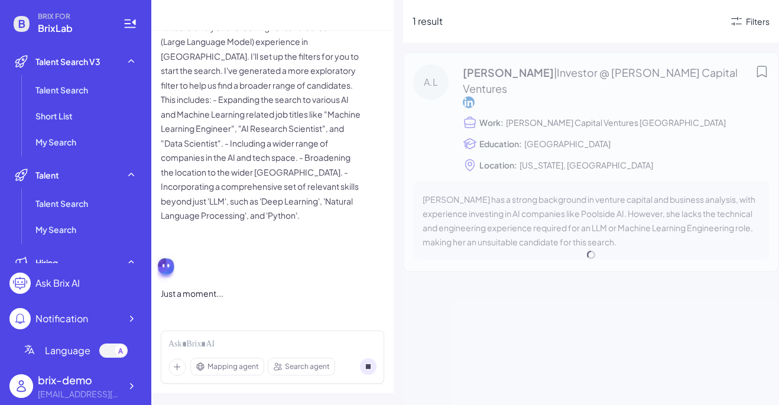
scroll to position [23, 0]
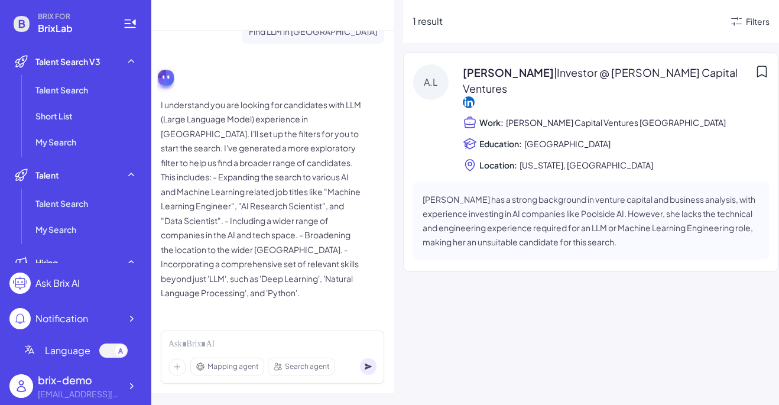
click at [739, 20] on icon at bounding box center [737, 21] width 14 height 14
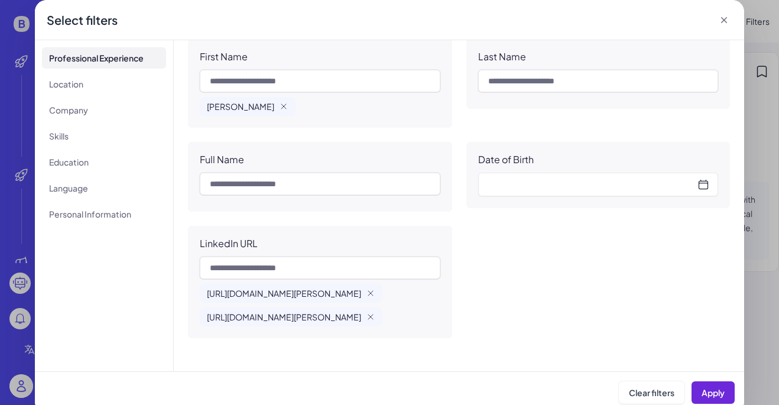
scroll to position [8, 0]
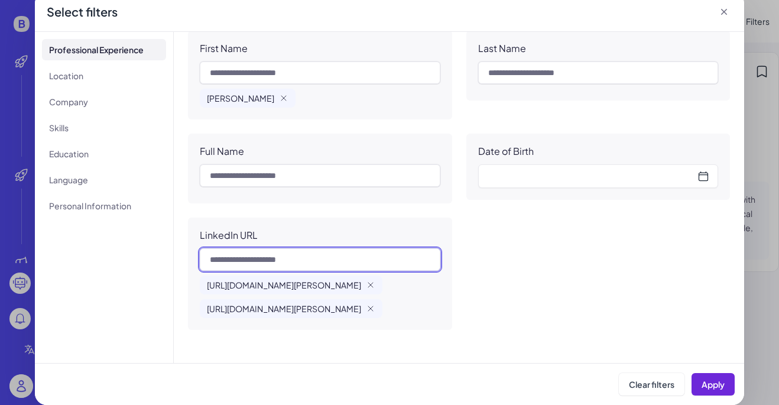
click at [329, 257] on input "text" at bounding box center [320, 259] width 241 height 22
paste input "**********"
type input "**********"
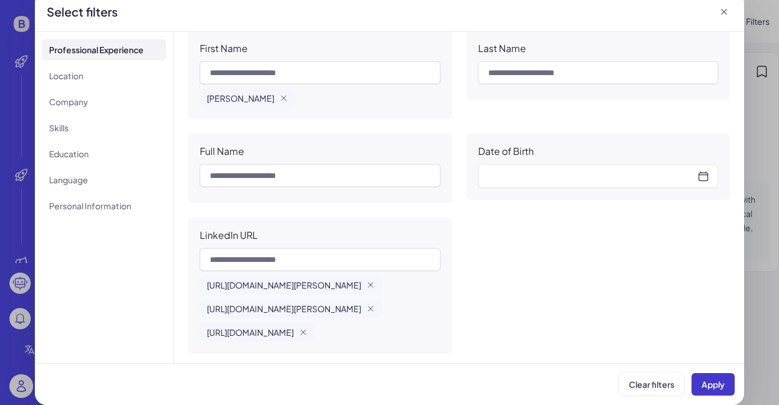
click at [704, 387] on span "Apply" at bounding box center [713, 384] width 23 height 11
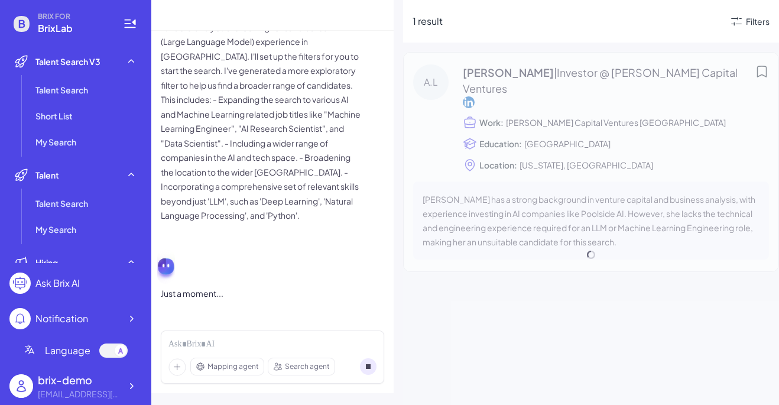
scroll to position [23, 0]
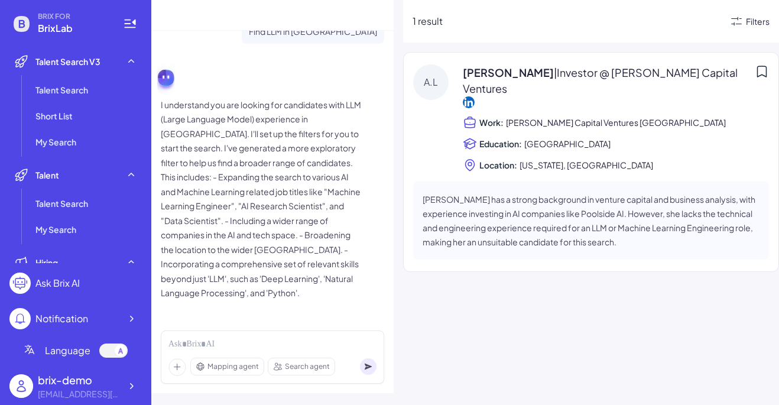
click at [760, 19] on div "Filters" at bounding box center [758, 21] width 24 height 12
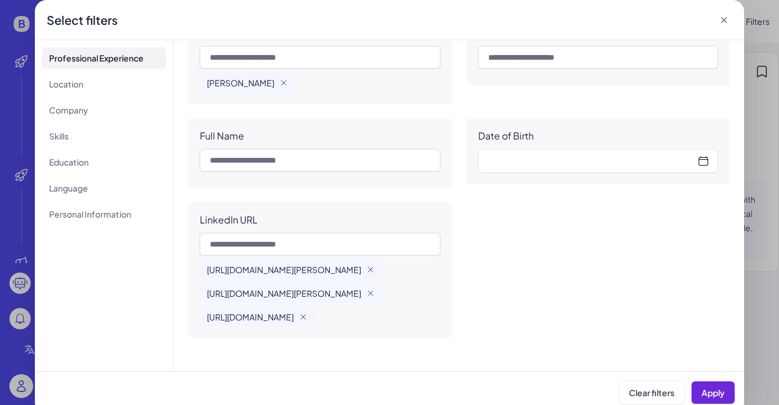
scroll to position [8, 0]
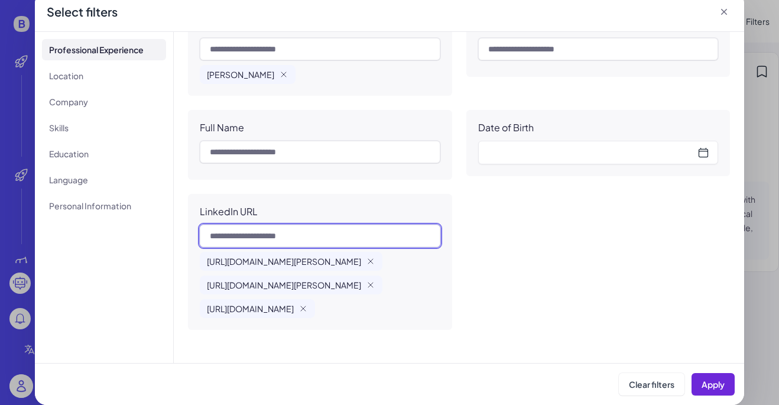
click at [369, 232] on input "text" at bounding box center [320, 236] width 241 height 22
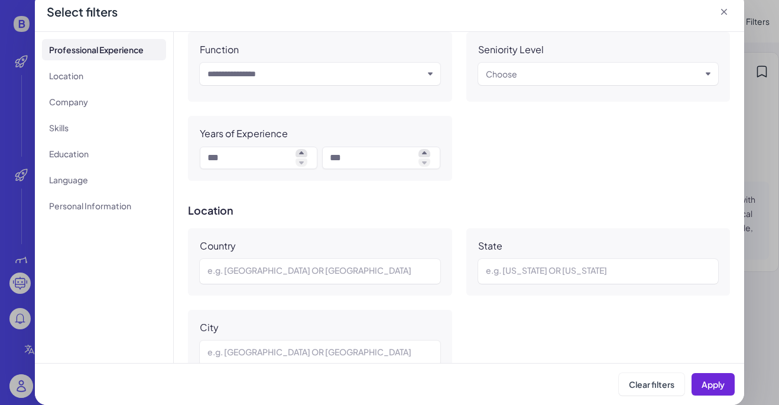
scroll to position [0, 0]
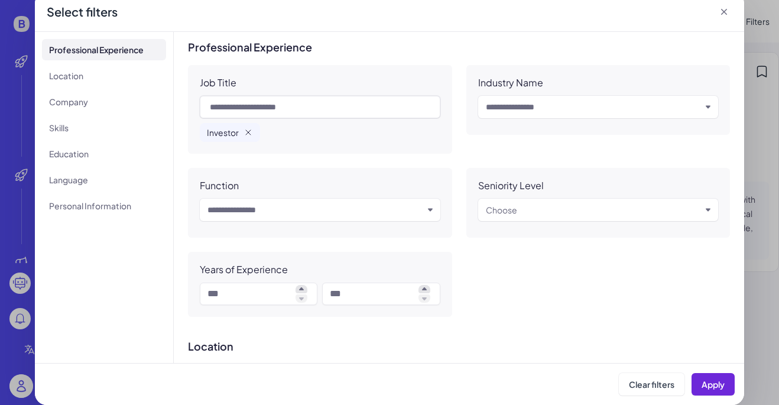
click at [244, 132] on icon "button" at bounding box center [248, 132] width 9 height 9
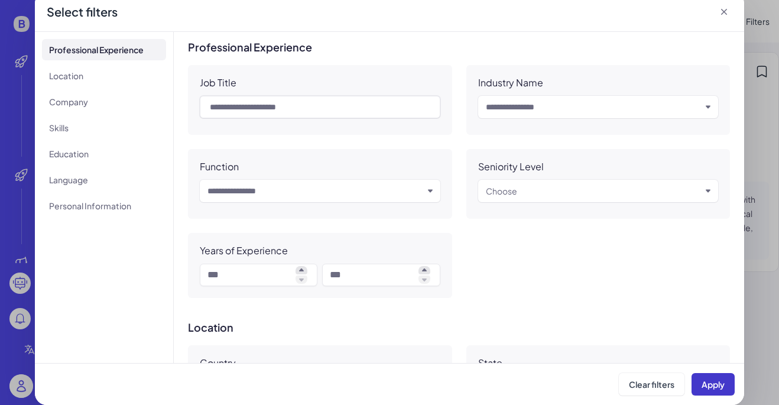
click at [720, 393] on button "Apply" at bounding box center [713, 384] width 43 height 22
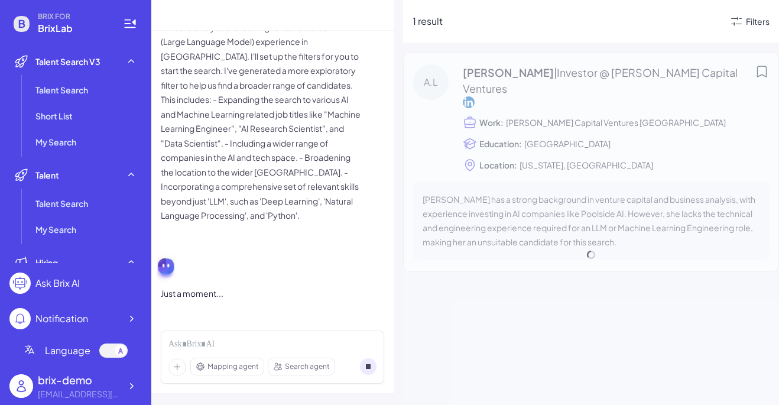
scroll to position [23, 0]
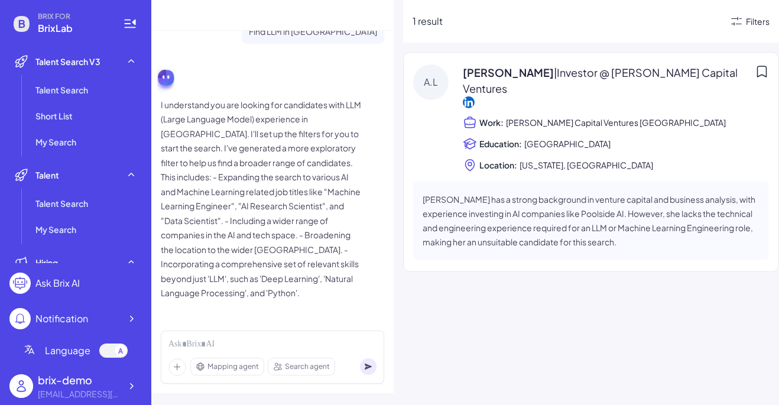
click at [755, 21] on div "Filters" at bounding box center [758, 21] width 24 height 12
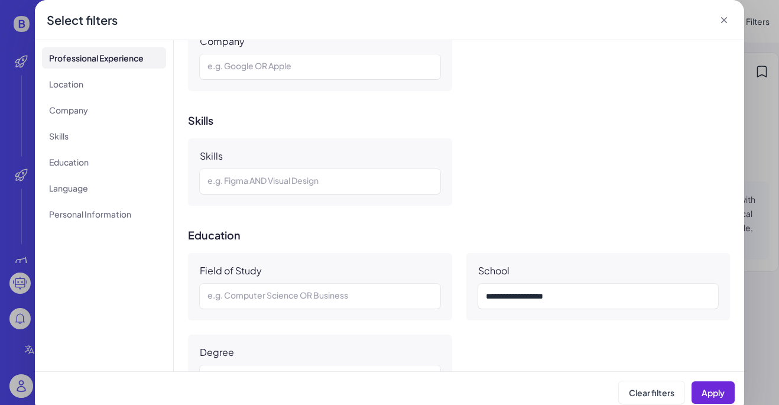
scroll to position [1078, 0]
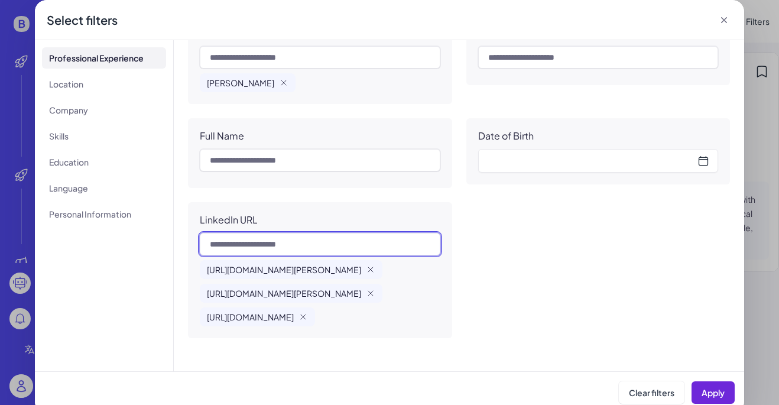
click at [306, 241] on input "text" at bounding box center [320, 244] width 241 height 22
paste input "**********"
type input "**********"
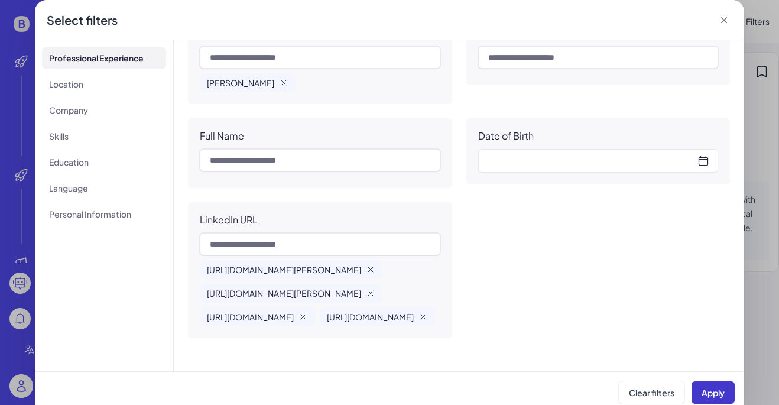
click at [723, 387] on span "Apply" at bounding box center [713, 392] width 23 height 11
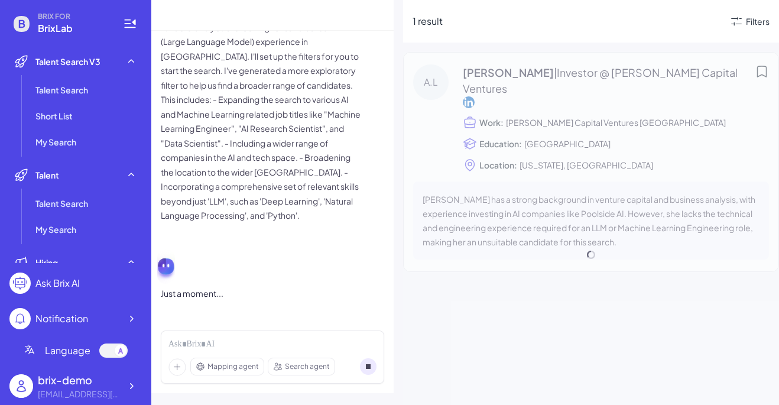
scroll to position [23, 0]
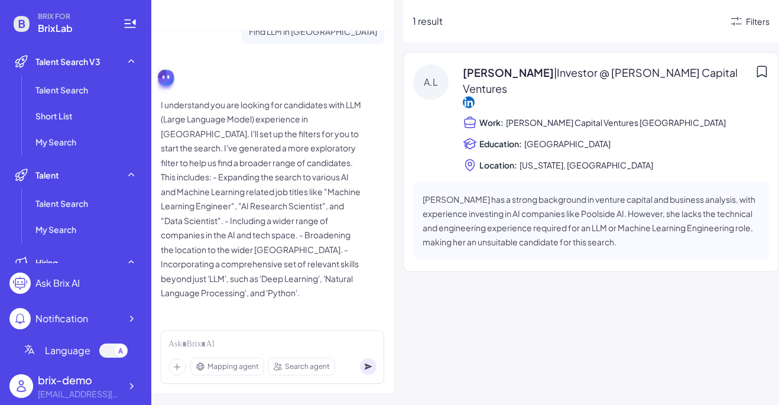
click at [761, 17] on div "Filters" at bounding box center [758, 21] width 24 height 12
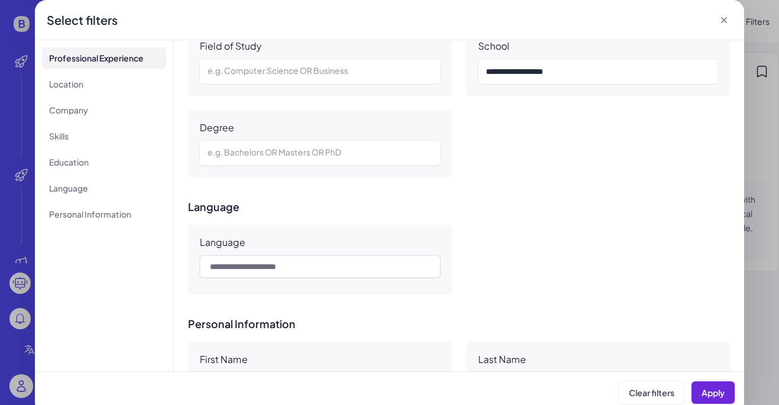
scroll to position [1101, 0]
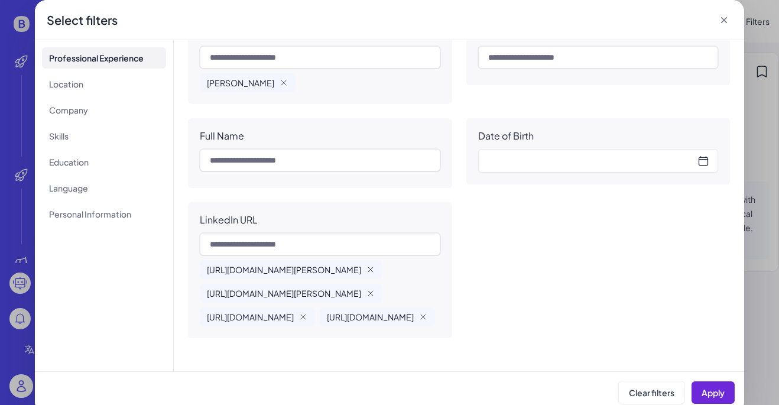
click at [361, 287] on span "https://www.linkedin.com/in/di-wang-433455128/" at bounding box center [284, 293] width 154 height 12
copy div "https://www.linkedin.com/in/di-wang-433455128/"
click at [373, 291] on icon "button" at bounding box center [370, 293] width 5 height 5
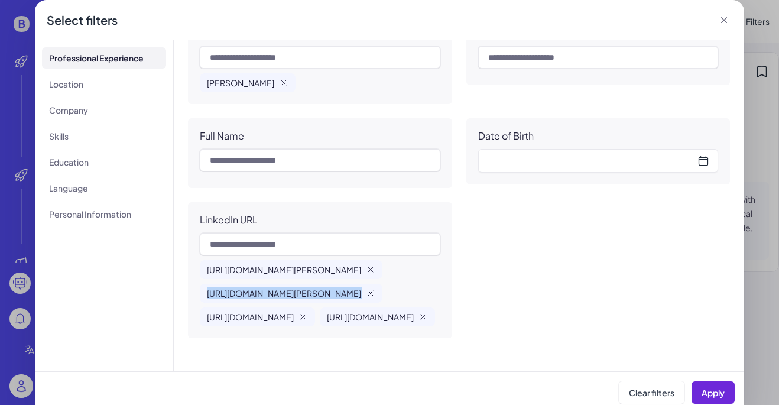
scroll to position [1078, 0]
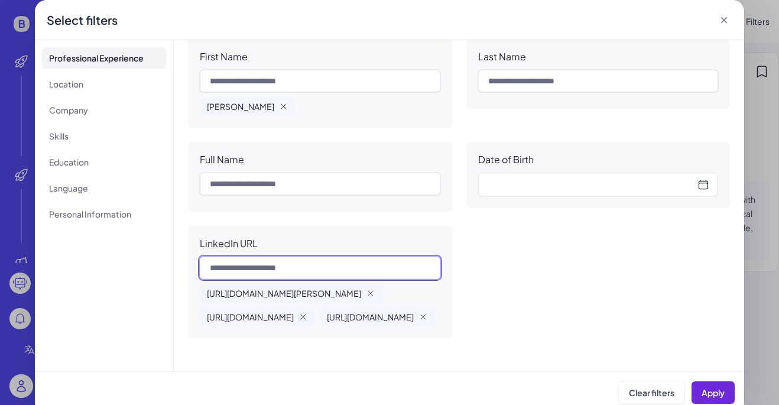
click at [381, 257] on input "text" at bounding box center [320, 268] width 241 height 22
paste input "**********"
type input "**********"
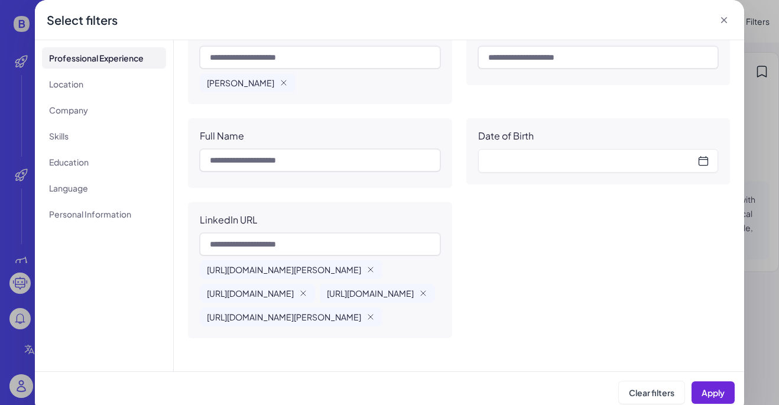
click at [294, 292] on span "https://www.linkedin.com/in/sasmith4/" at bounding box center [250, 293] width 87 height 12
copy div "https://www.linkedin.com/in/sasmith4/"
click at [308, 291] on icon "button" at bounding box center [303, 293] width 9 height 9
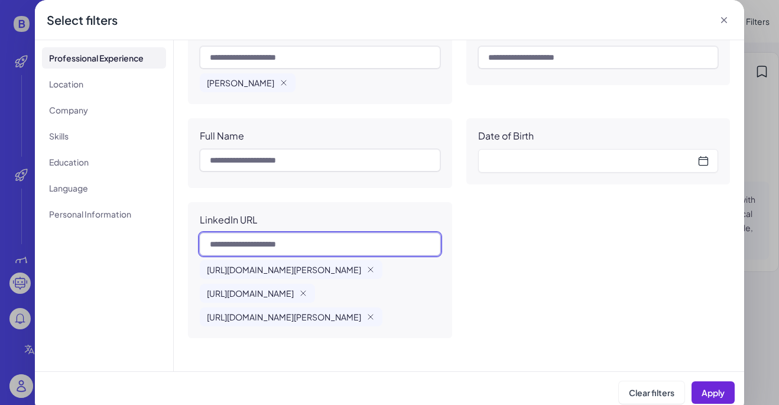
click at [358, 253] on input "text" at bounding box center [320, 244] width 241 height 22
paste input "**********"
type input "**********"
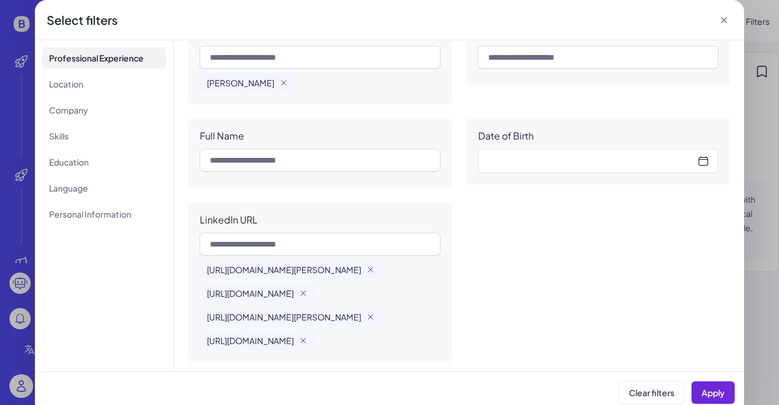
click at [294, 292] on span "[URL][DOMAIN_NAME]" at bounding box center [250, 293] width 87 height 12
copy div "[URL][DOMAIN_NAME]"
click at [315, 294] on div "[URL][DOMAIN_NAME]" at bounding box center [257, 293] width 115 height 19
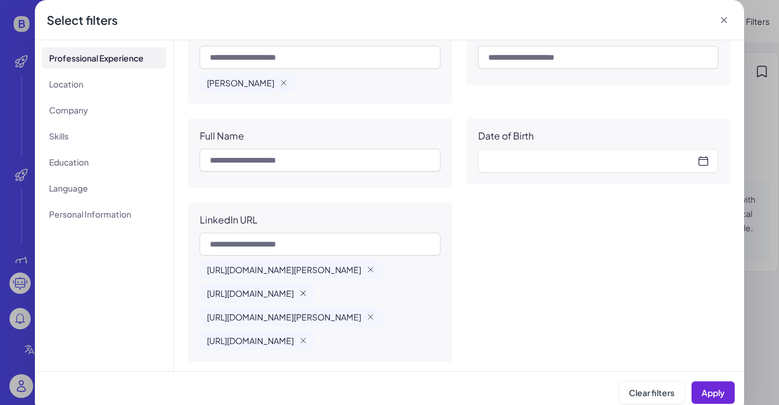
click at [306, 294] on icon "button" at bounding box center [303, 293] width 5 height 5
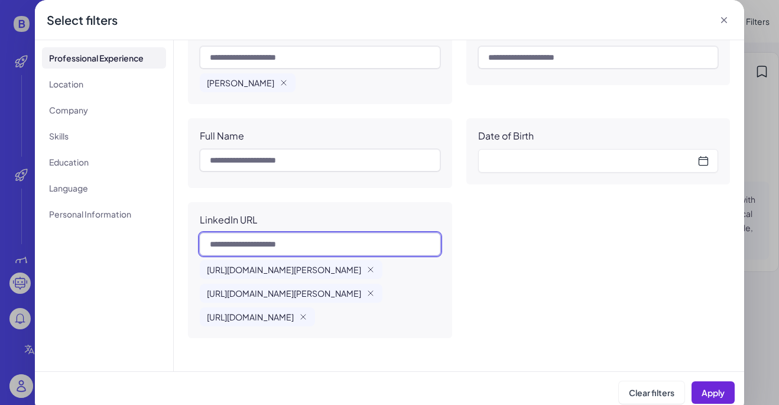
click at [348, 245] on input "text" at bounding box center [320, 244] width 241 height 22
paste input "**********"
type input "**********"
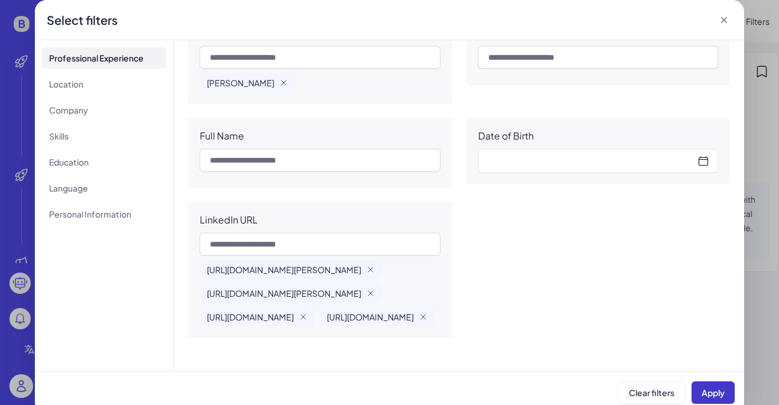
click at [711, 393] on span "Apply" at bounding box center [713, 392] width 23 height 11
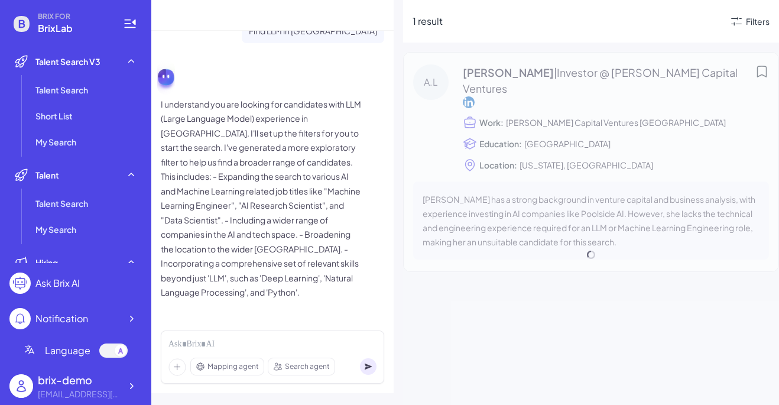
scroll to position [23, 0]
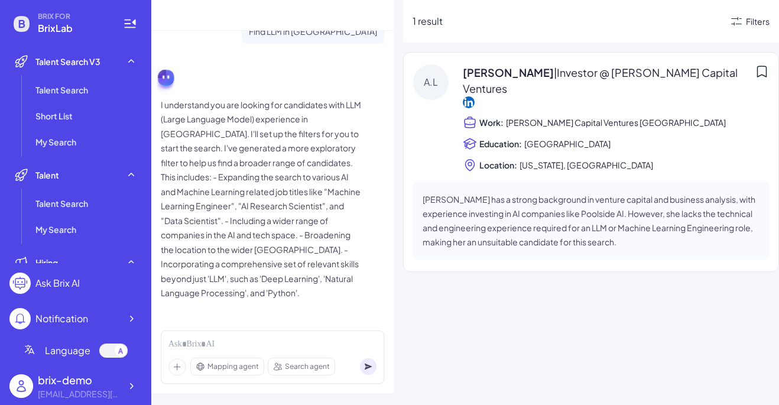
click at [750, 17] on div "Filters" at bounding box center [758, 21] width 24 height 12
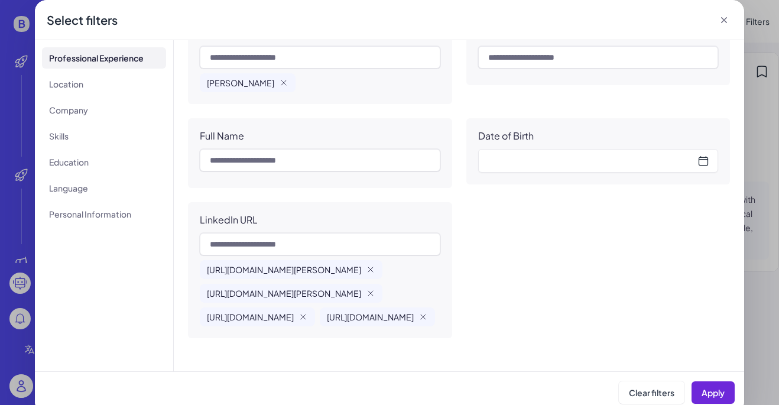
scroll to position [1010, 0]
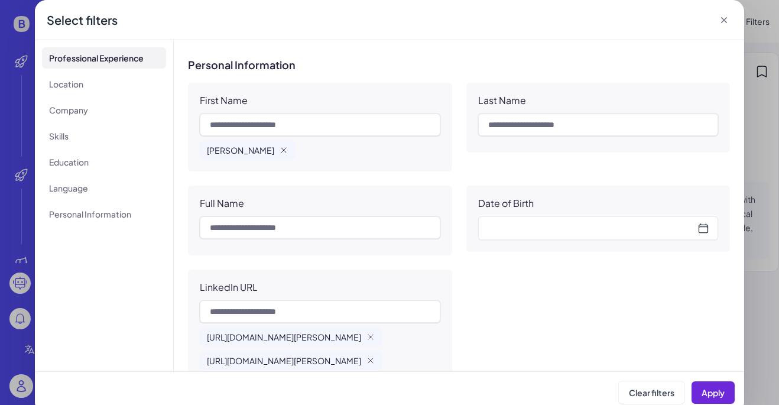
click at [279, 147] on icon "button" at bounding box center [283, 149] width 9 height 9
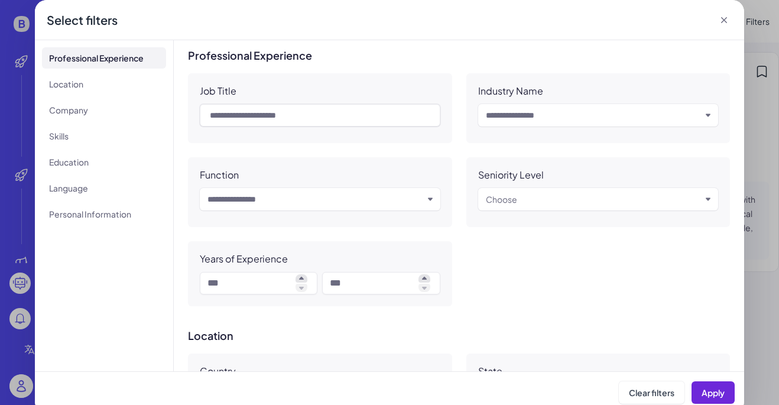
scroll to position [1082, 0]
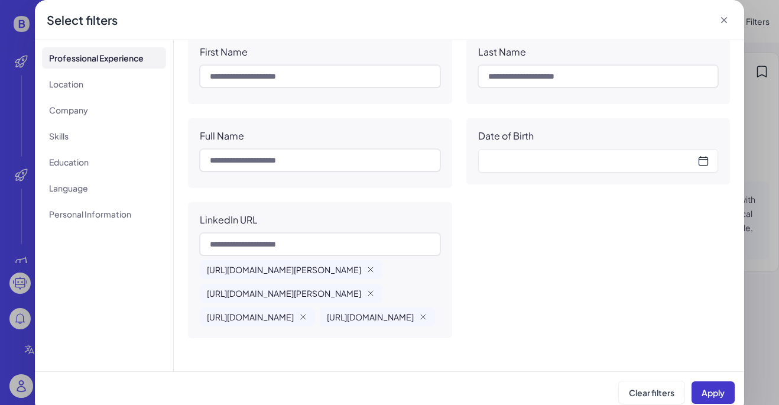
click at [717, 394] on span "Apply" at bounding box center [713, 392] width 23 height 11
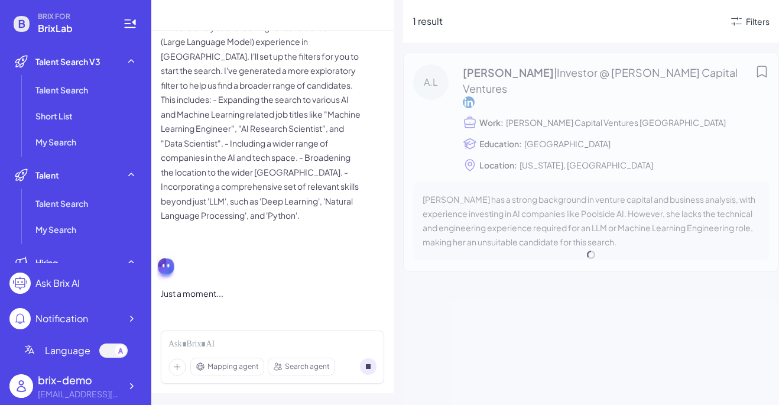
scroll to position [23, 0]
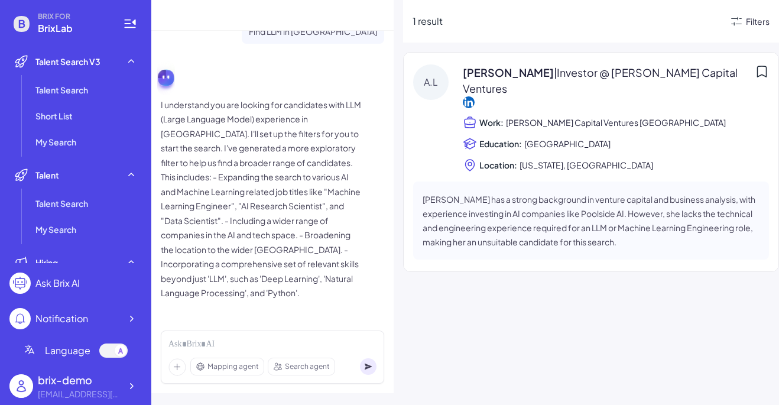
click at [752, 21] on div "Filters" at bounding box center [758, 21] width 24 height 12
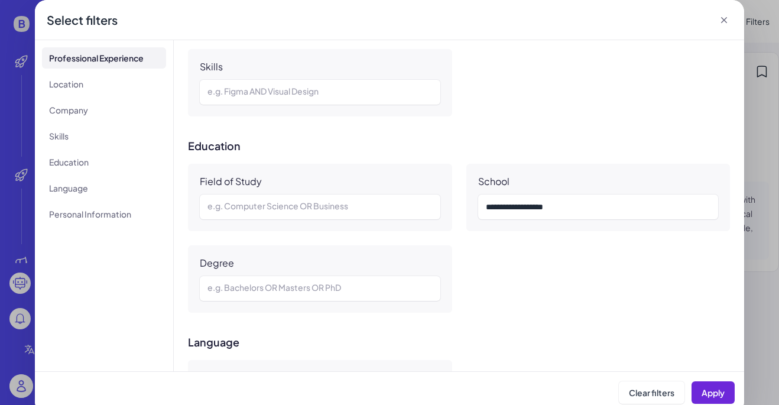
scroll to position [1082, 0]
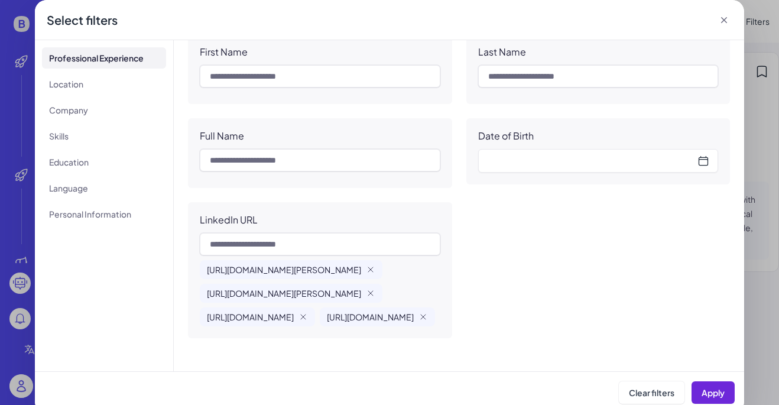
click at [229, 287] on span "https://www.linkedin.com/in/di-wang-433455128" at bounding box center [284, 293] width 154 height 12
copy div "https://www.linkedin.com/in/di-wang-433455128"
click at [237, 284] on div "https://www.linkedin.com/in/di-wang-433455128" at bounding box center [291, 293] width 183 height 19
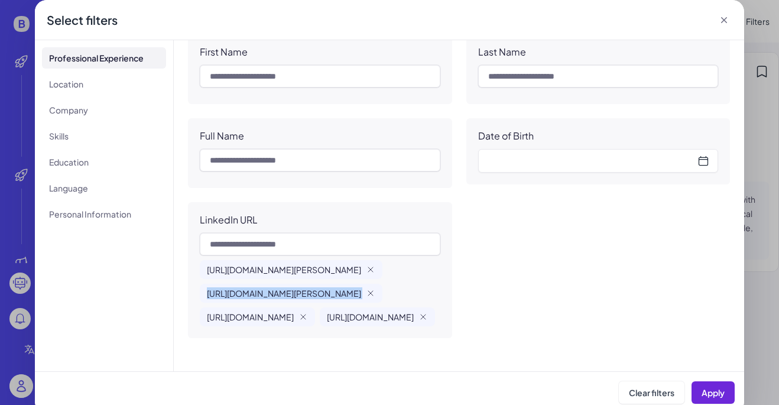
drag, startPoint x: 208, startPoint y: 245, endPoint x: 347, endPoint y: 335, distance: 164.7
click at [346, 335] on div "LinkedIn URL https://linkedin.com/in/angela-liu https://www.linkedin.com/in/di-…" at bounding box center [320, 270] width 264 height 136
copy div "https://linkedin.com/in/angela-liu https://www.linkedin.com/in/di-wang-43345512…"
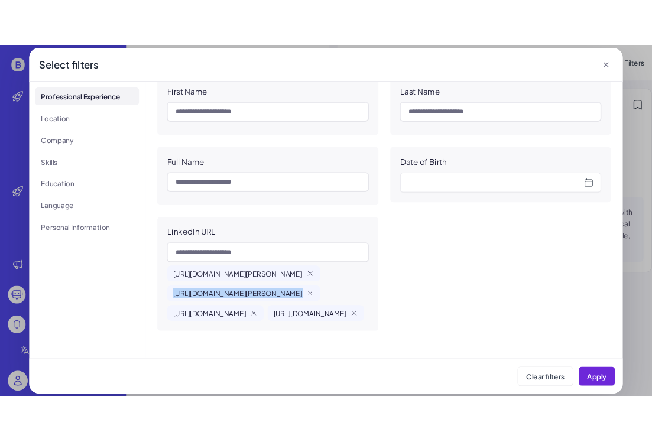
scroll to position [0, 0]
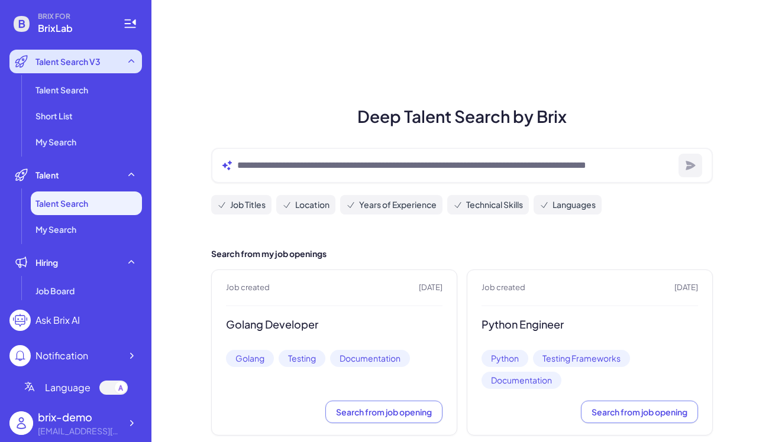
click at [95, 73] on div "Talent Search V3" at bounding box center [75, 62] width 132 height 24
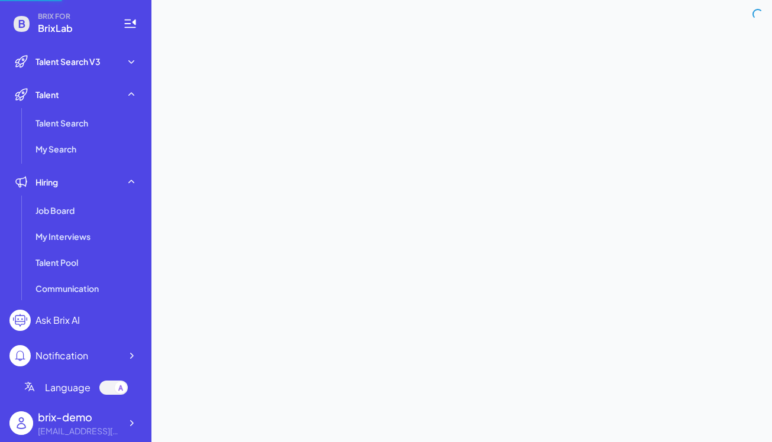
click at [96, 80] on ul "Talent Search V3 Talent Search Short List My Search Talent Talent Search My Sea…" at bounding box center [75, 175] width 132 height 251
click at [83, 66] on span "Talent Search V3" at bounding box center [67, 62] width 65 height 12
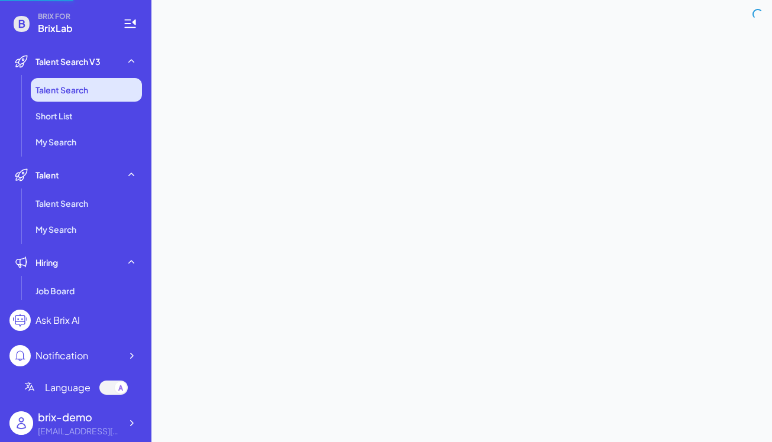
click at [88, 96] on li "Talent Search" at bounding box center [86, 90] width 111 height 24
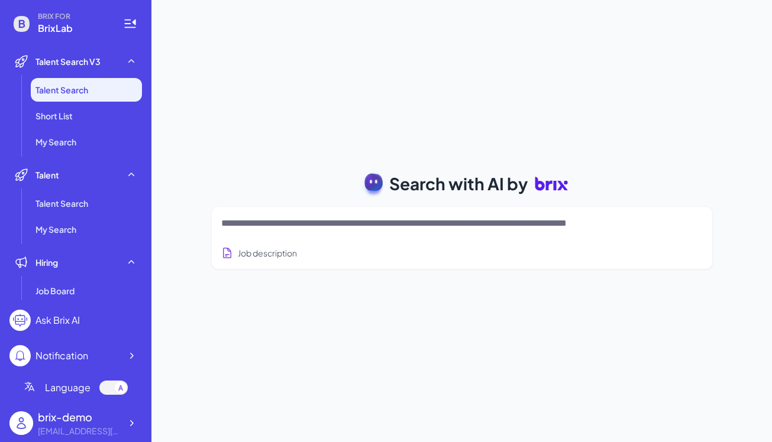
click at [350, 227] on textarea at bounding box center [447, 223] width 453 height 14
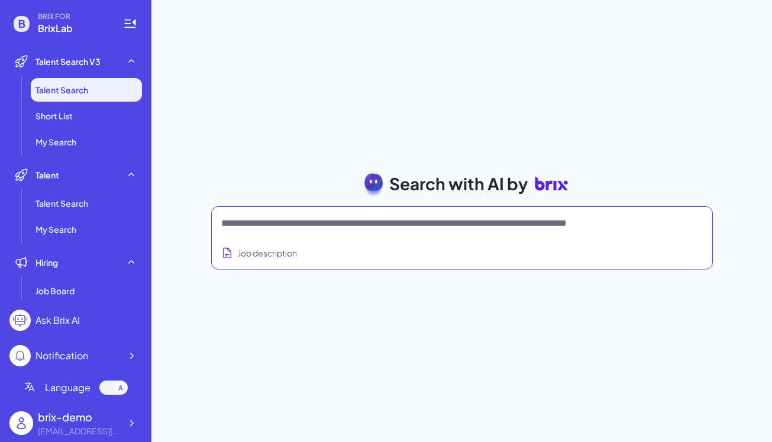
type textarea "*"
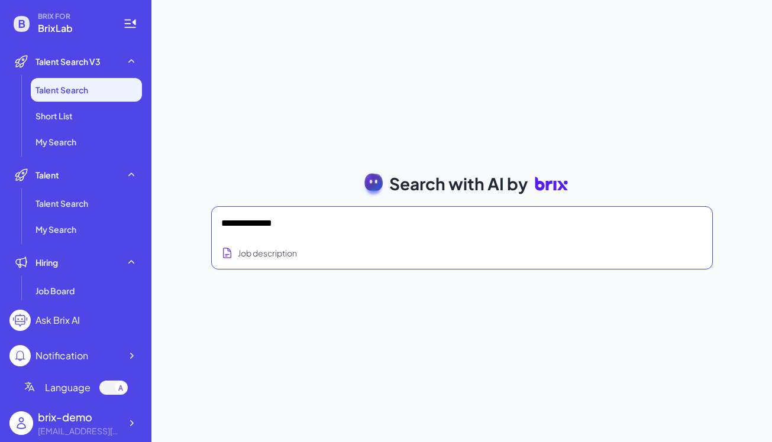
type textarea "**********"
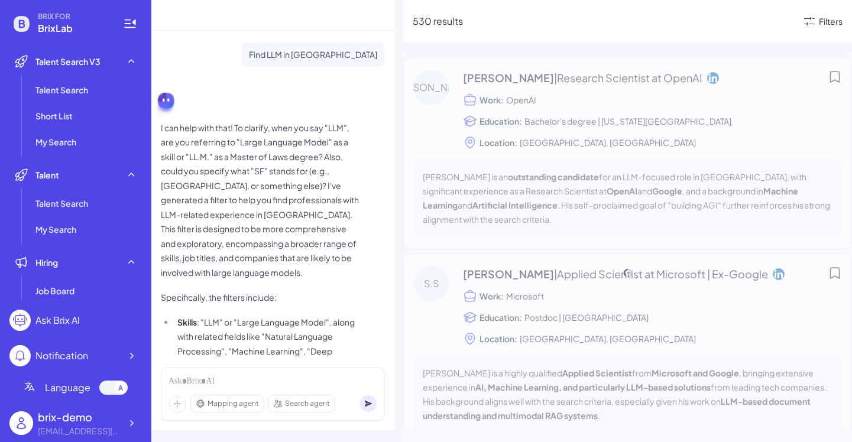
scroll to position [324, 0]
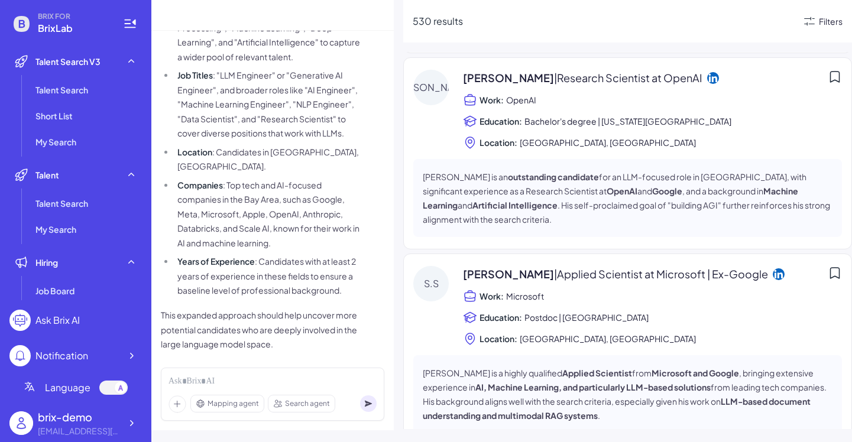
click at [771, 24] on div "Filters" at bounding box center [831, 21] width 24 height 12
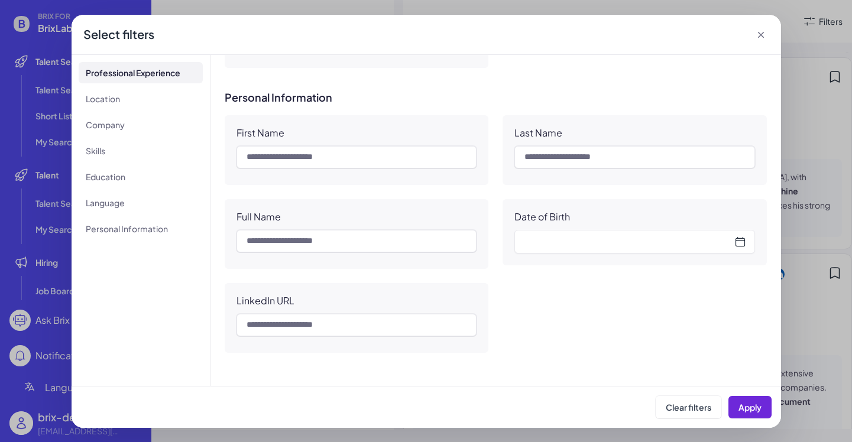
scroll to position [1050, 0]
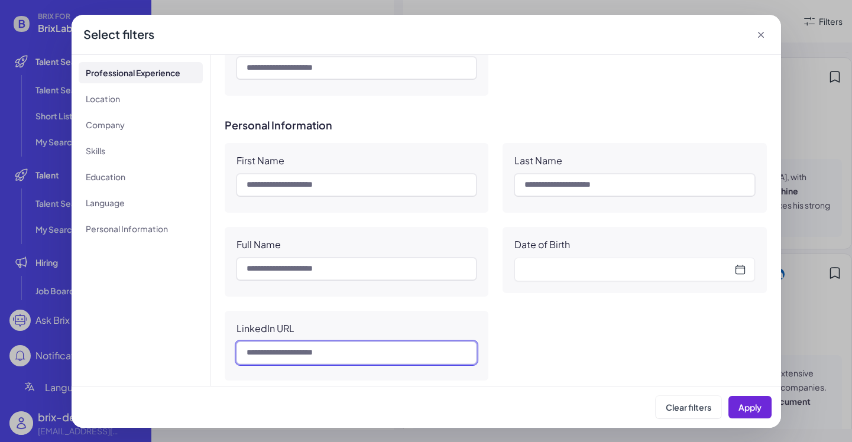
click at [328, 354] on input "text" at bounding box center [357, 353] width 241 height 22
paste input "**********"
type input "**********"
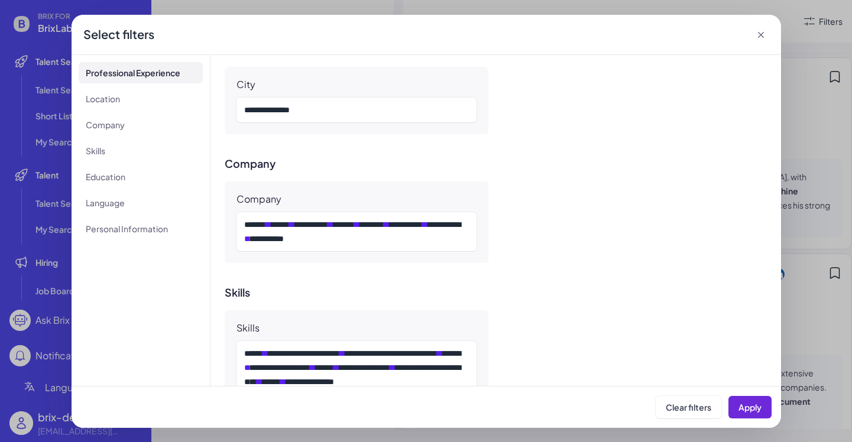
scroll to position [600, 0]
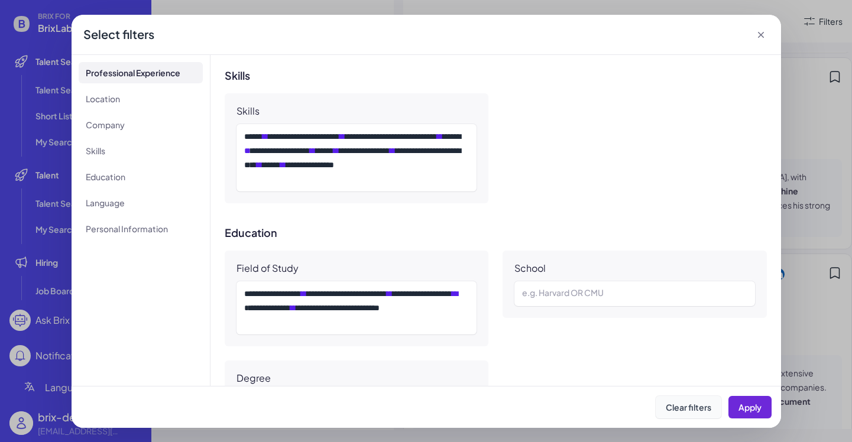
click at [682, 399] on button "Clear filters" at bounding box center [689, 407] width 66 height 22
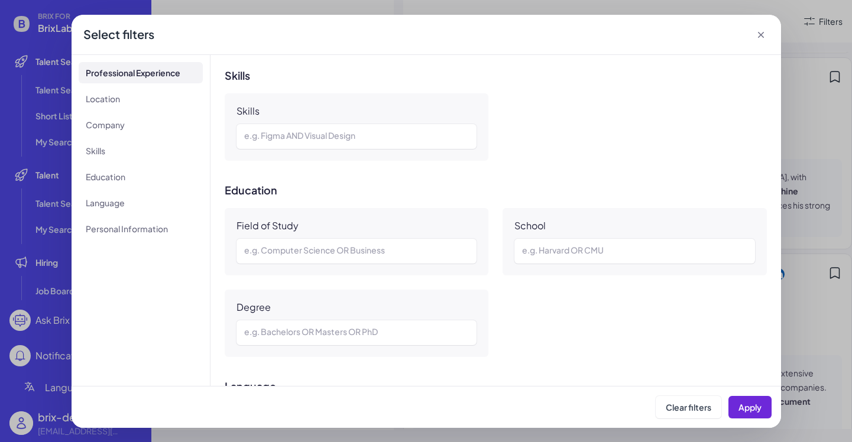
scroll to position [992, 0]
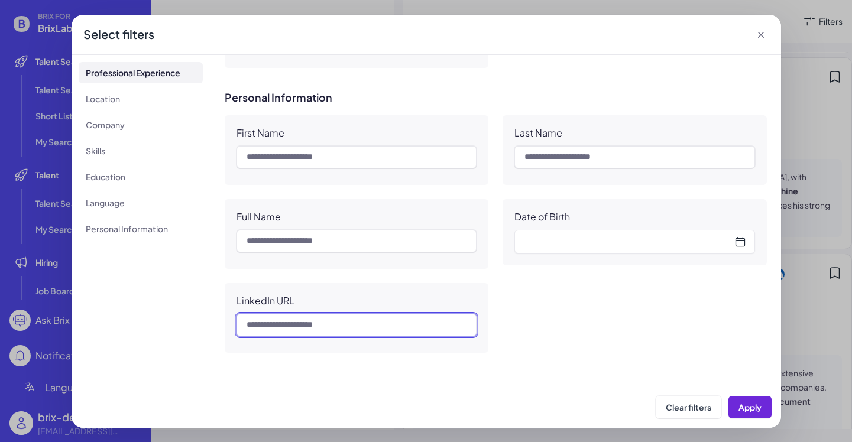
click at [327, 328] on input "text" at bounding box center [357, 325] width 241 height 22
paste input "**********"
type input "**********"
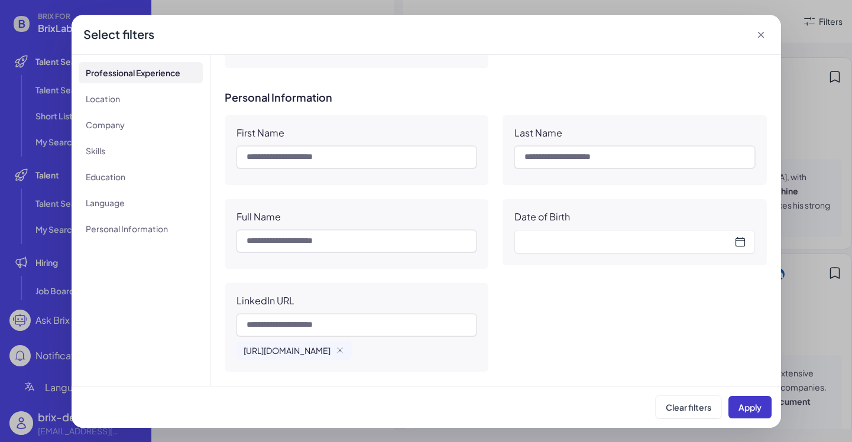
click at [743, 407] on span "Apply" at bounding box center [750, 407] width 23 height 11
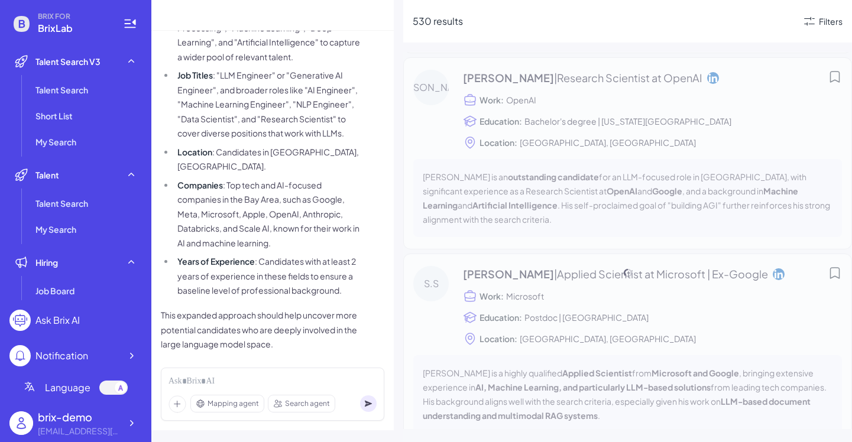
scroll to position [0, 0]
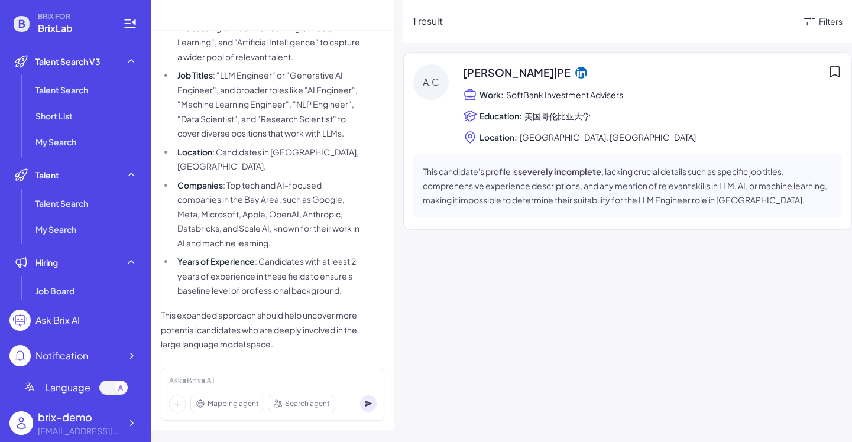
click at [503, 72] on span "Angela C. | PE" at bounding box center [517, 72] width 108 height 16
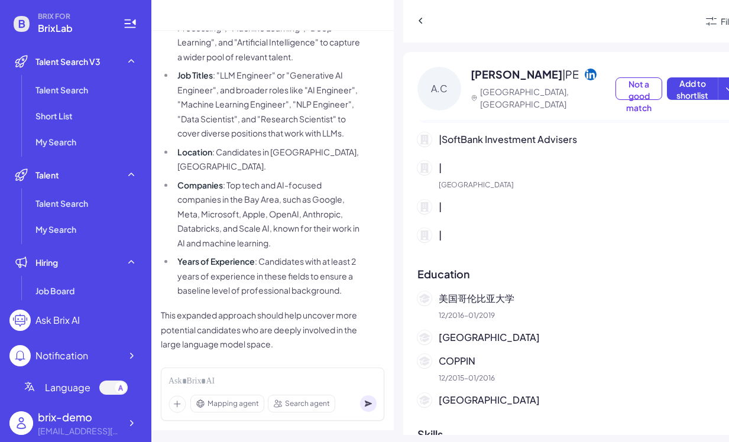
scroll to position [331, 0]
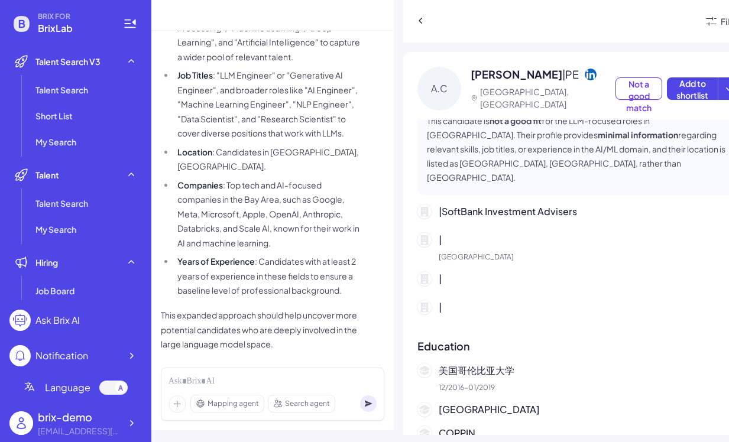
click at [594, 286] on p "|" at bounding box center [589, 279] width 301 height 14
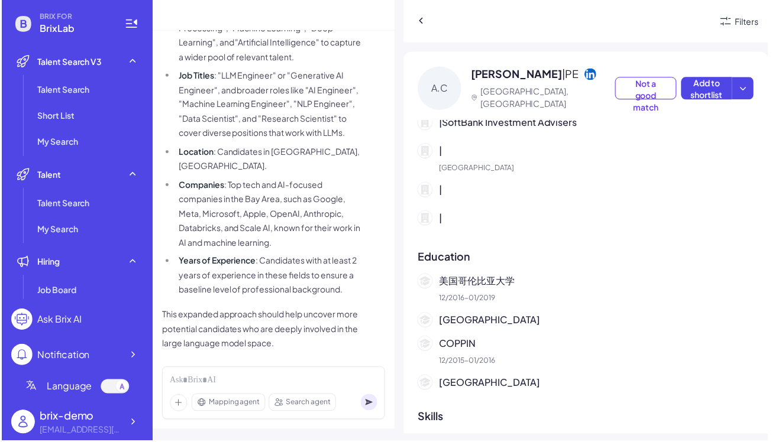
scroll to position [196, 0]
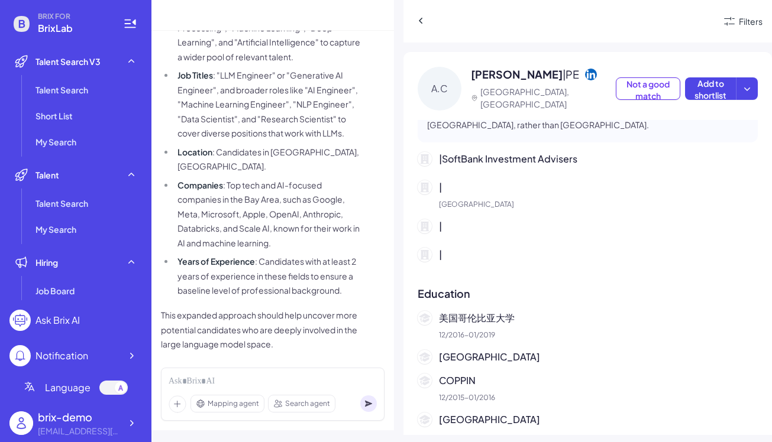
click at [511, 175] on div "| SoftBank Investment Advisers | Hong Kong | |" at bounding box center [588, 209] width 340 height 115
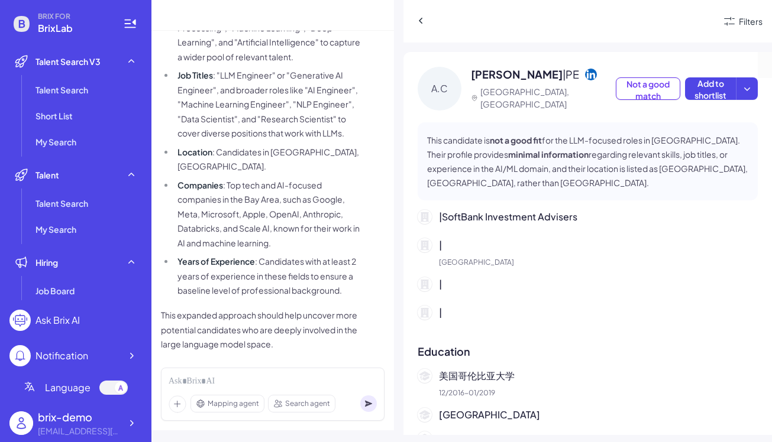
scroll to position [154, 0]
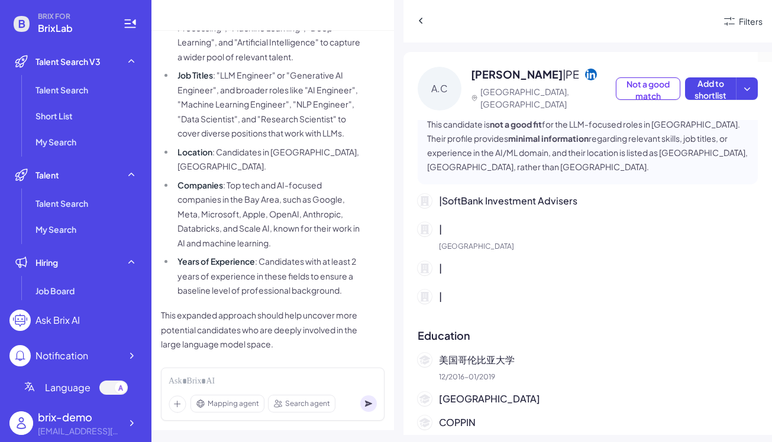
click at [501, 208] on p "| SoftBank Investment Advisers" at bounding box center [598, 201] width 319 height 14
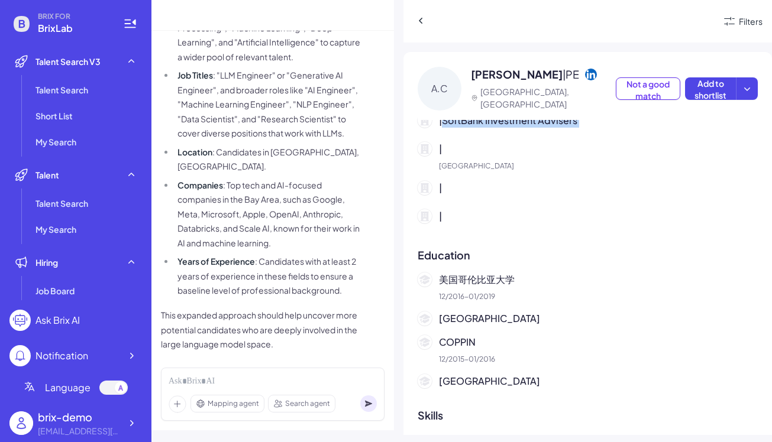
scroll to position [295, 0]
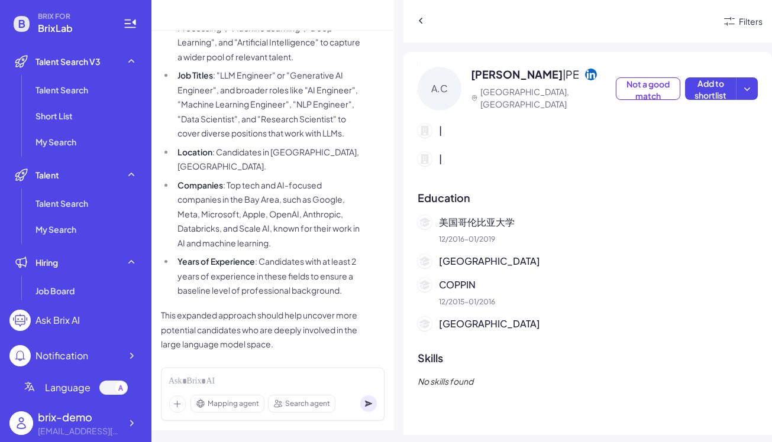
click at [491, 263] on p "Columbia Business School" at bounding box center [598, 261] width 319 height 14
click at [519, 196] on p "Education" at bounding box center [588, 198] width 340 height 16
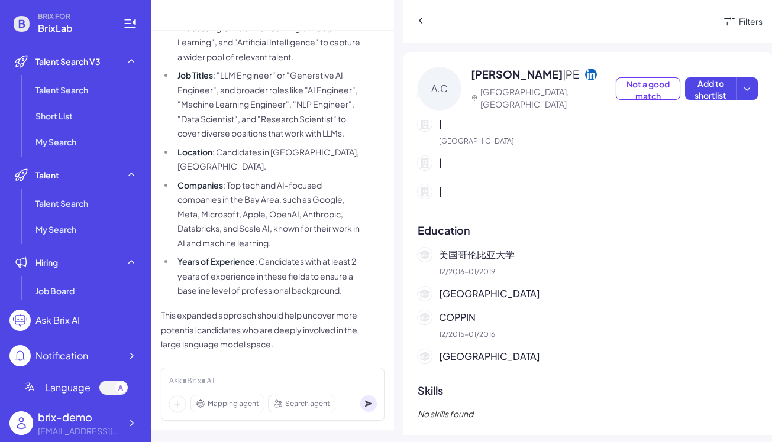
scroll to position [188, 0]
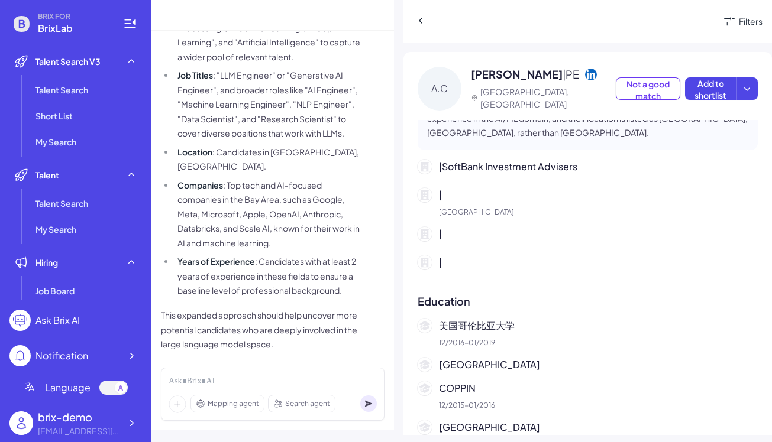
click at [459, 234] on p "|" at bounding box center [598, 234] width 319 height 14
click at [448, 193] on p "|" at bounding box center [598, 195] width 319 height 14
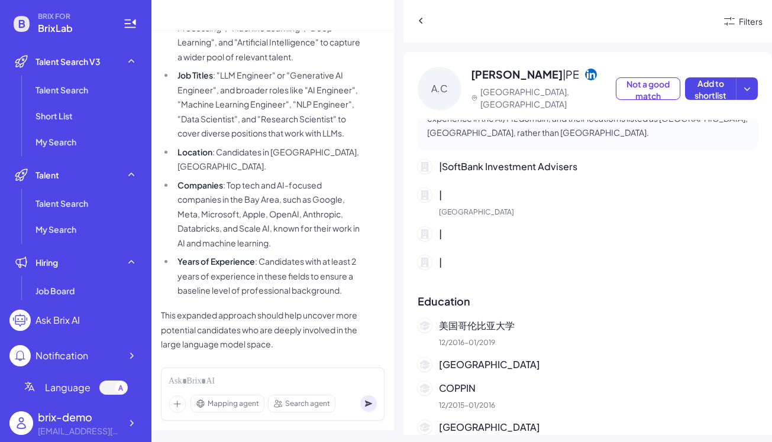
click at [448, 193] on p "|" at bounding box center [598, 195] width 319 height 14
click at [463, 222] on div "| SoftBank Investment Advisers | Hong Kong | |" at bounding box center [588, 217] width 340 height 115
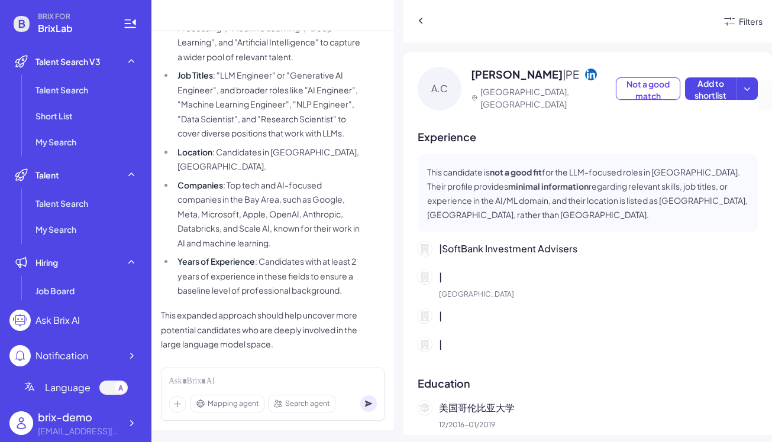
scroll to position [105, 0]
click at [508, 193] on strong "minimal information" at bounding box center [548, 187] width 80 height 11
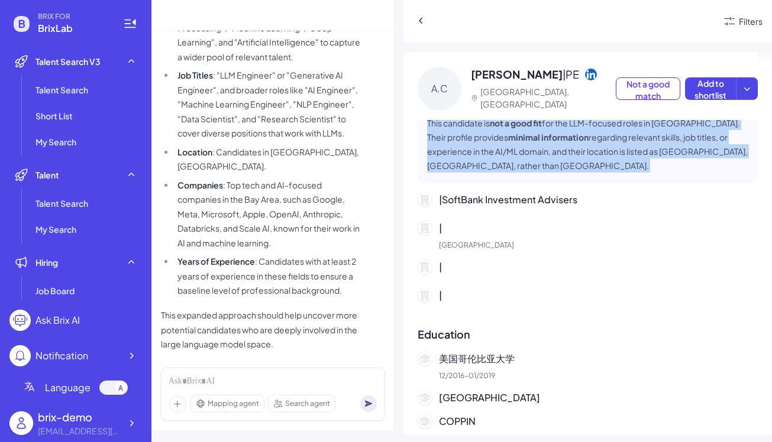
scroll to position [100, 0]
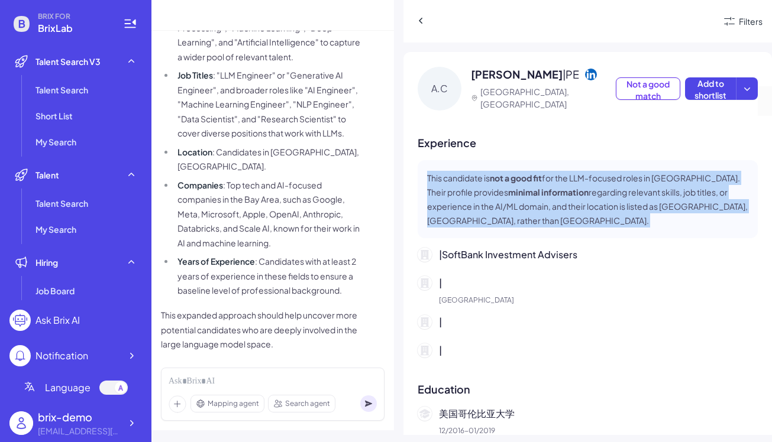
click at [525, 261] on p "| SoftBank Investment Advisers" at bounding box center [598, 255] width 319 height 14
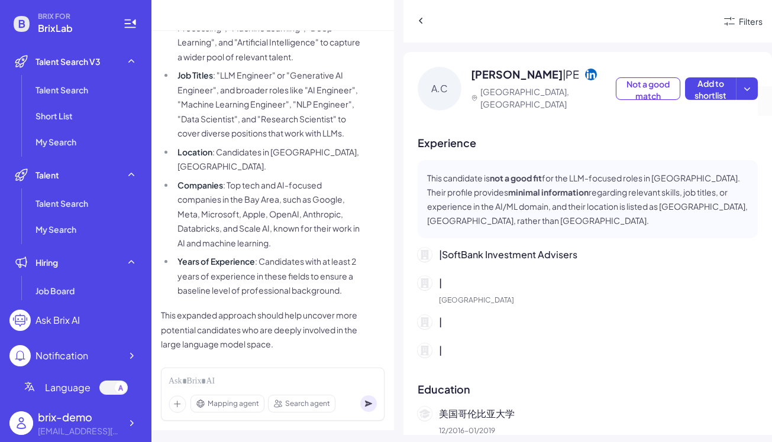
click at [525, 261] on p "| SoftBank Investment Advisers" at bounding box center [598, 255] width 319 height 14
click at [519, 284] on p "|" at bounding box center [598, 283] width 319 height 14
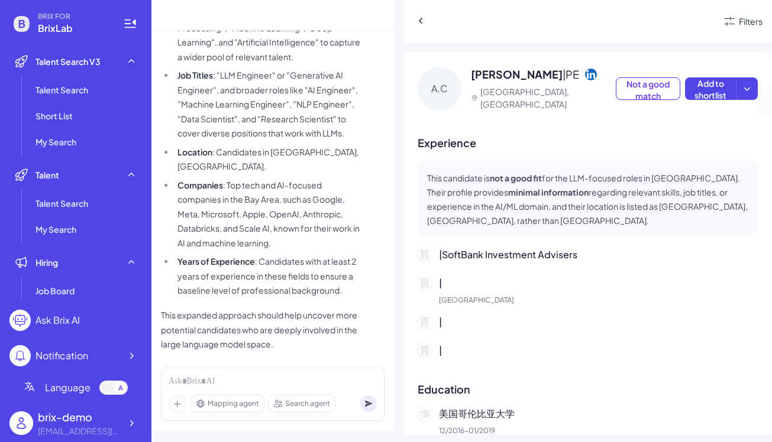
click at [512, 322] on p "|" at bounding box center [598, 322] width 319 height 14
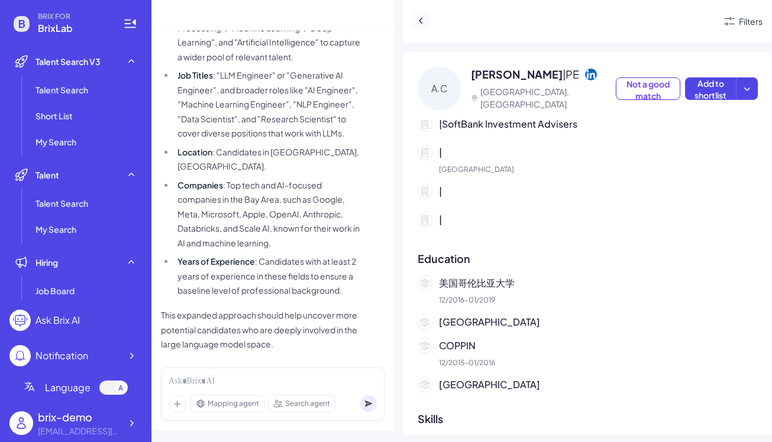
click at [417, 24] on icon at bounding box center [421, 21] width 12 height 12
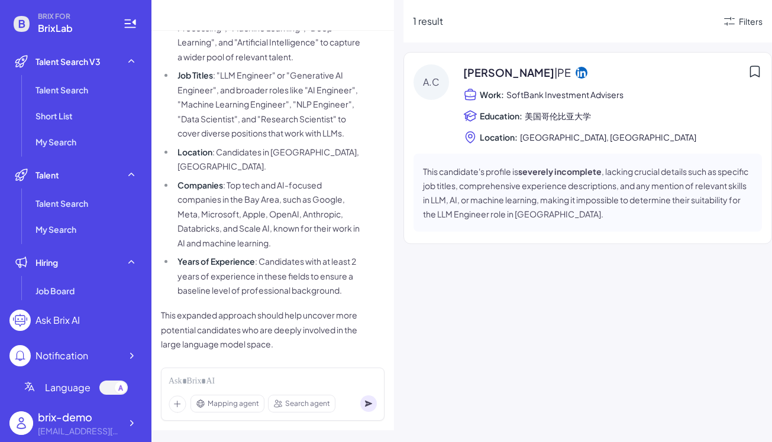
click at [440, 92] on div "A.C" at bounding box center [430, 81] width 35 height 35
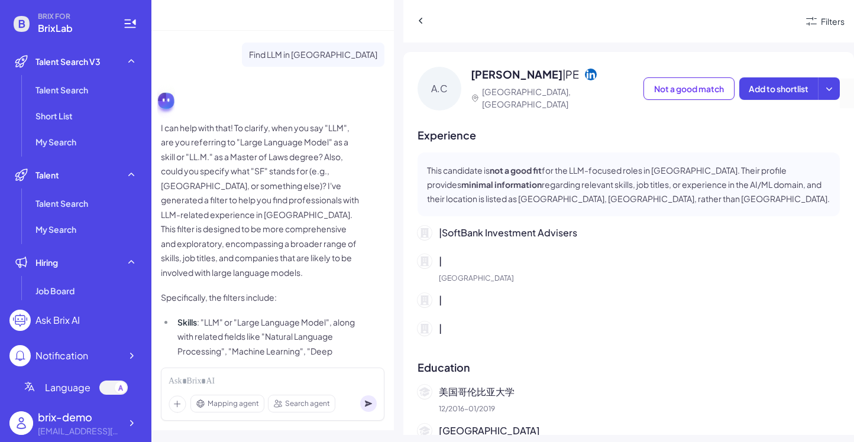
scroll to position [124, 0]
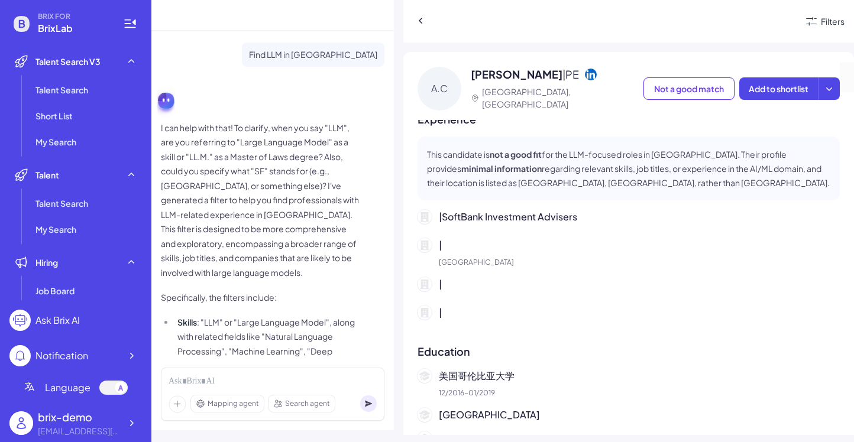
click at [463, 264] on p "Hong Kong" at bounding box center [639, 262] width 401 height 11
click at [469, 212] on p "| SoftBank Investment Advisers" at bounding box center [639, 217] width 401 height 14
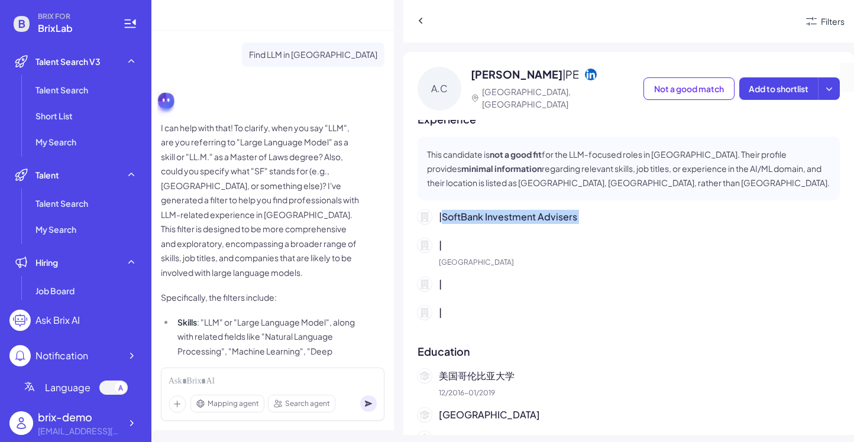
click at [469, 212] on p "| SoftBank Investment Advisers" at bounding box center [639, 217] width 401 height 14
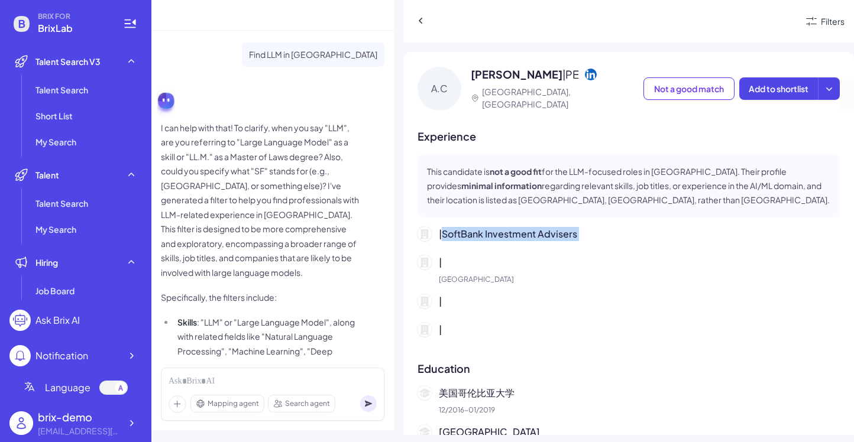
scroll to position [324, 0]
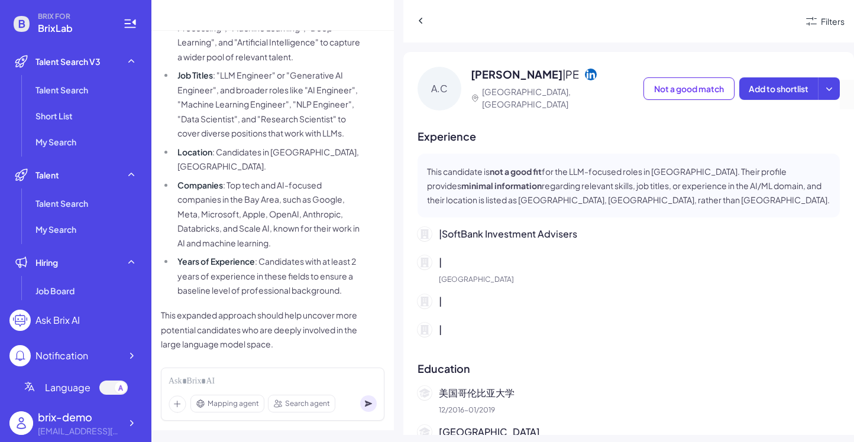
click at [239, 405] on span "Mapping agent" at bounding box center [233, 404] width 51 height 11
click at [286, 406] on span "Search agent" at bounding box center [307, 404] width 45 height 11
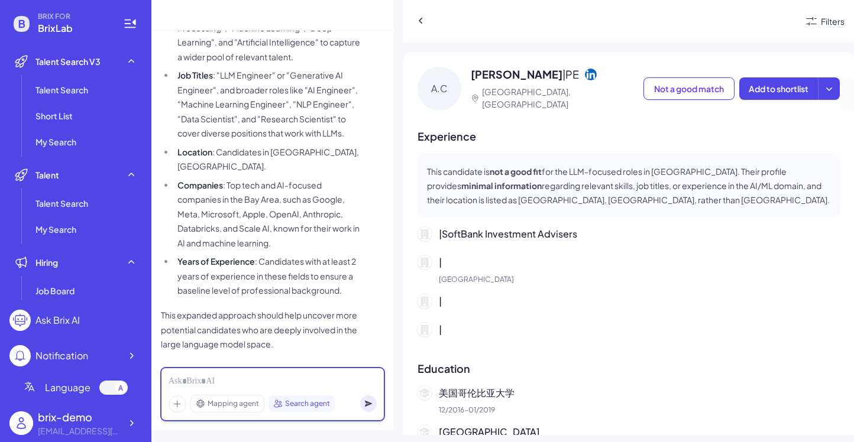
click at [238, 382] on div at bounding box center [273, 382] width 208 height 13
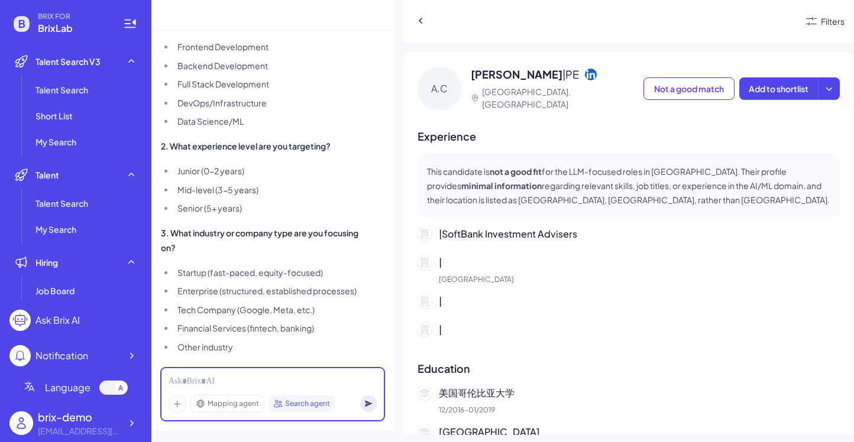
scroll to position [800, 0]
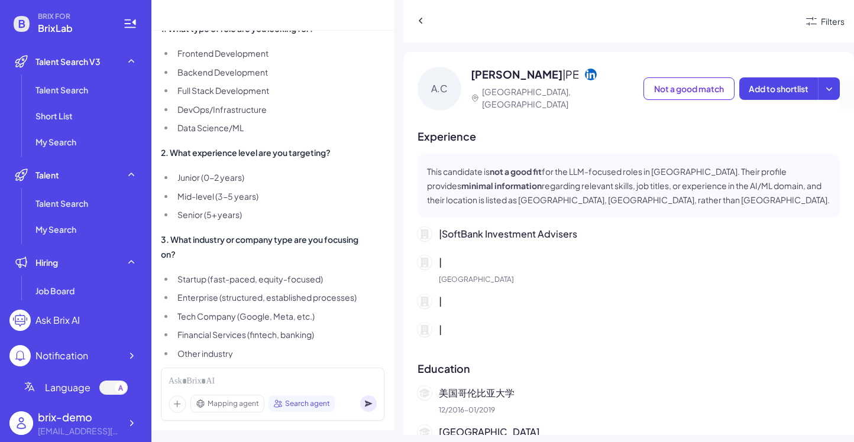
click at [230, 65] on li "Backend Development" at bounding box center [267, 72] width 187 height 15
copy ul "Backend Development"
click at [245, 383] on div at bounding box center [273, 382] width 208 height 13
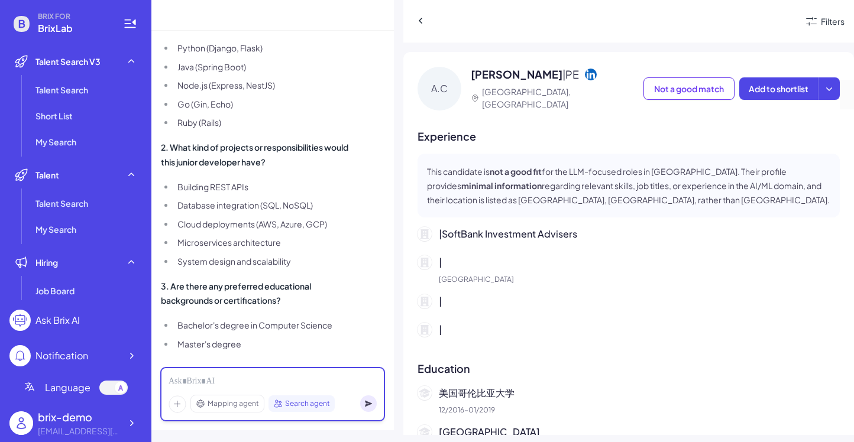
scroll to position [1273, 0]
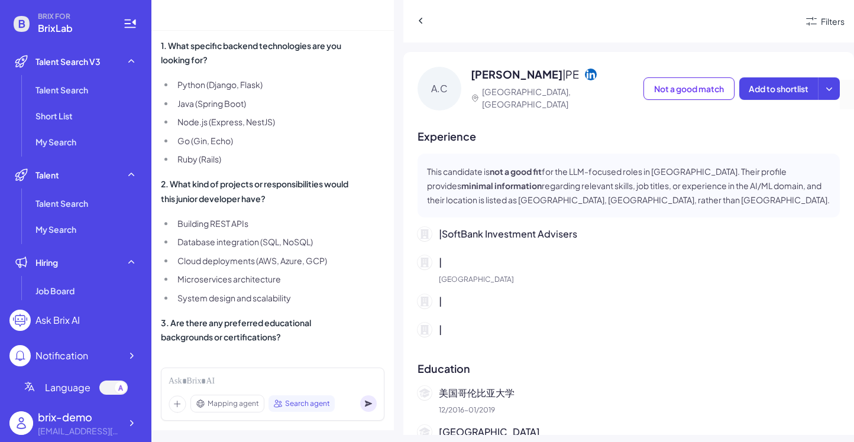
click at [202, 77] on li "Python (Django, Flask)" at bounding box center [267, 84] width 187 height 15
copy ul "Python (Django, Flask)"
click at [196, 379] on div at bounding box center [273, 382] width 208 height 13
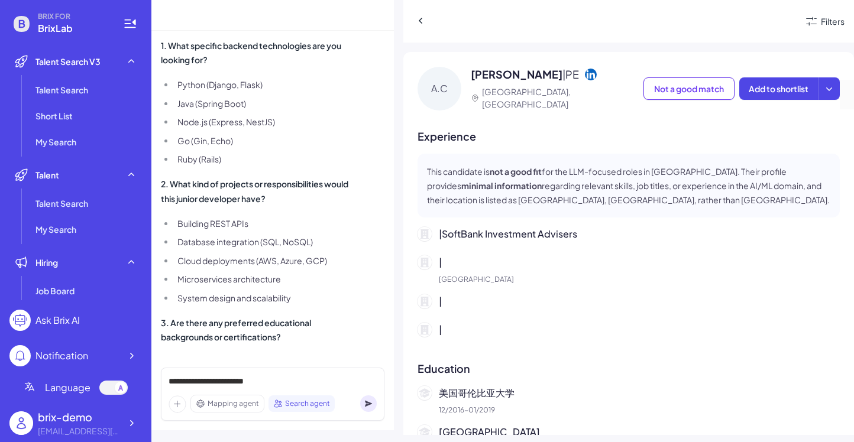
click at [215, 216] on li "Building REST APIs" at bounding box center [267, 223] width 187 height 15
copy ul "Building REST APIs"
click at [295, 376] on div "**********" at bounding box center [273, 382] width 208 height 13
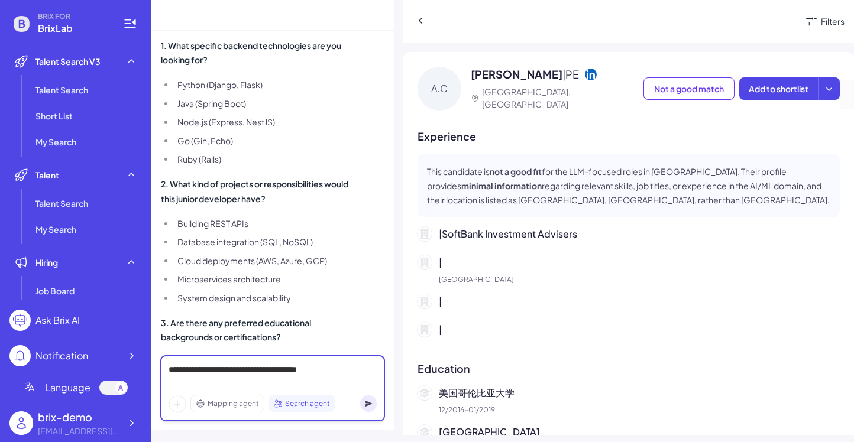
scroll to position [1377, 0]
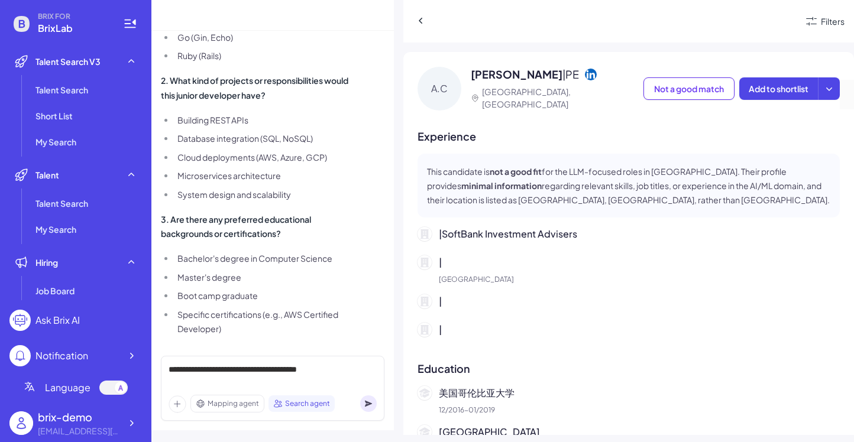
click at [223, 270] on li "Master's degree" at bounding box center [267, 277] width 187 height 15
copy ul "Master's degree"
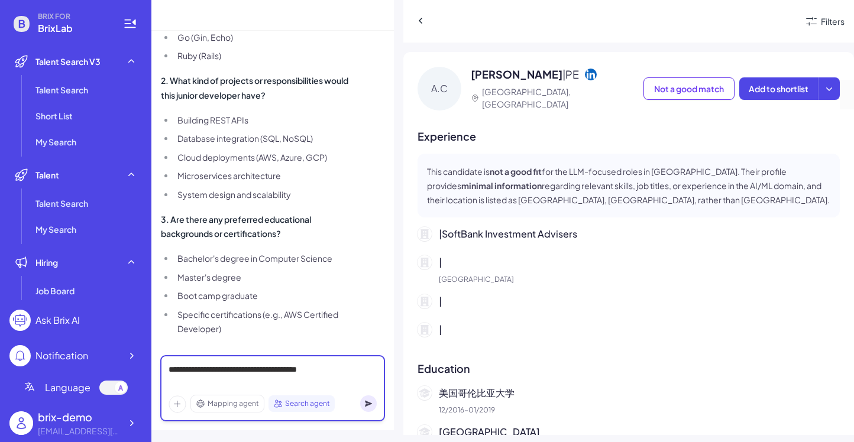
click at [345, 384] on div "**********" at bounding box center [273, 376] width 208 height 25
click at [344, 370] on div "**********" at bounding box center [273, 376] width 208 height 25
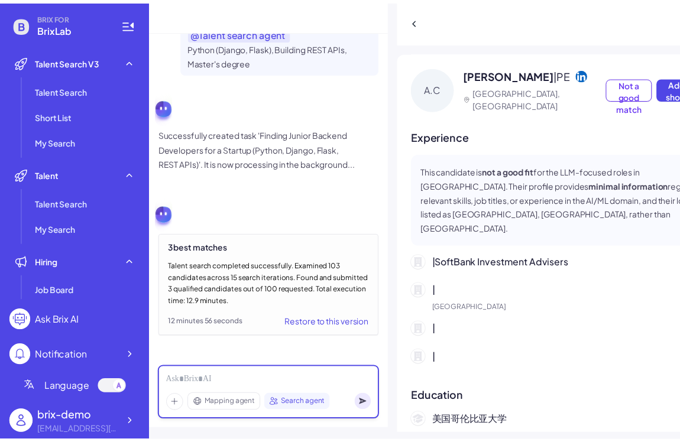
scroll to position [123, 0]
